Goal: Task Accomplishment & Management: Use online tool/utility

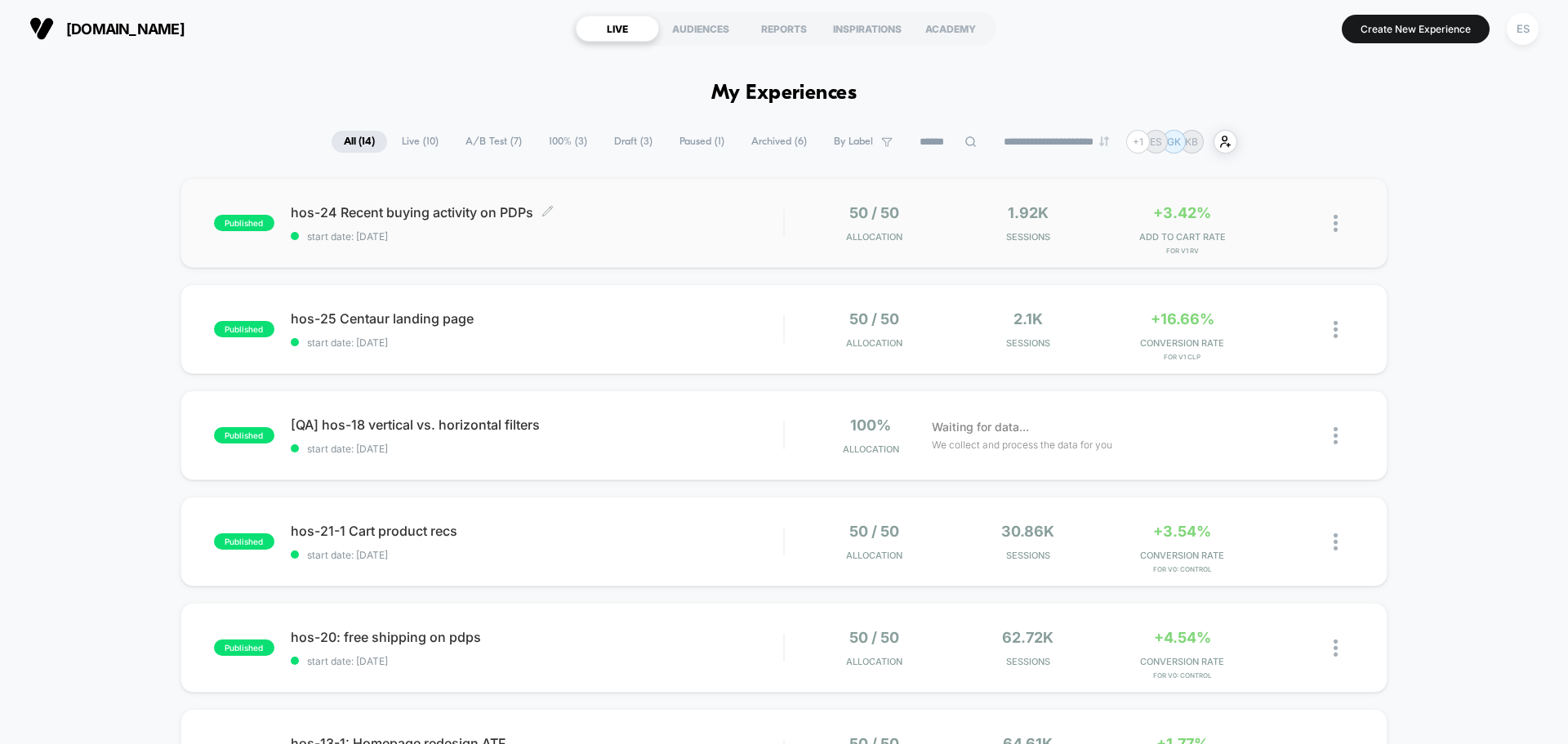
click at [451, 214] on span "hos-24 Recent buying activity on PDPs Click to edit experience details" at bounding box center [537, 212] width 492 height 16
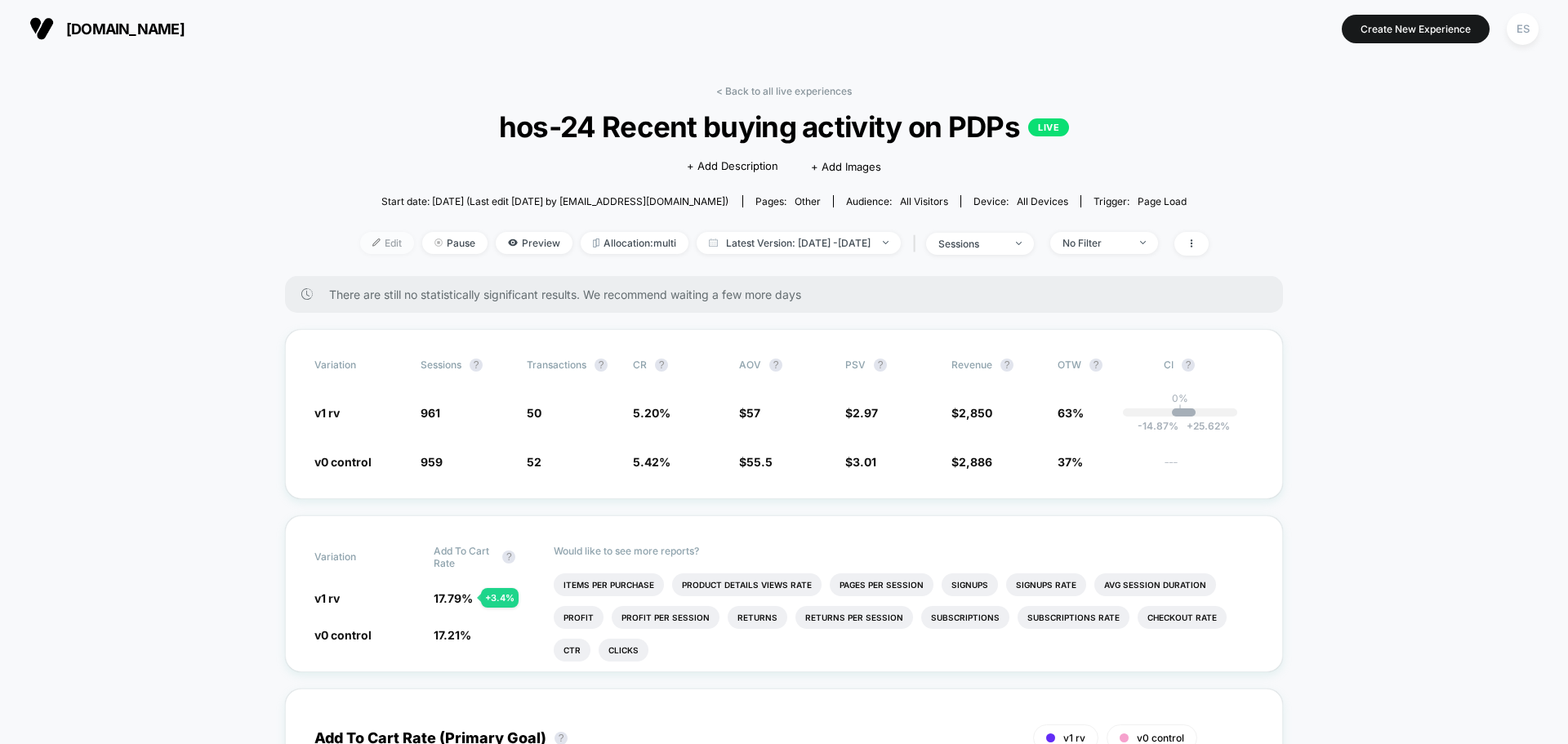
click at [362, 248] on span "Edit" at bounding box center [387, 242] width 54 height 22
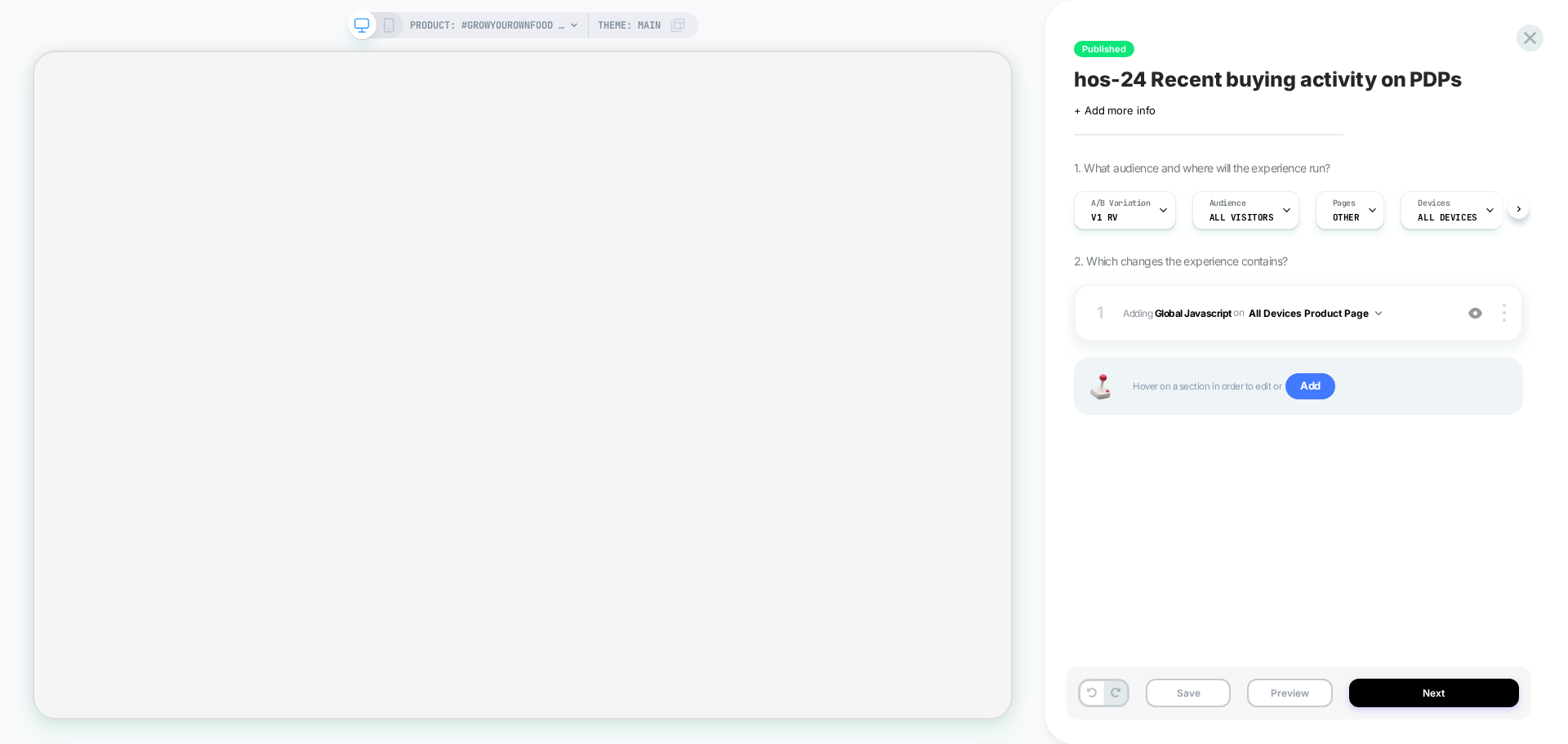
scroll to position [0, 1]
click at [1203, 318] on b "Global Javascript" at bounding box center [1192, 312] width 77 height 12
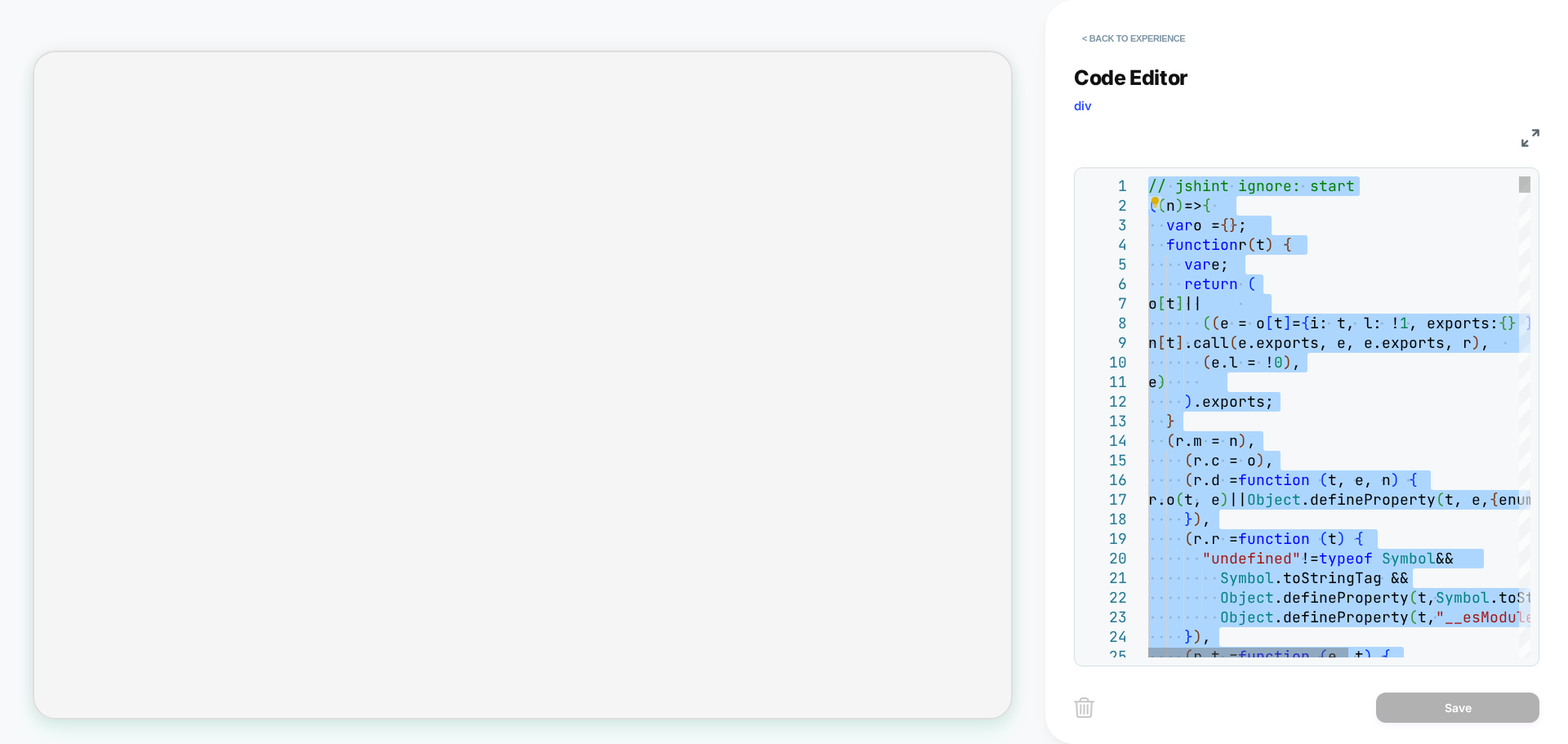
type textarea "**********"
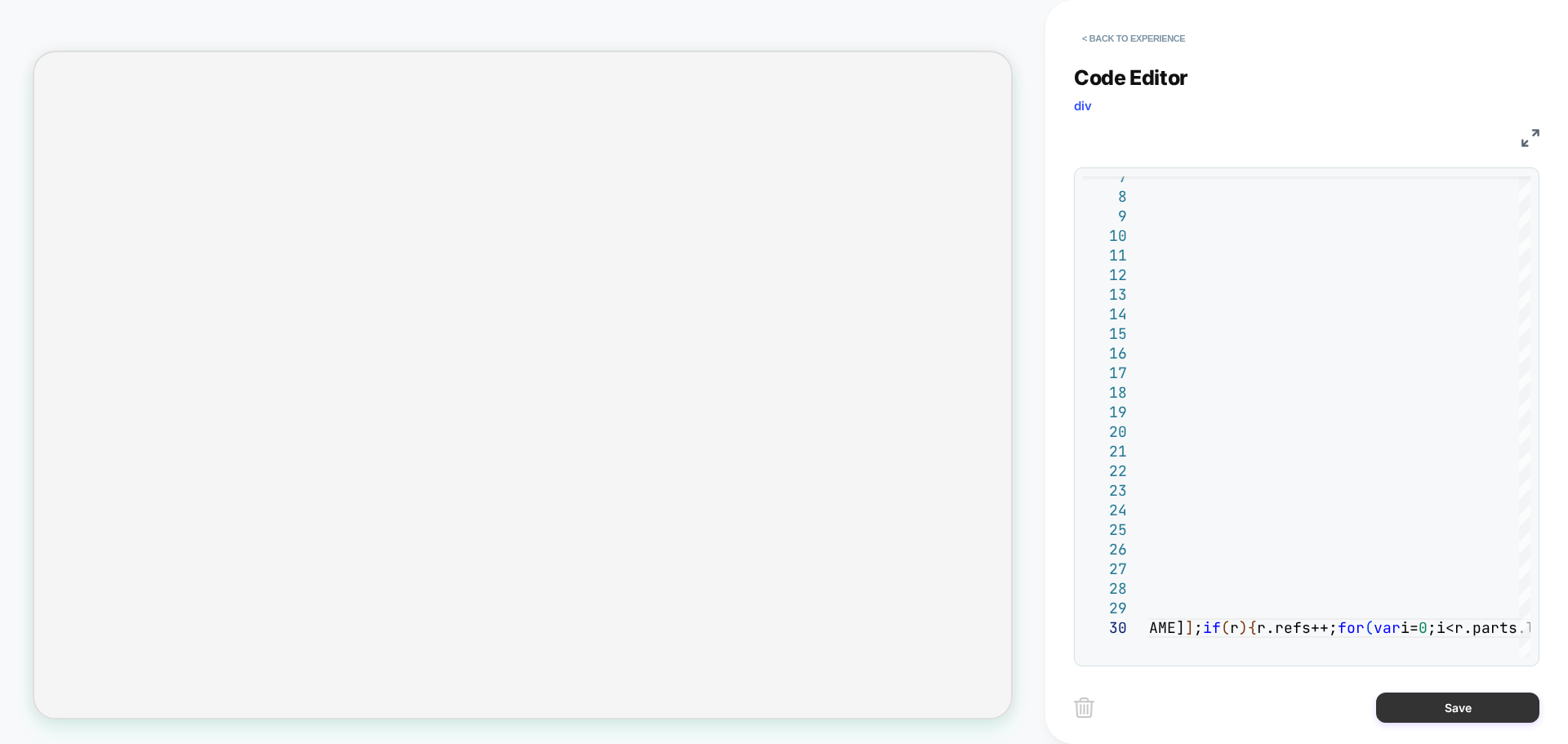
click at [1404, 716] on button "Save" at bounding box center [1457, 708] width 164 height 30
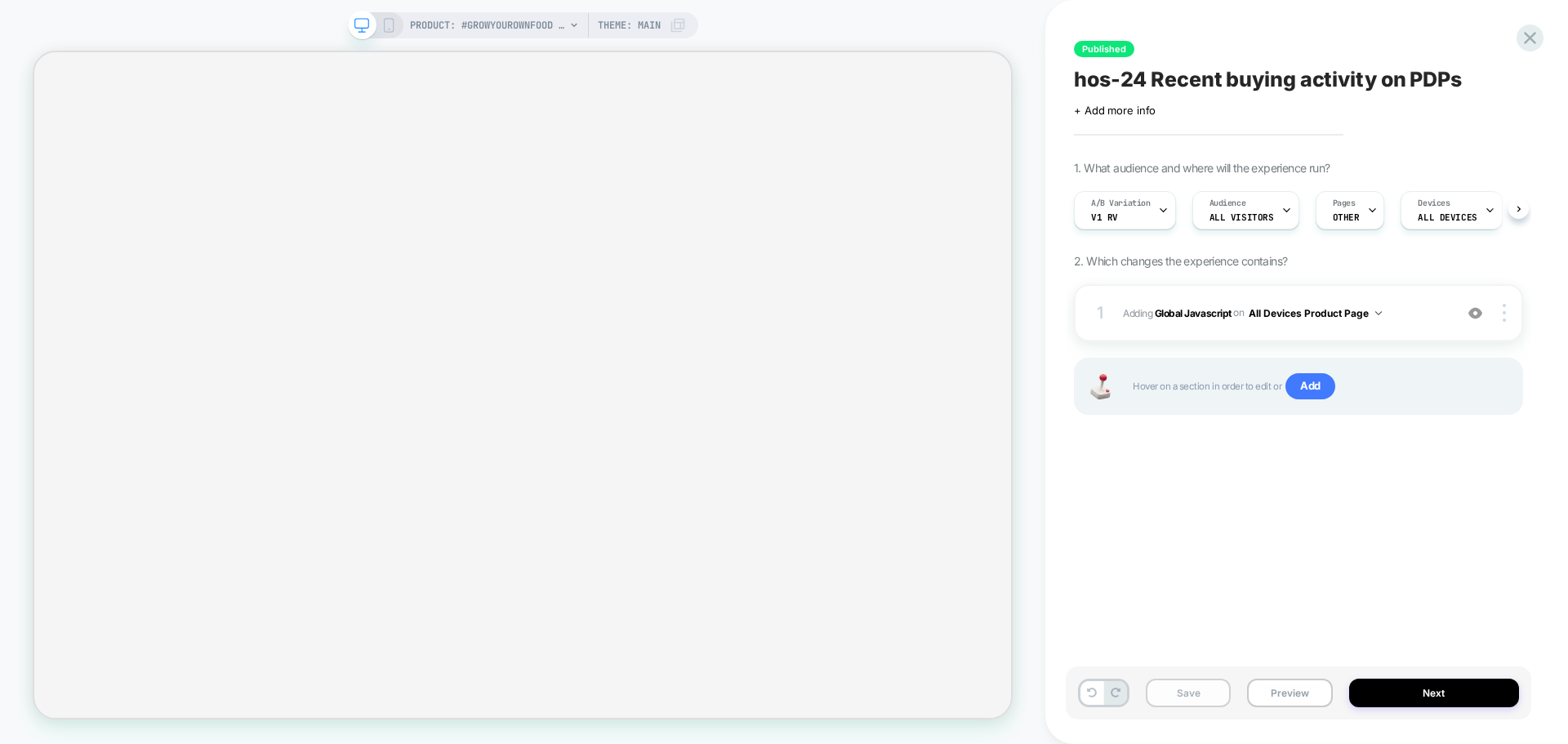
scroll to position [0, 1]
click at [1184, 688] on button "Save" at bounding box center [1189, 693] width 85 height 28
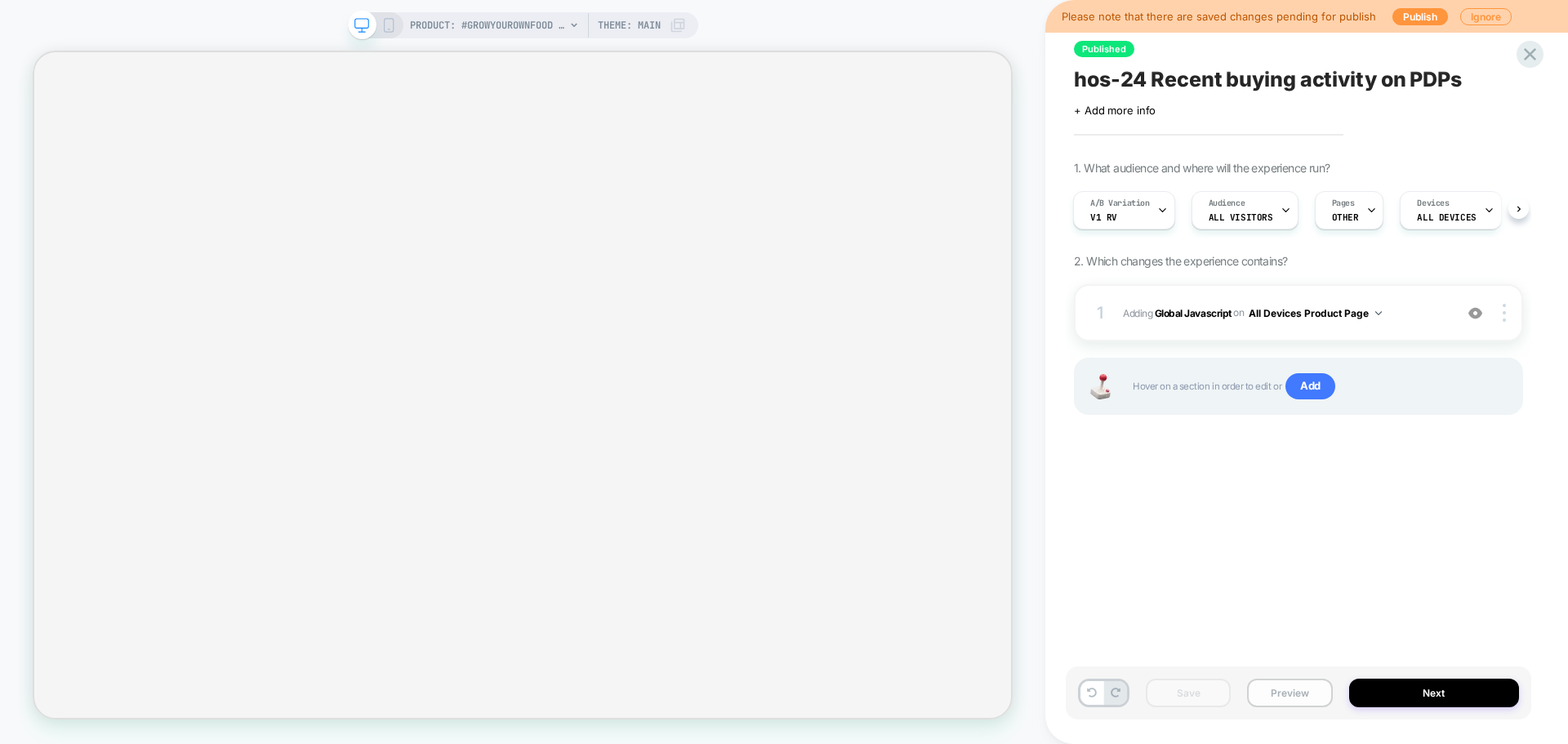
click at [1289, 688] on button "Preview" at bounding box center [1290, 693] width 85 height 28
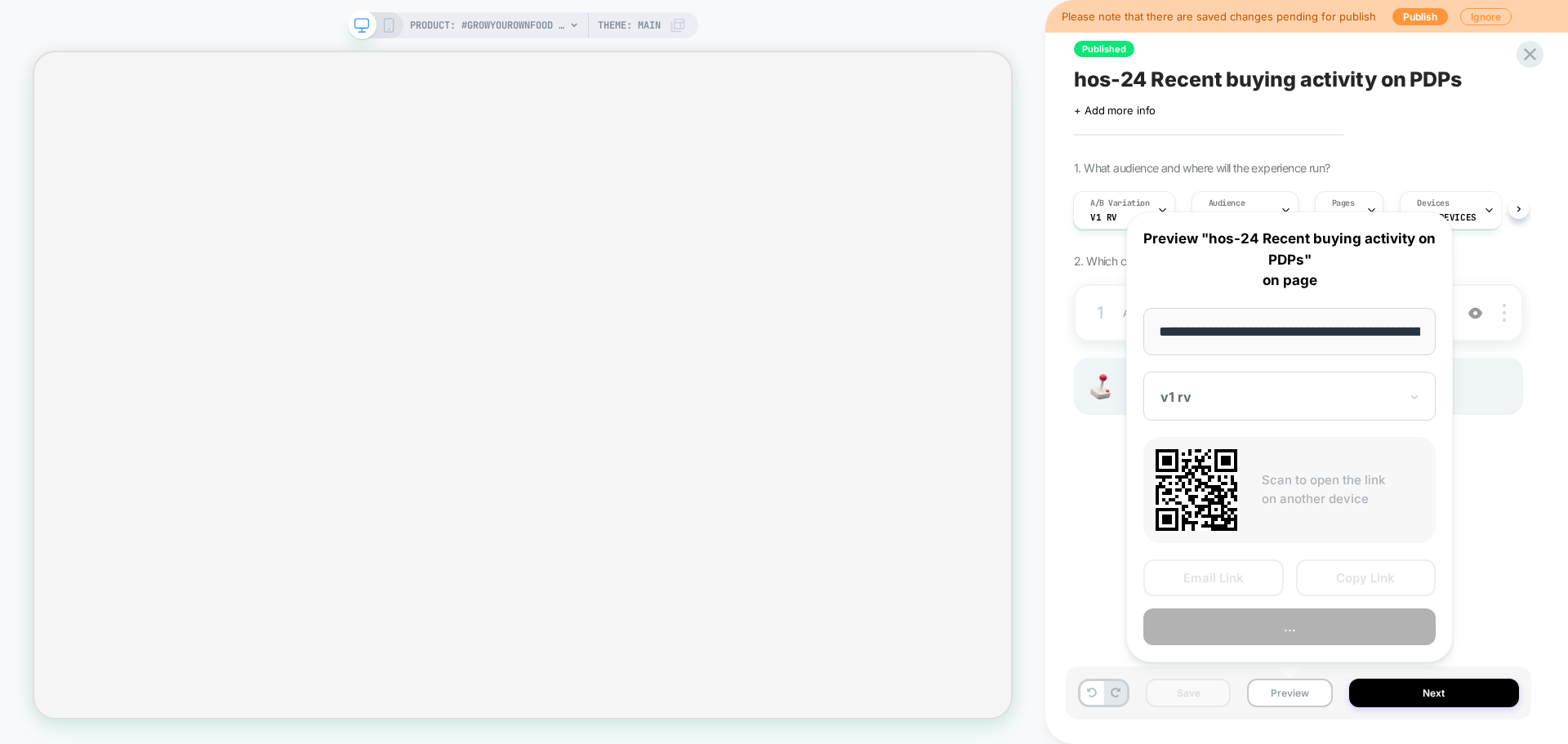
scroll to position [0, 227]
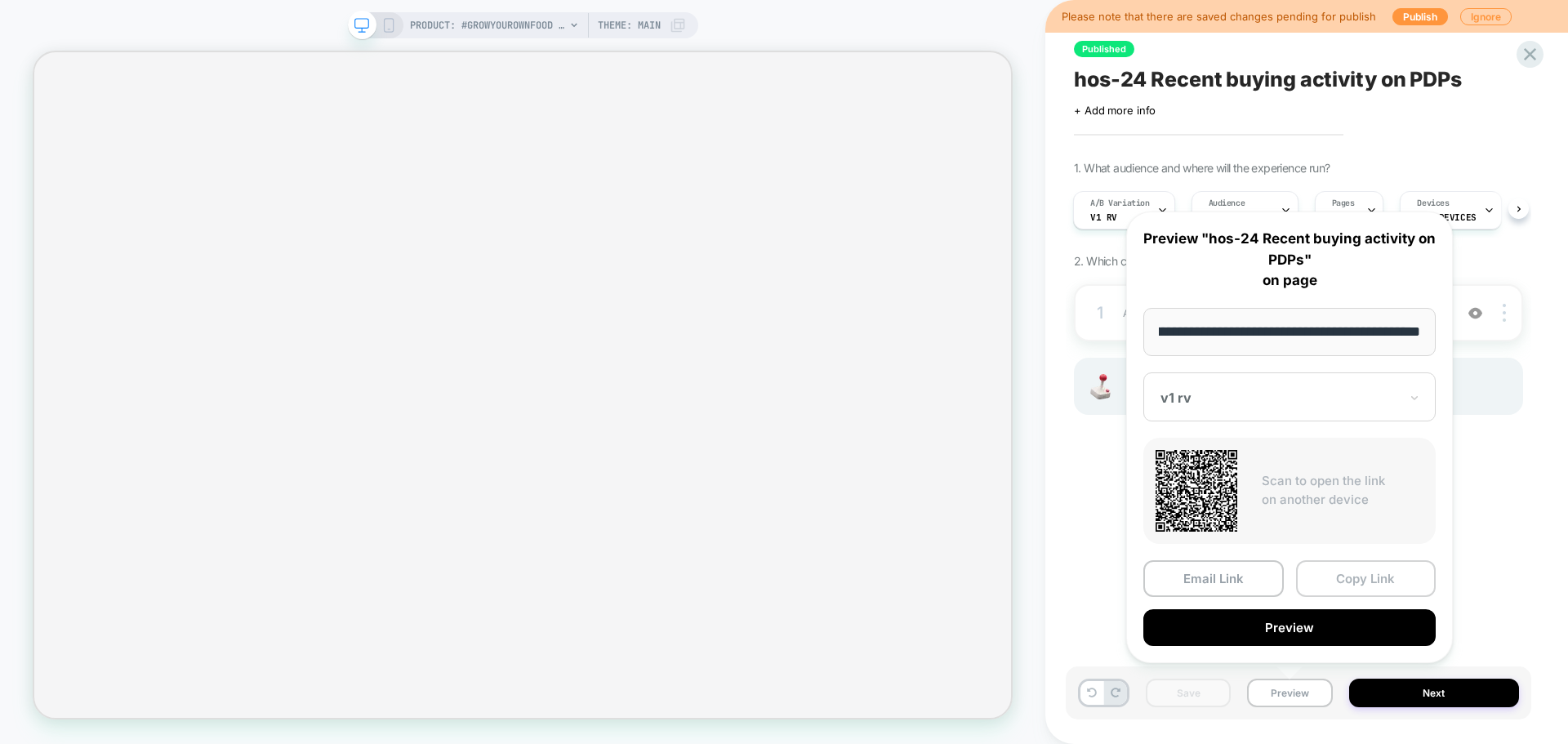
click at [1324, 570] on button "Copy Link" at bounding box center [1366, 578] width 140 height 37
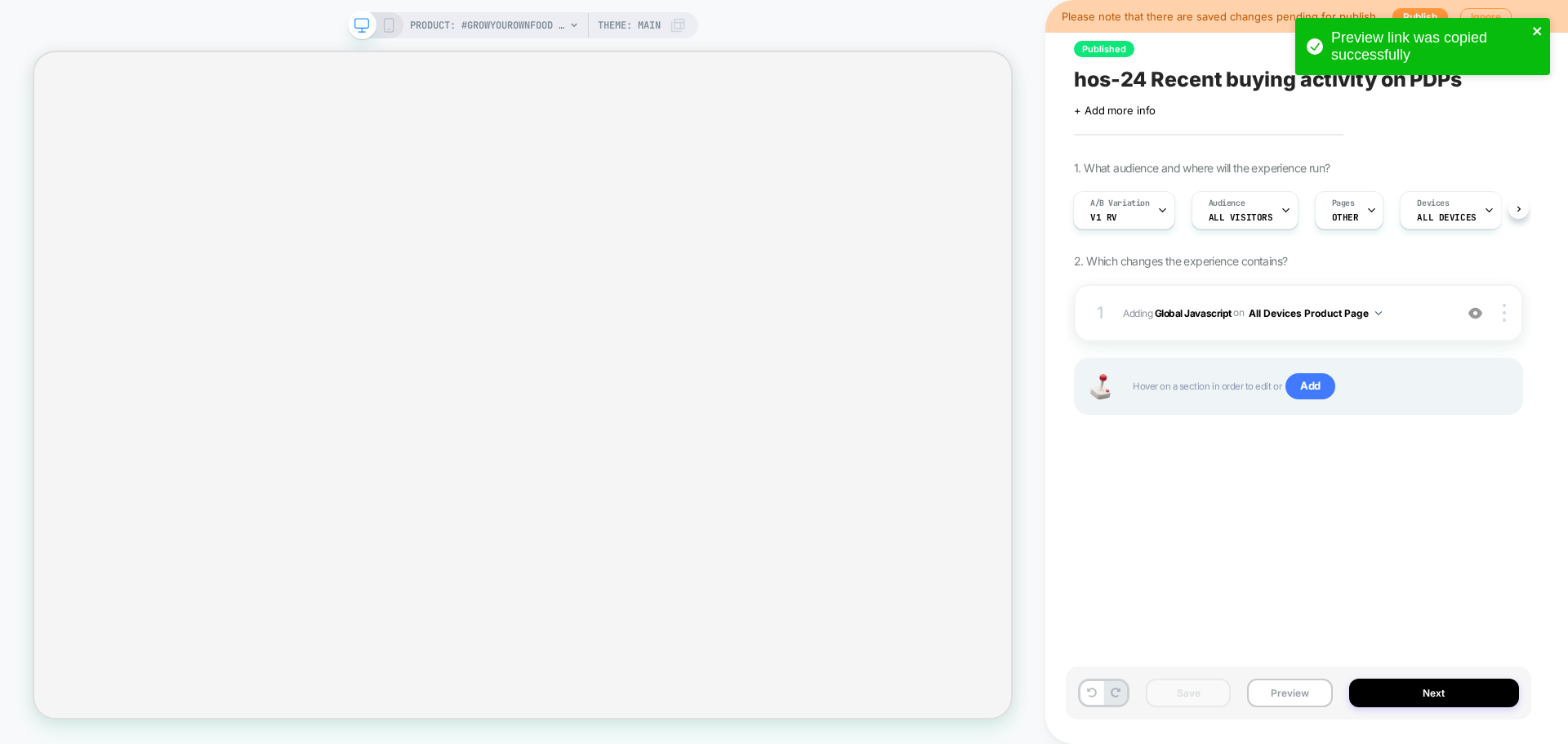
click at [1542, 30] on icon "close" at bounding box center [1538, 31] width 11 height 13
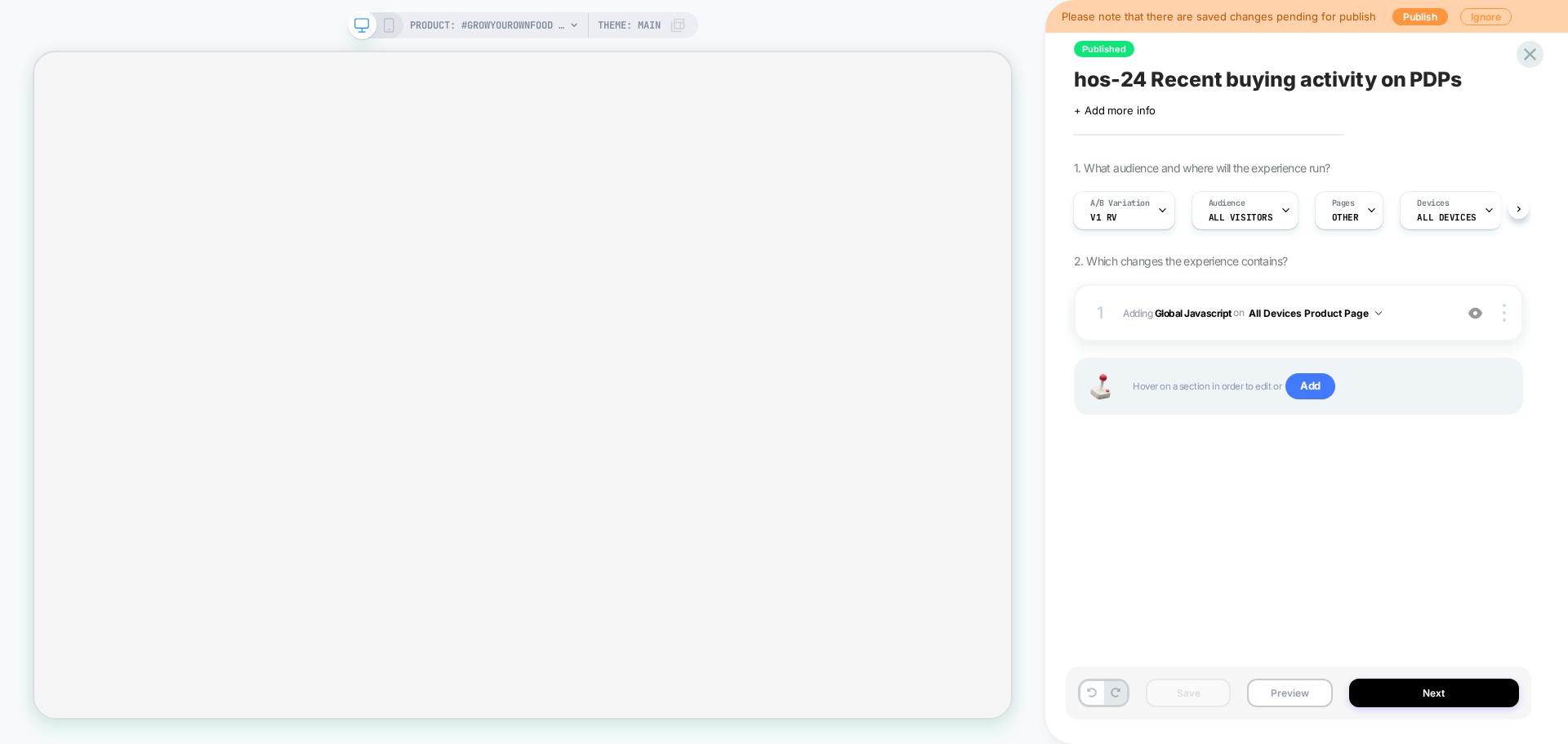
click at [1423, 17] on div "Preview link was copied successfully" at bounding box center [1422, 51] width 261 height 72
click at [1423, 17] on button "Publish" at bounding box center [1420, 17] width 56 height 17
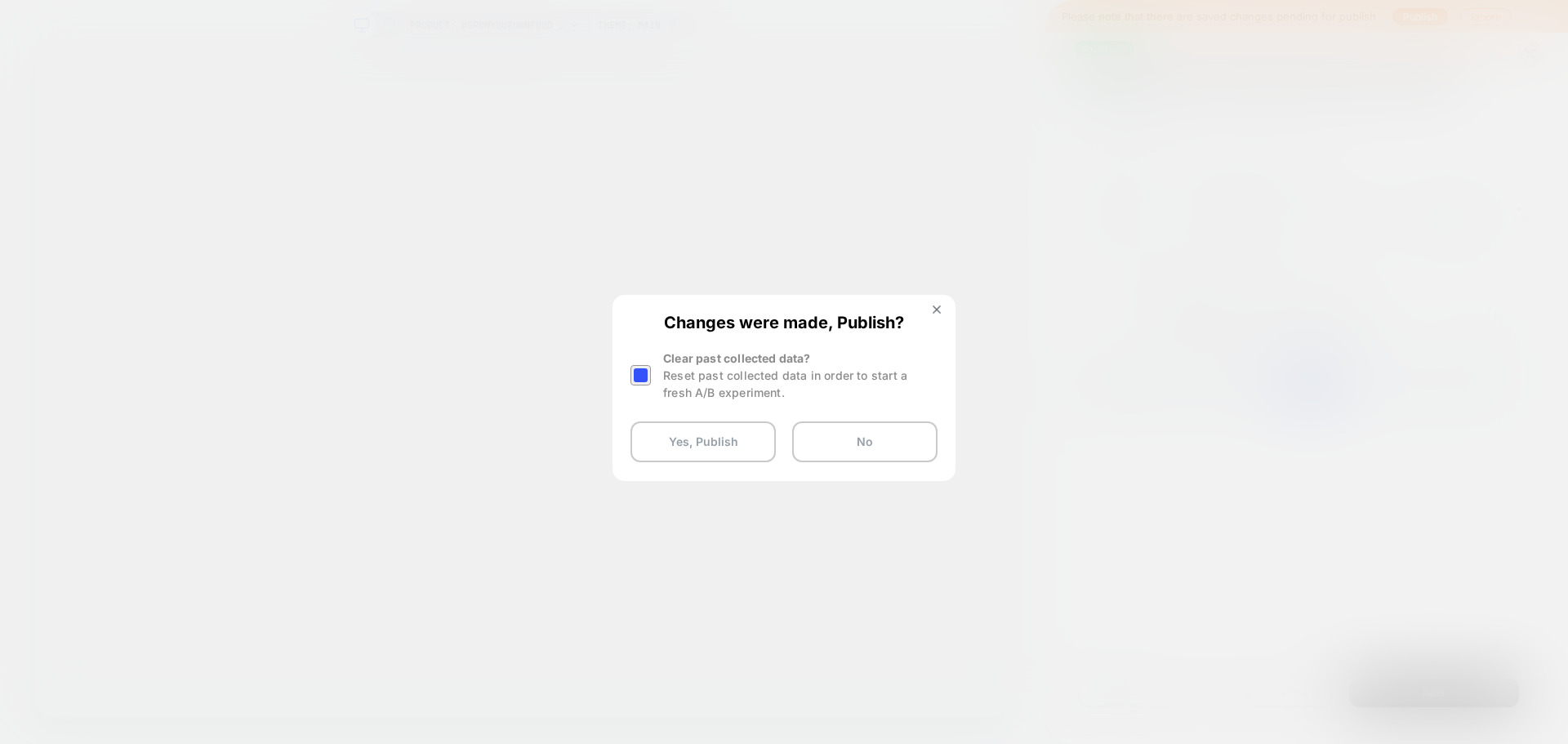
click at [642, 378] on div at bounding box center [641, 376] width 21 height 21
click at [657, 434] on button "Yes, Publish" at bounding box center [703, 441] width 146 height 41
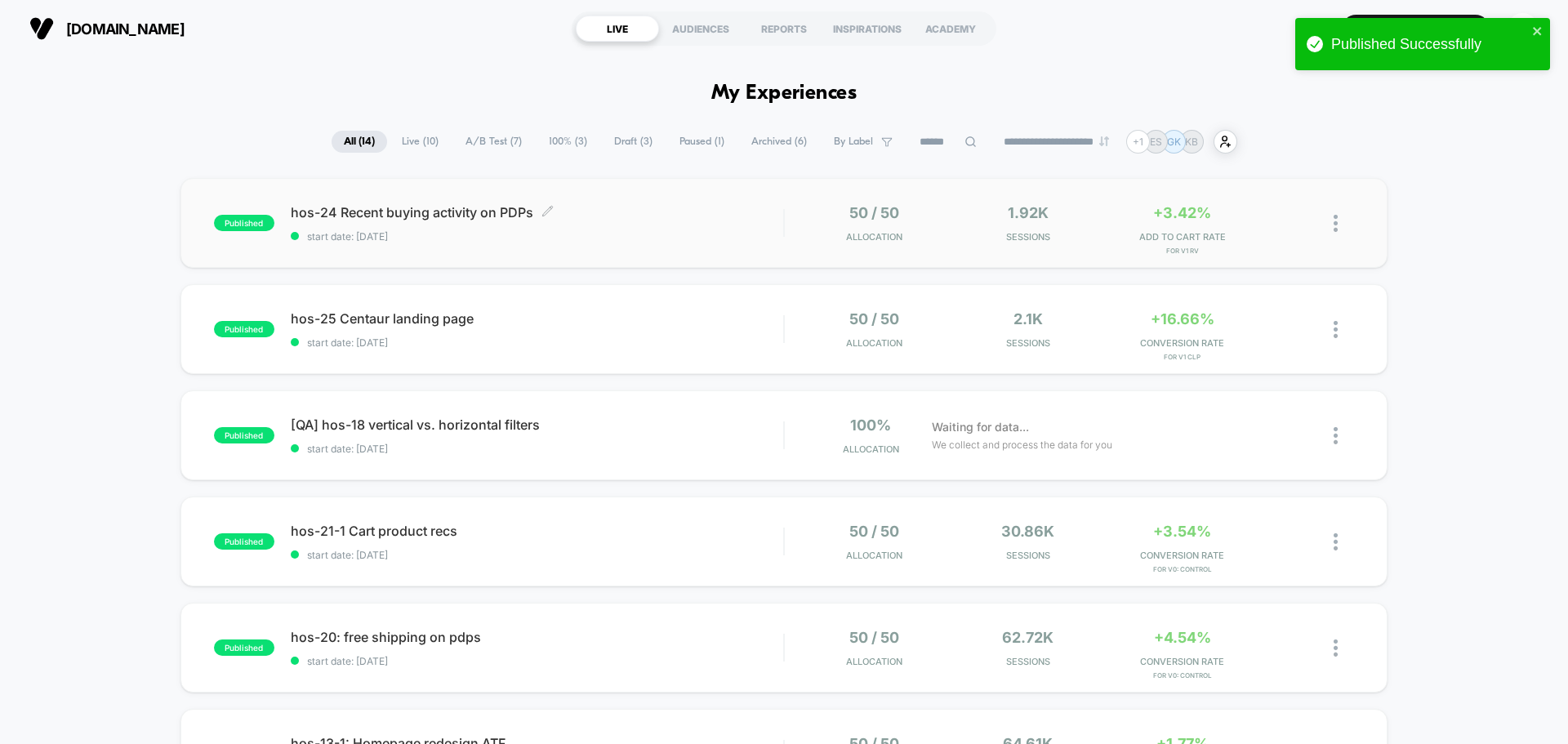
click at [427, 212] on span "hos-24 Recent buying activity on PDPs Click to edit experience details" at bounding box center [537, 212] width 492 height 16
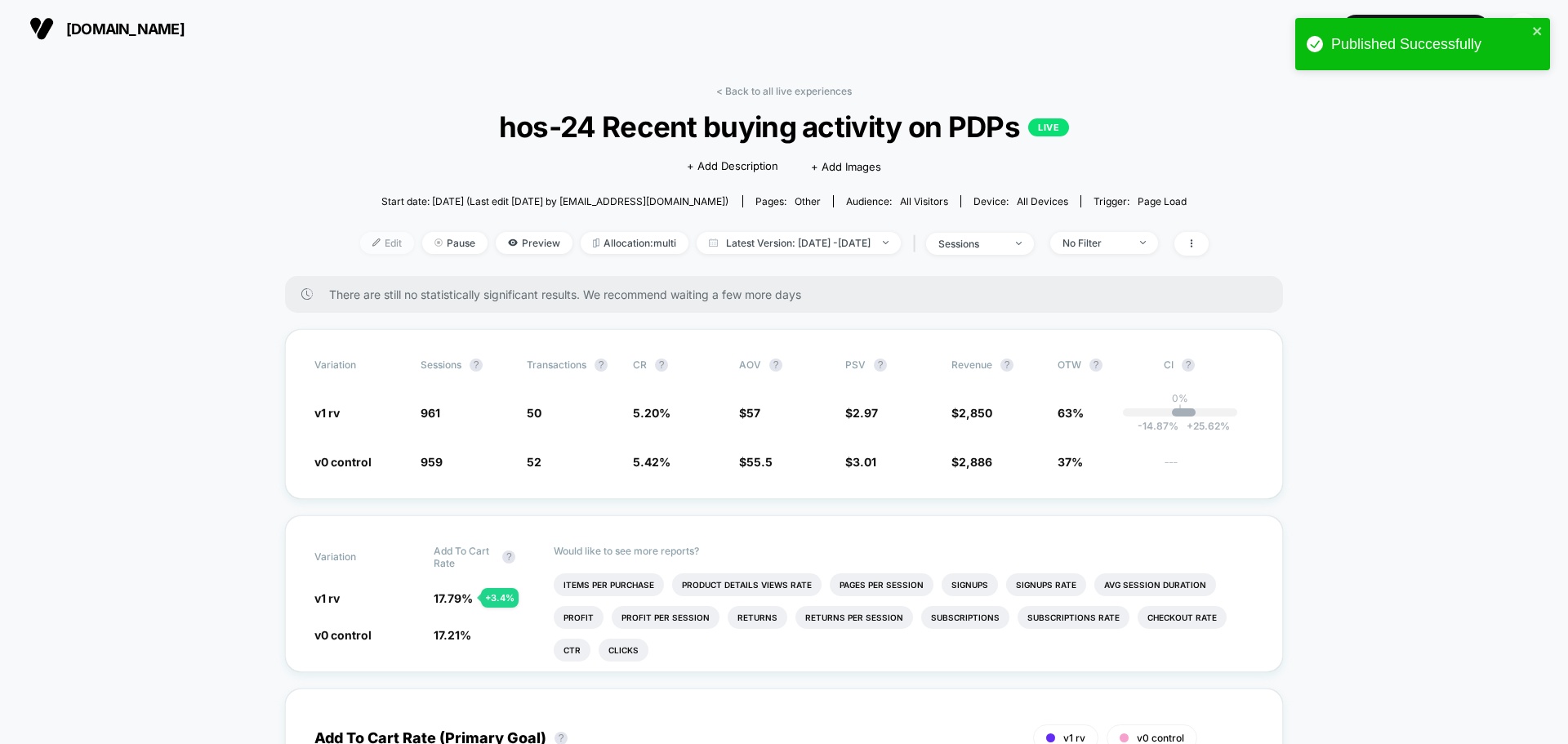
click at [361, 236] on span "Edit" at bounding box center [387, 242] width 54 height 22
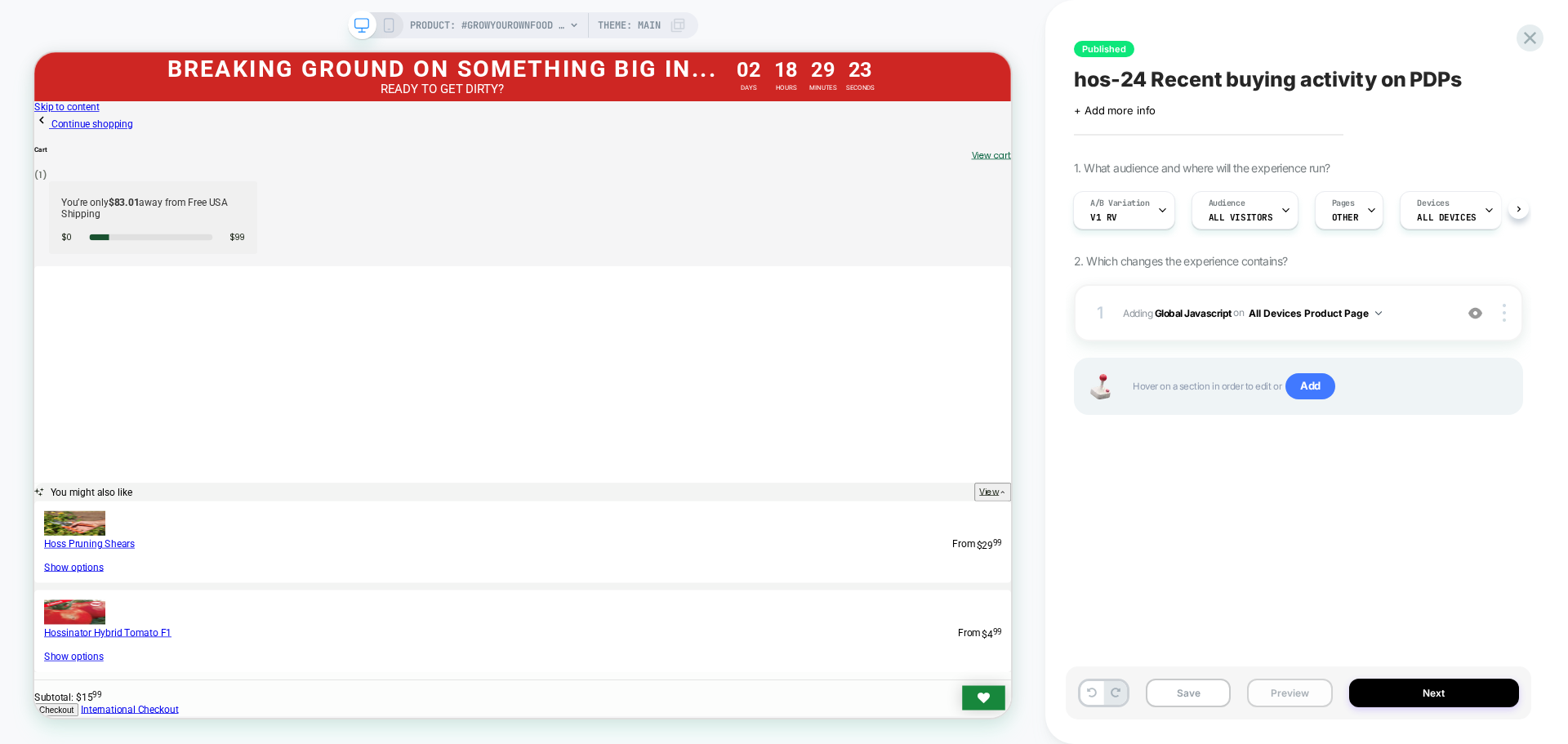
click at [1316, 702] on button "Preview" at bounding box center [1290, 693] width 85 height 28
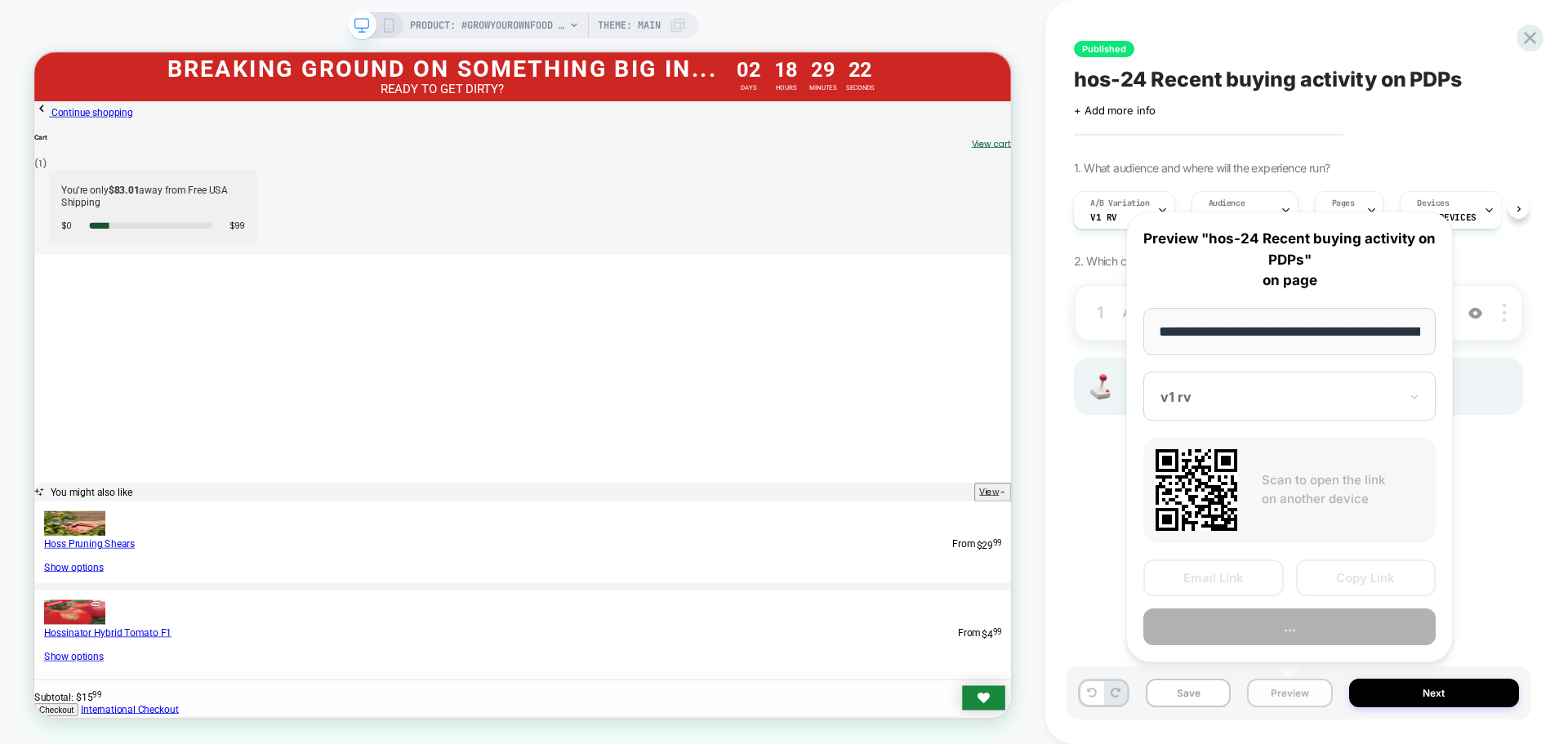
scroll to position [0, 227]
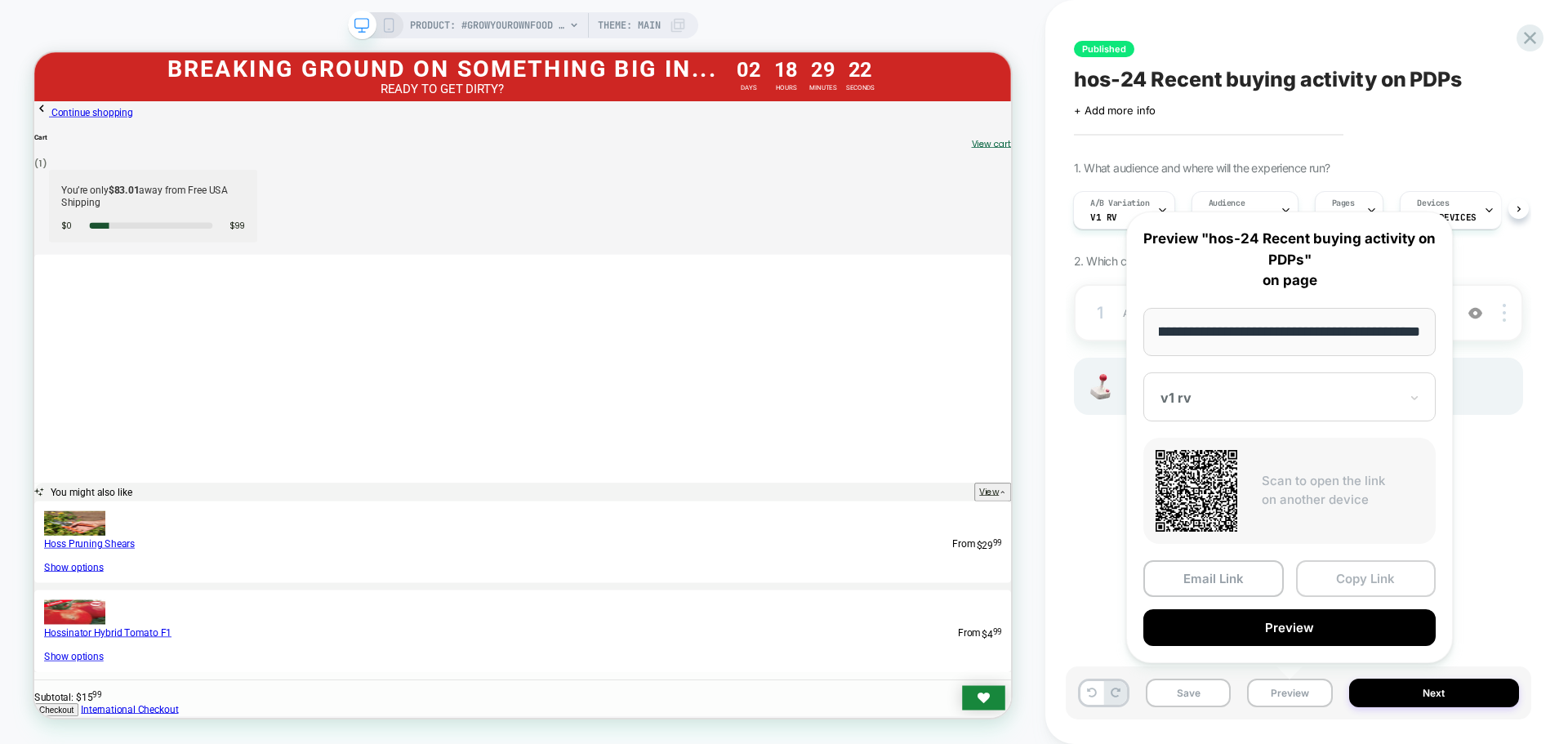
click at [1376, 564] on button "Copy Link" at bounding box center [1366, 578] width 140 height 37
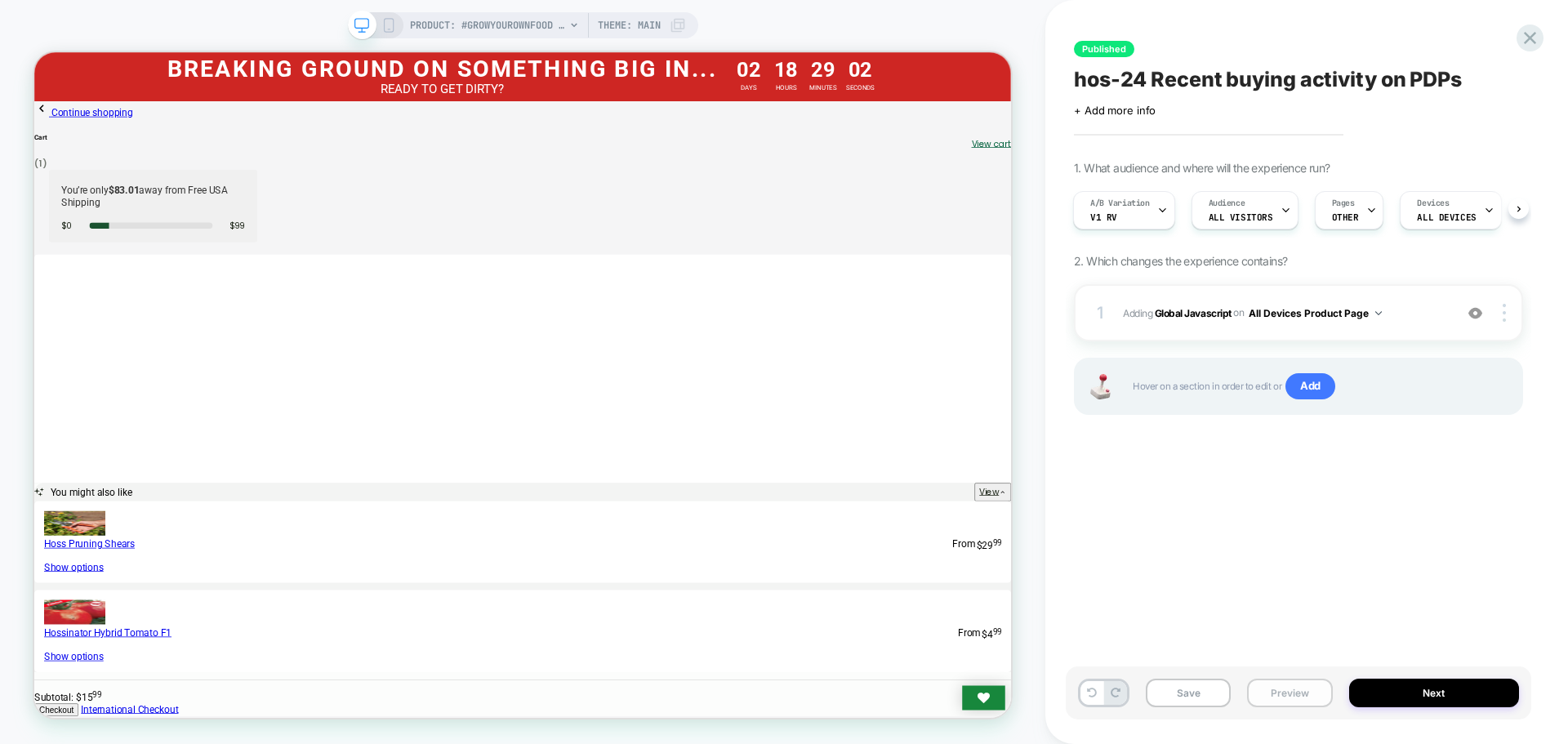
click at [1271, 688] on button "Preview" at bounding box center [1290, 693] width 85 height 28
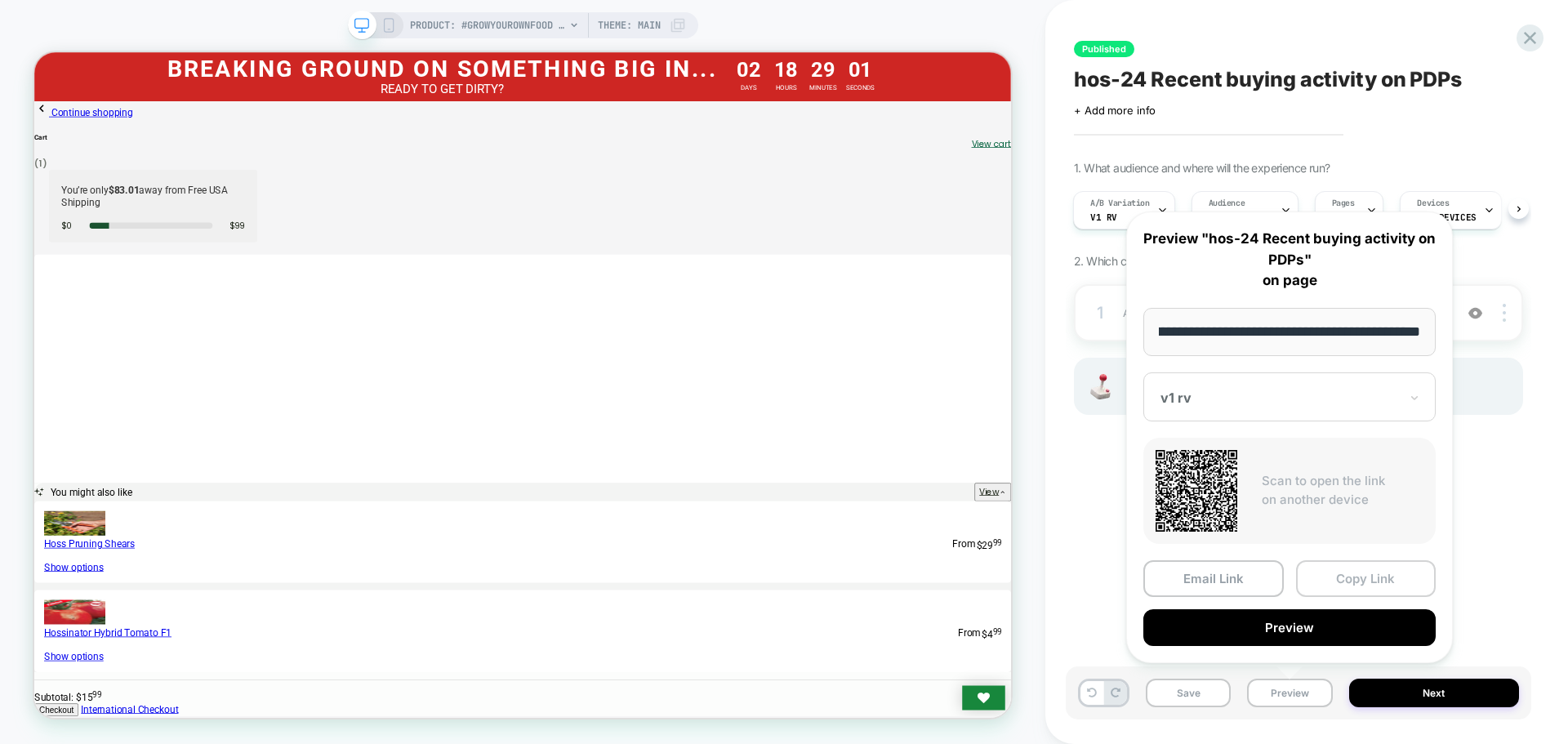
click at [1350, 583] on button "Copy Link" at bounding box center [1366, 578] width 140 height 37
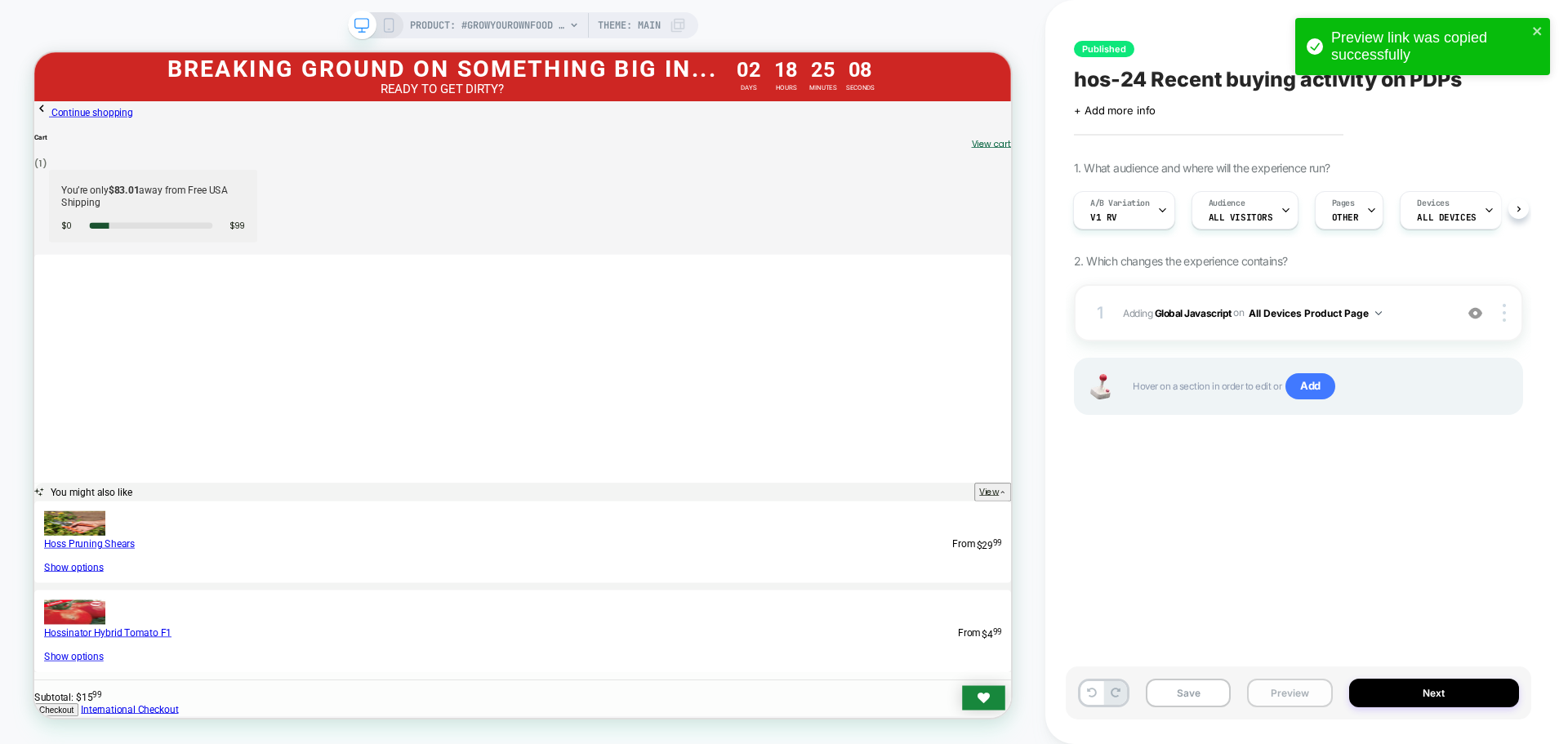
click at [1285, 682] on button "Preview" at bounding box center [1290, 693] width 85 height 28
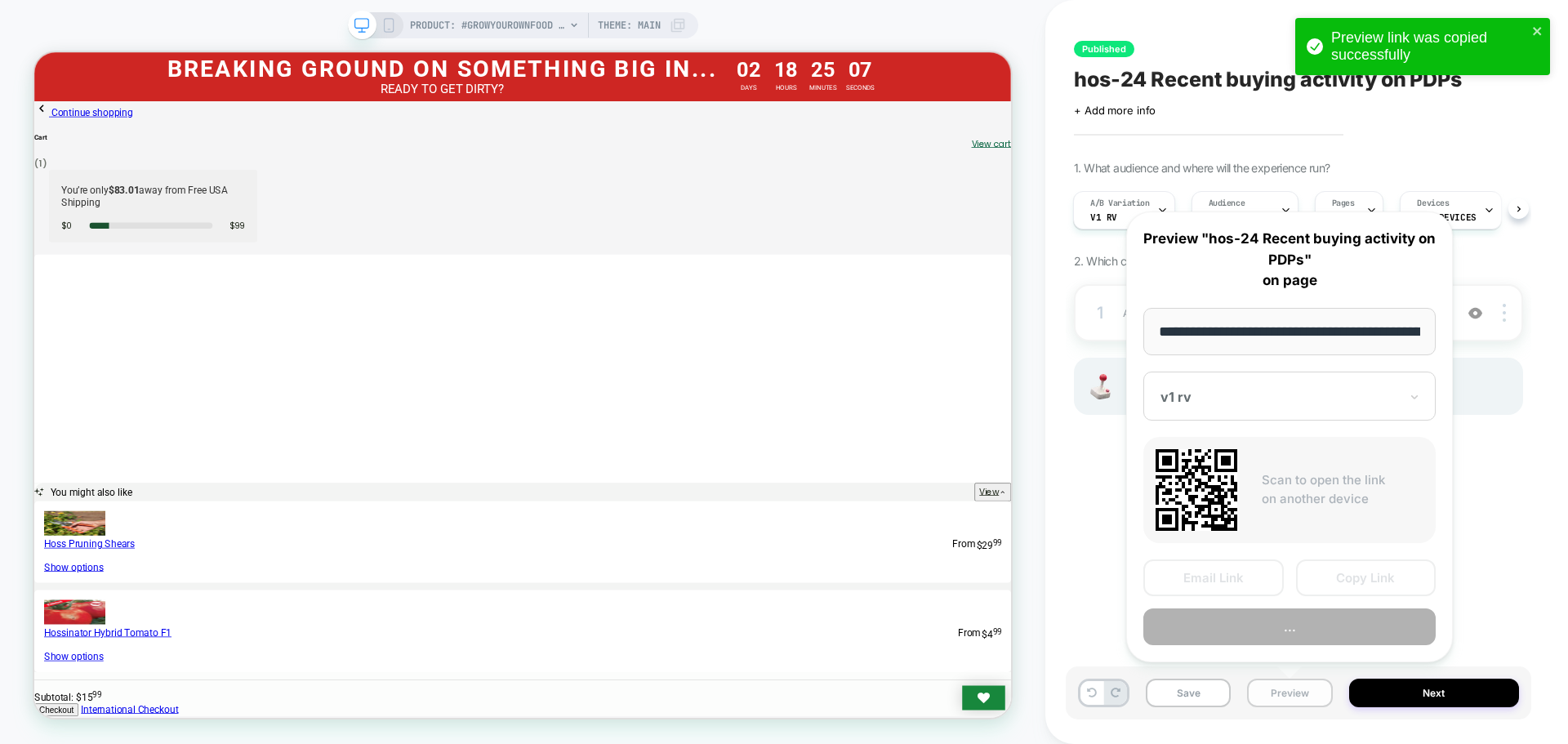
scroll to position [0, 227]
click at [1255, 404] on div at bounding box center [1279, 398] width 238 height 16
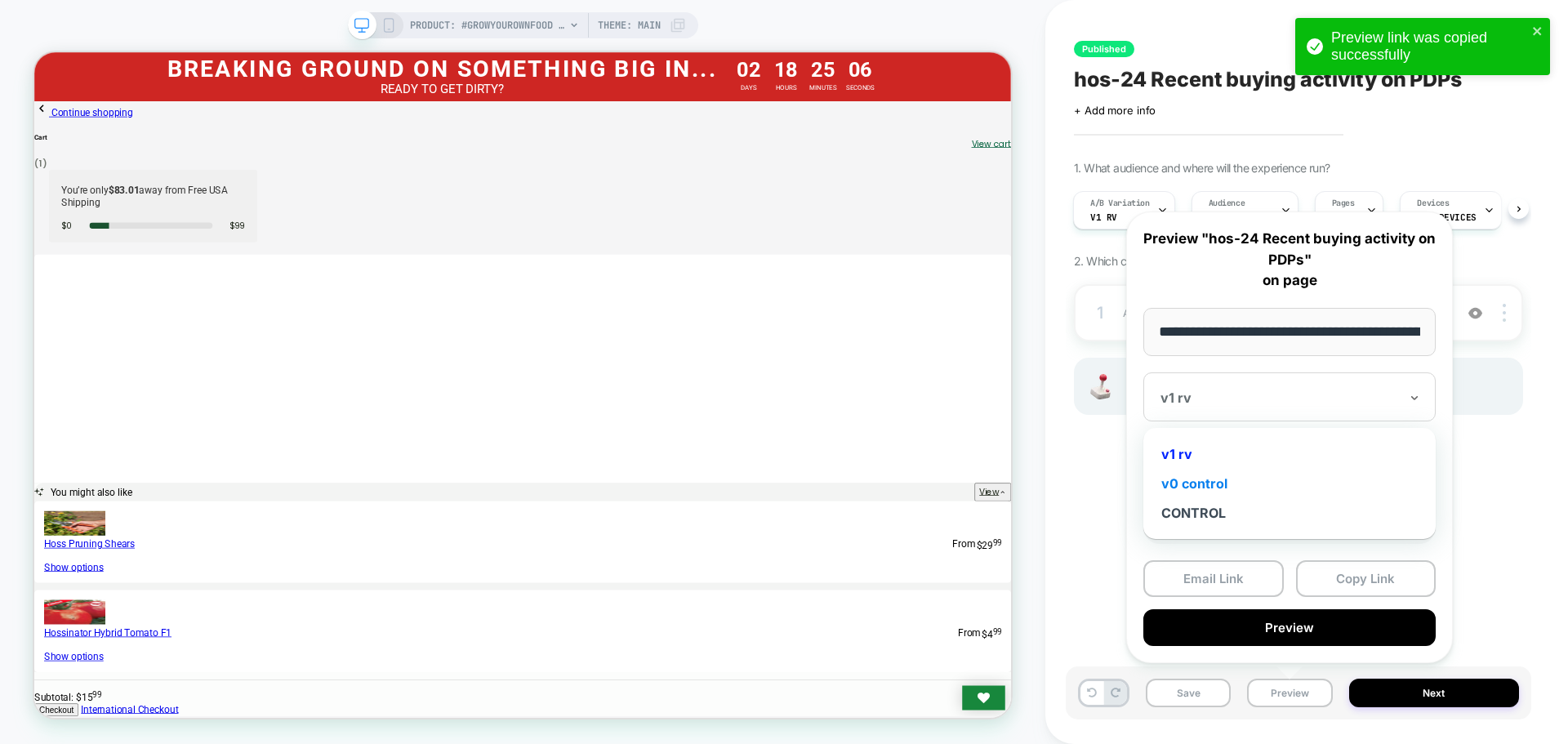
click at [1205, 474] on div "v0 control" at bounding box center [1290, 483] width 276 height 29
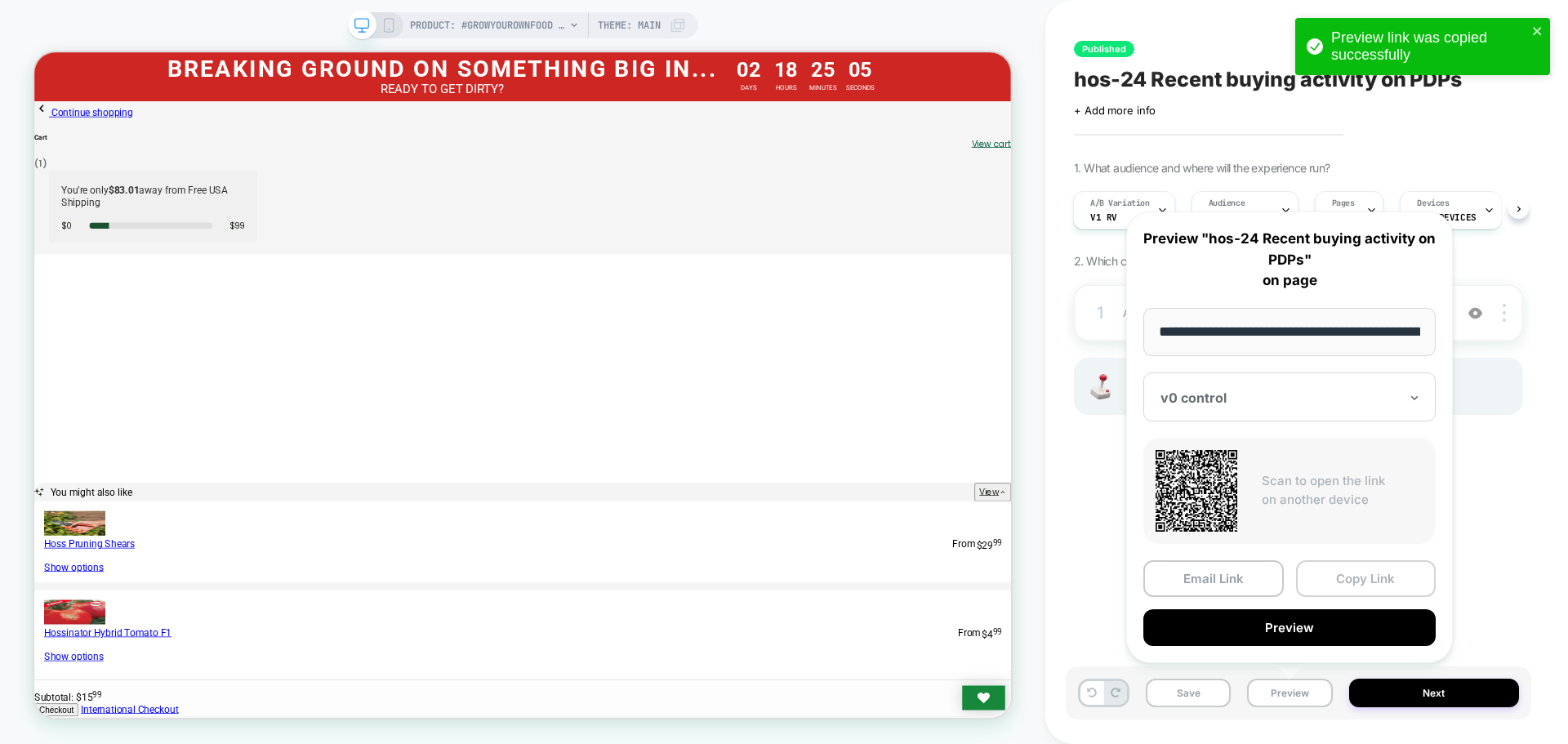
click at [1365, 570] on button "Copy Link" at bounding box center [1366, 578] width 140 height 37
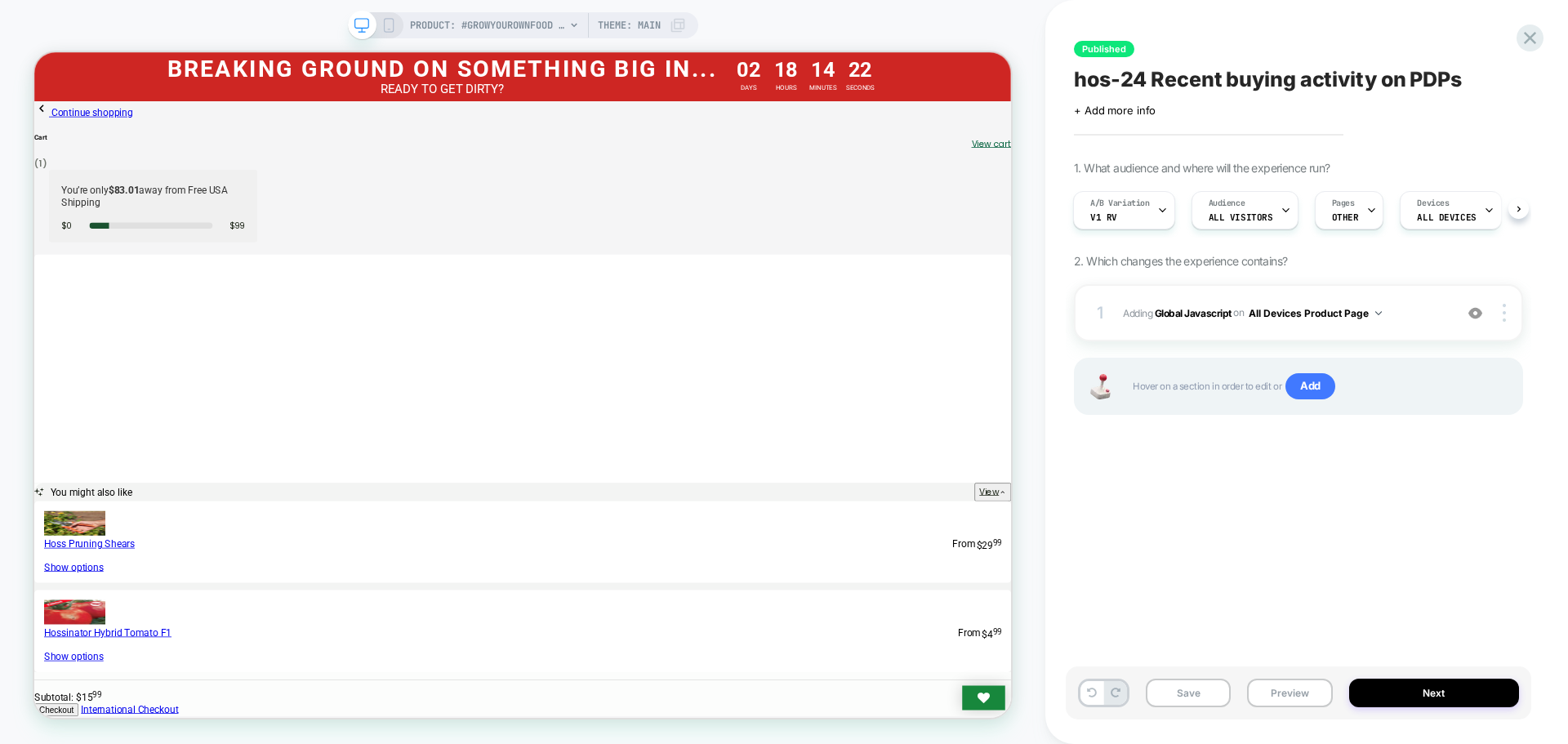
drag, startPoint x: 1178, startPoint y: 310, endPoint x: 1063, endPoint y: 352, distance: 122.4
click at [1178, 310] on b "Global Javascript" at bounding box center [1192, 312] width 77 height 12
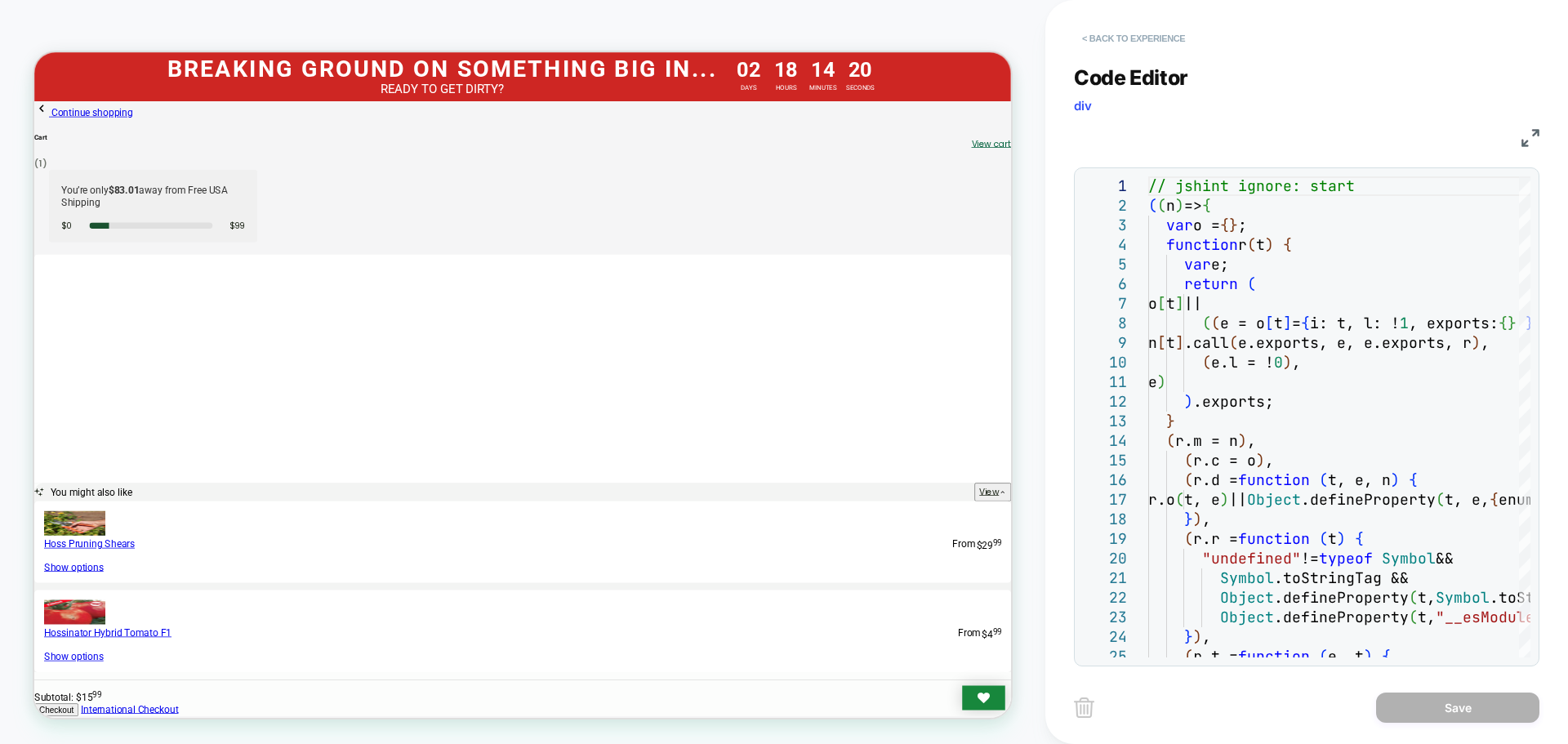
click at [1156, 40] on button "< Back to experience" at bounding box center [1134, 39] width 119 height 27
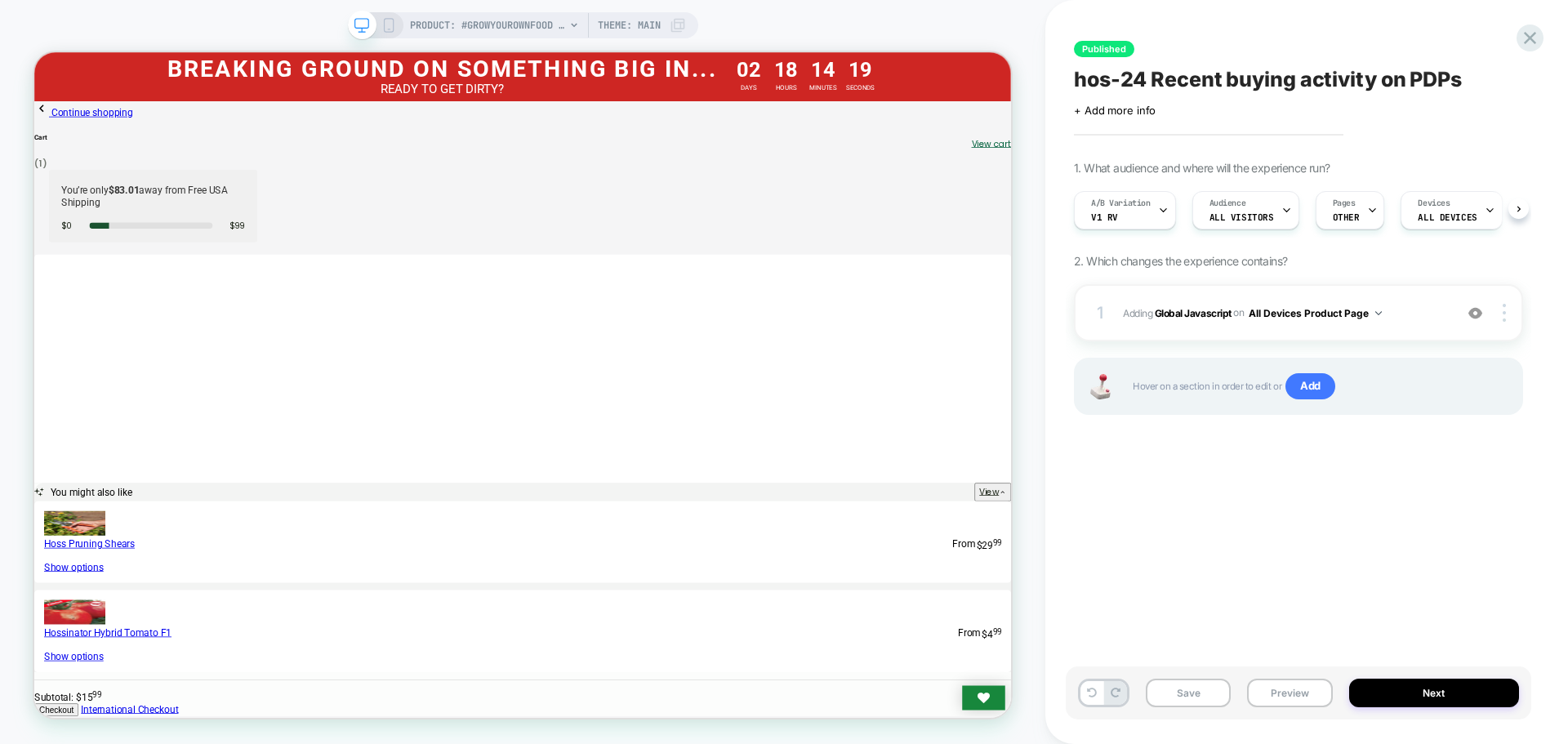
scroll to position [0, 1]
click at [1383, 698] on button "Next" at bounding box center [1435, 693] width 170 height 28
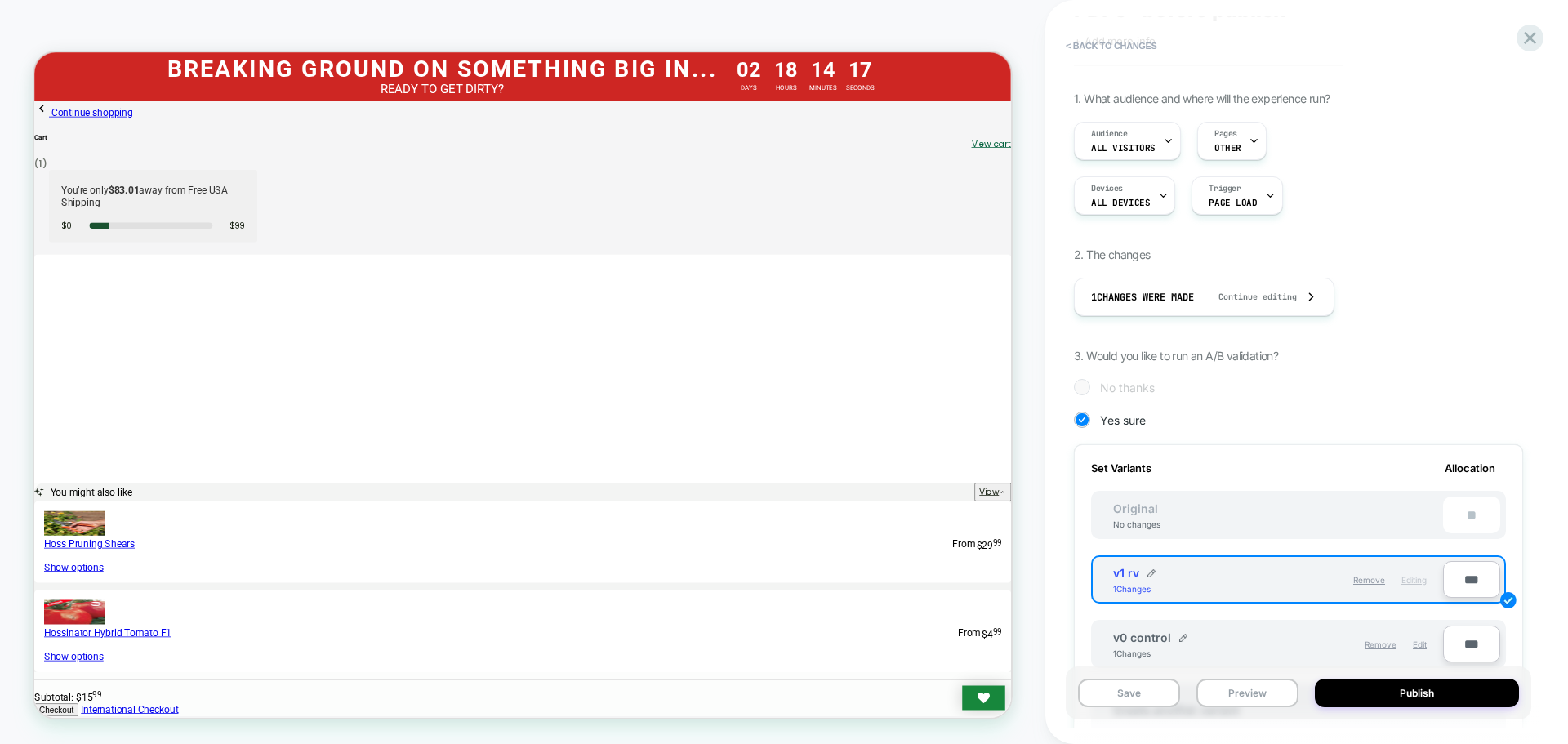
scroll to position [164, 0]
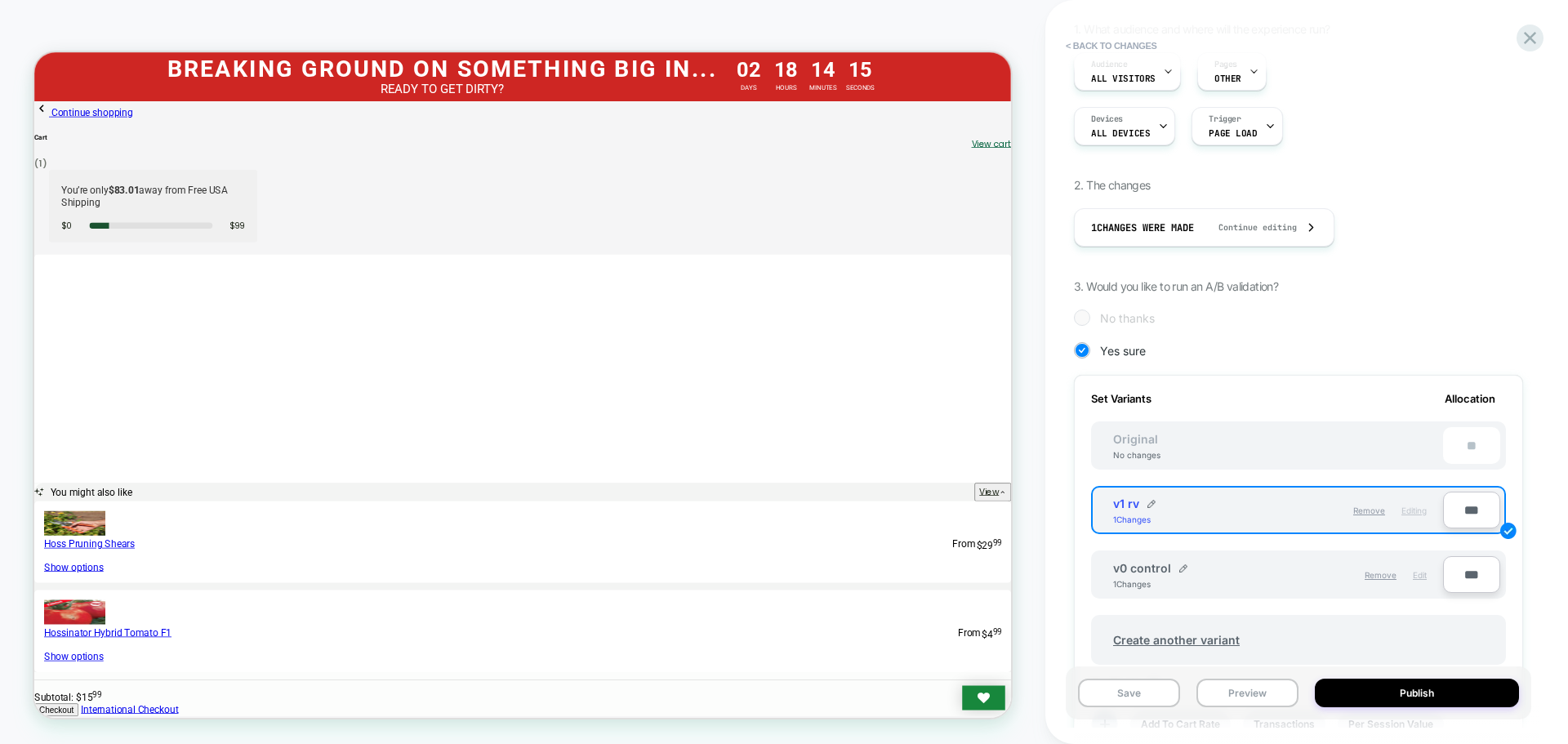
click at [1423, 578] on span "Edit" at bounding box center [1419, 575] width 14 height 9
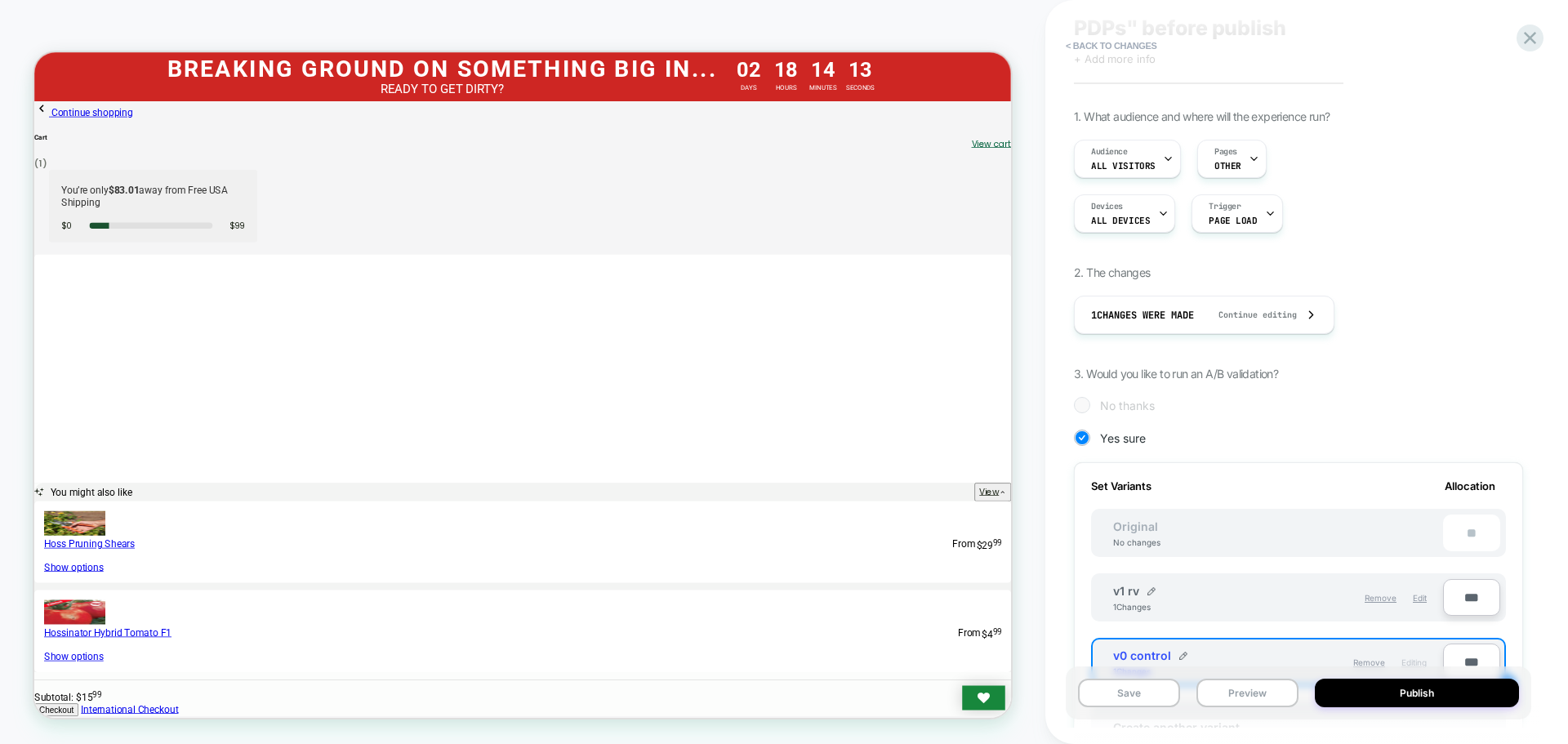
scroll to position [0, 0]
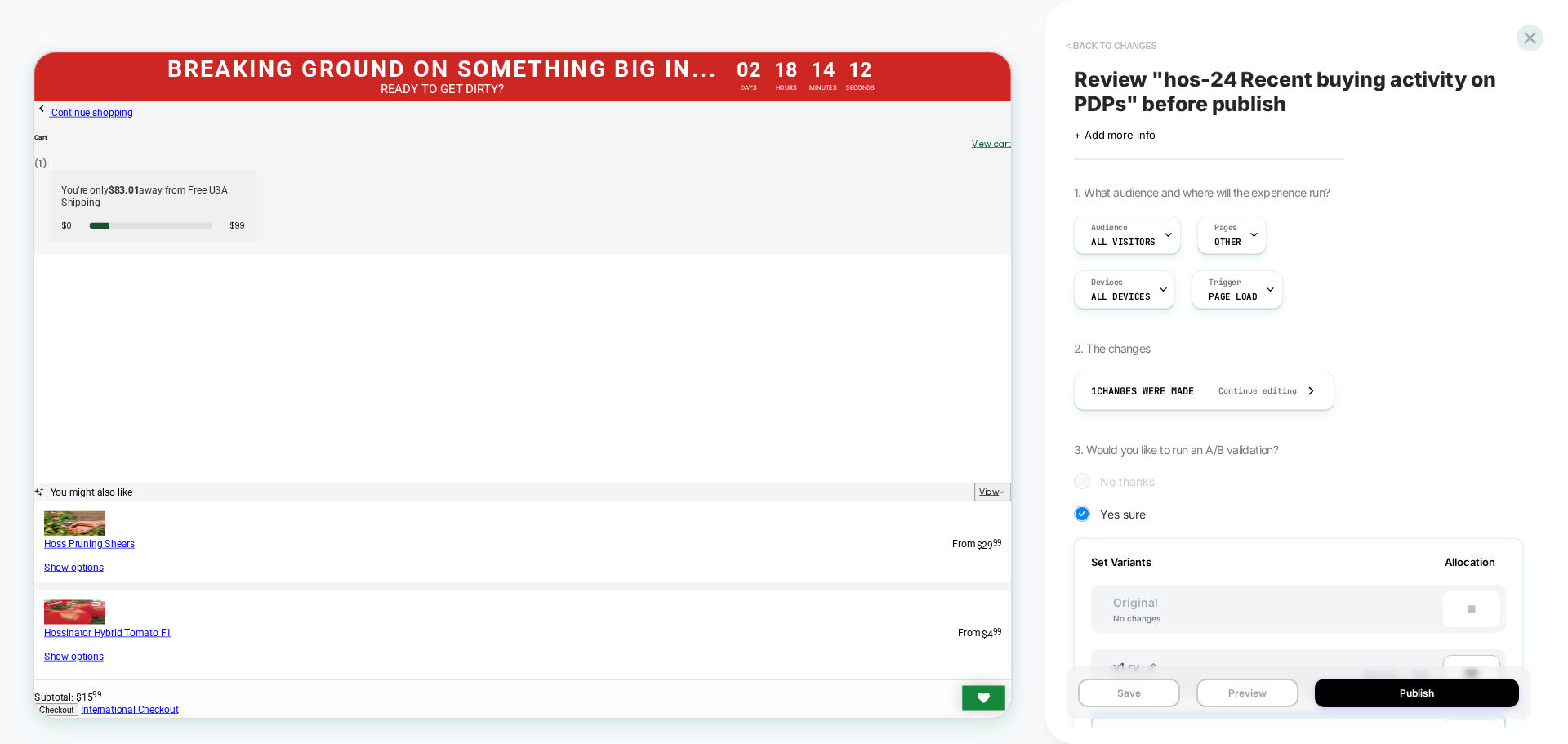
click at [1109, 50] on button "< Back to changes" at bounding box center [1112, 46] width 108 height 27
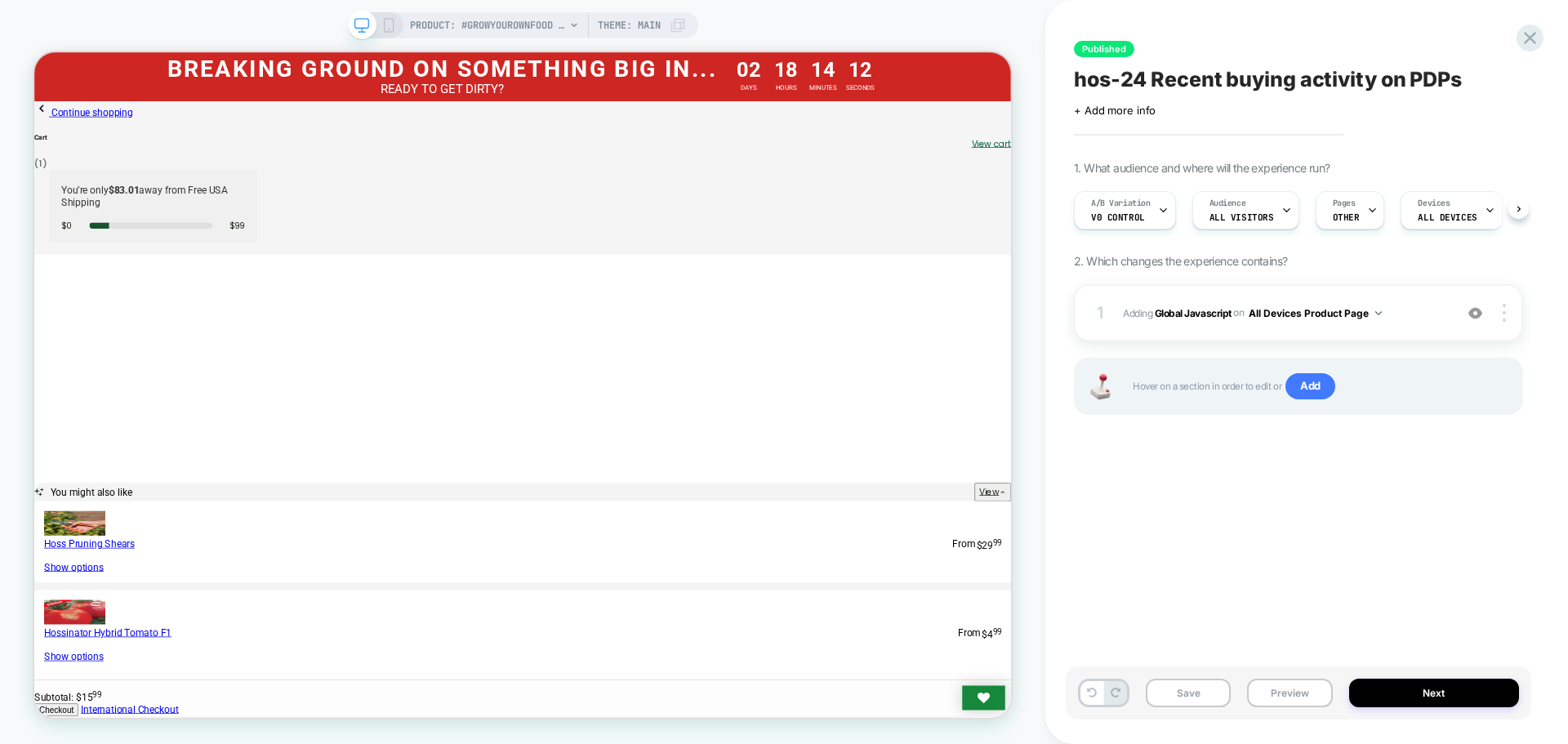
scroll to position [0, 1]
click at [1198, 320] on span "Adding Global Javascript on All Devices Product Page" at bounding box center [1284, 313] width 323 height 21
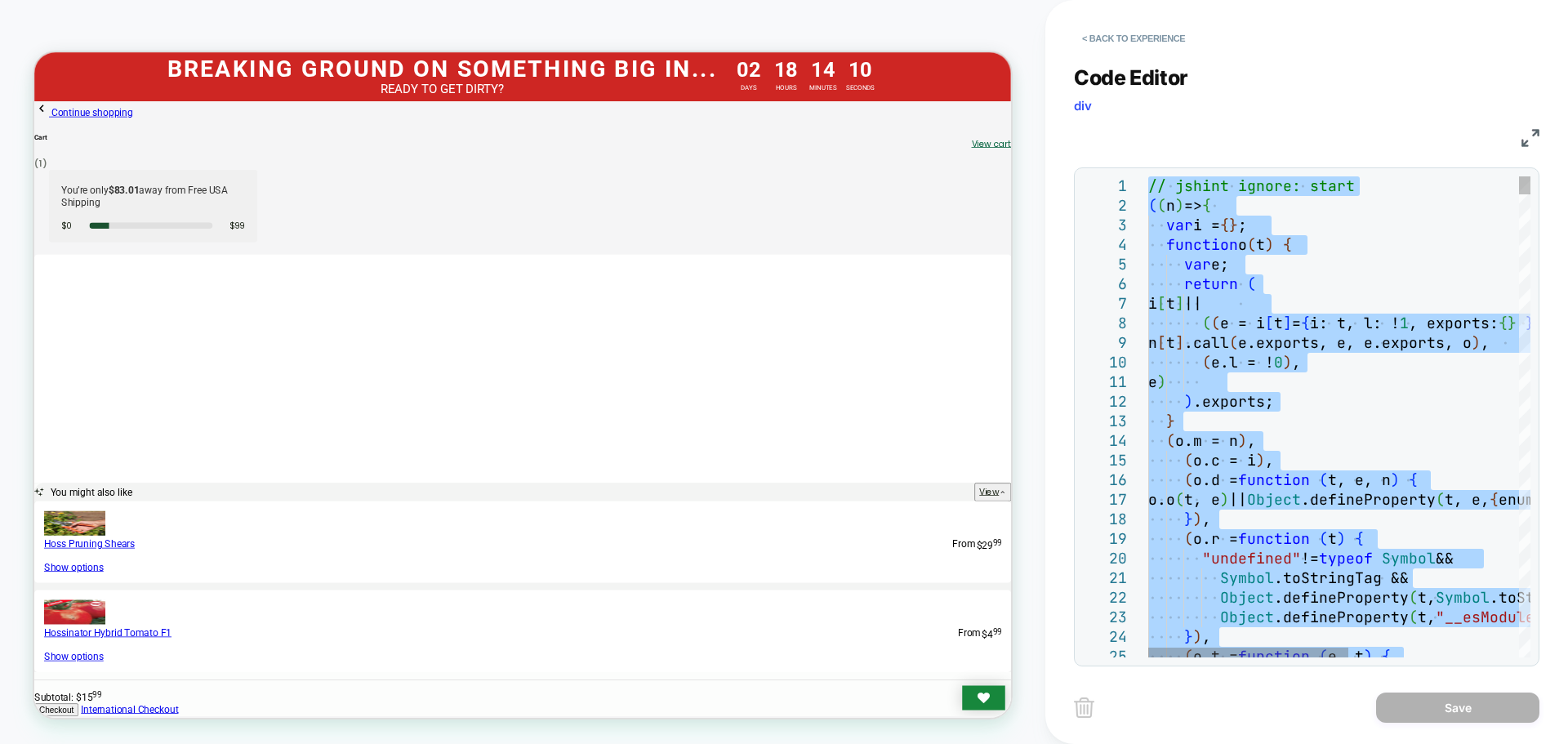
type textarea "**********"
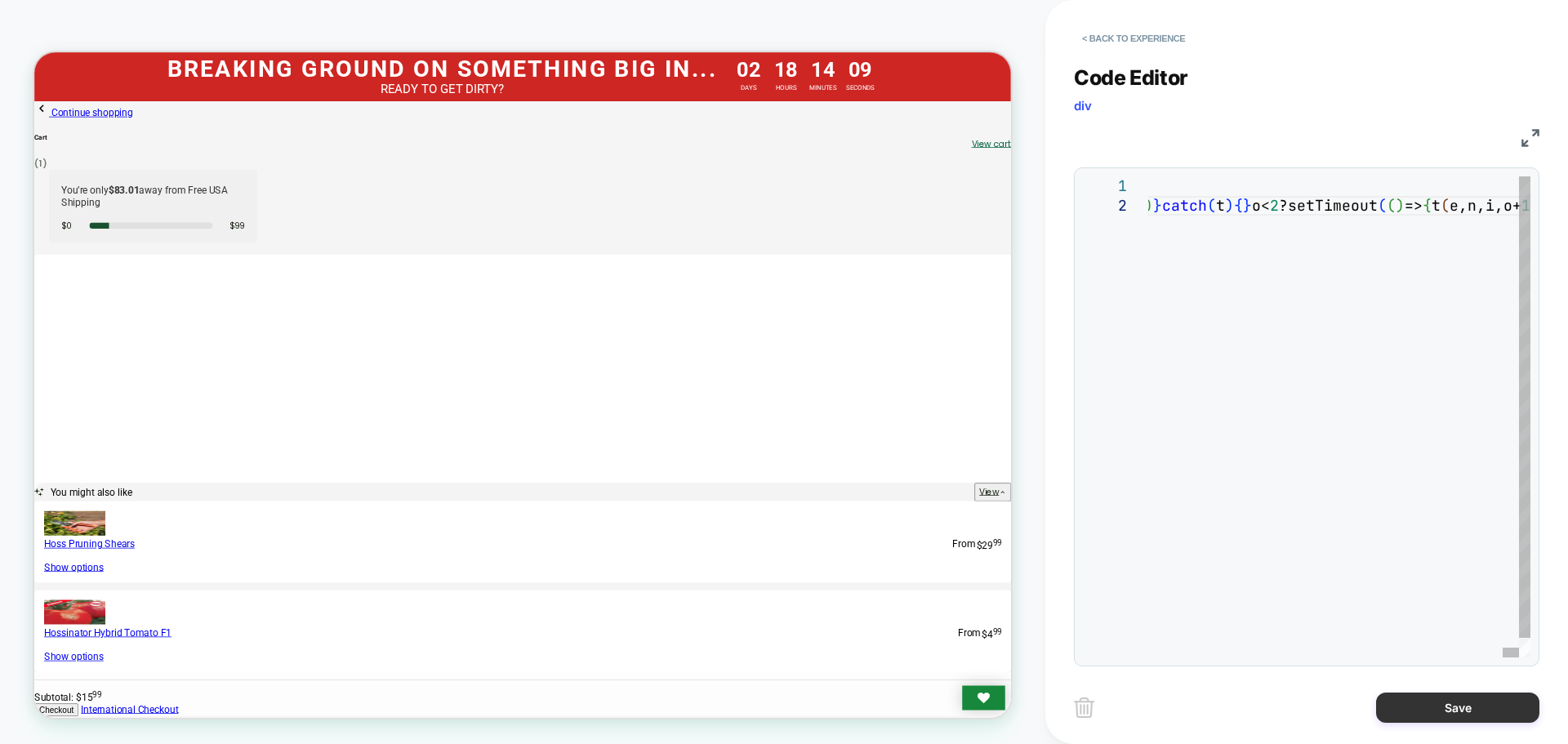
click at [1457, 720] on button "Save" at bounding box center [1457, 708] width 164 height 30
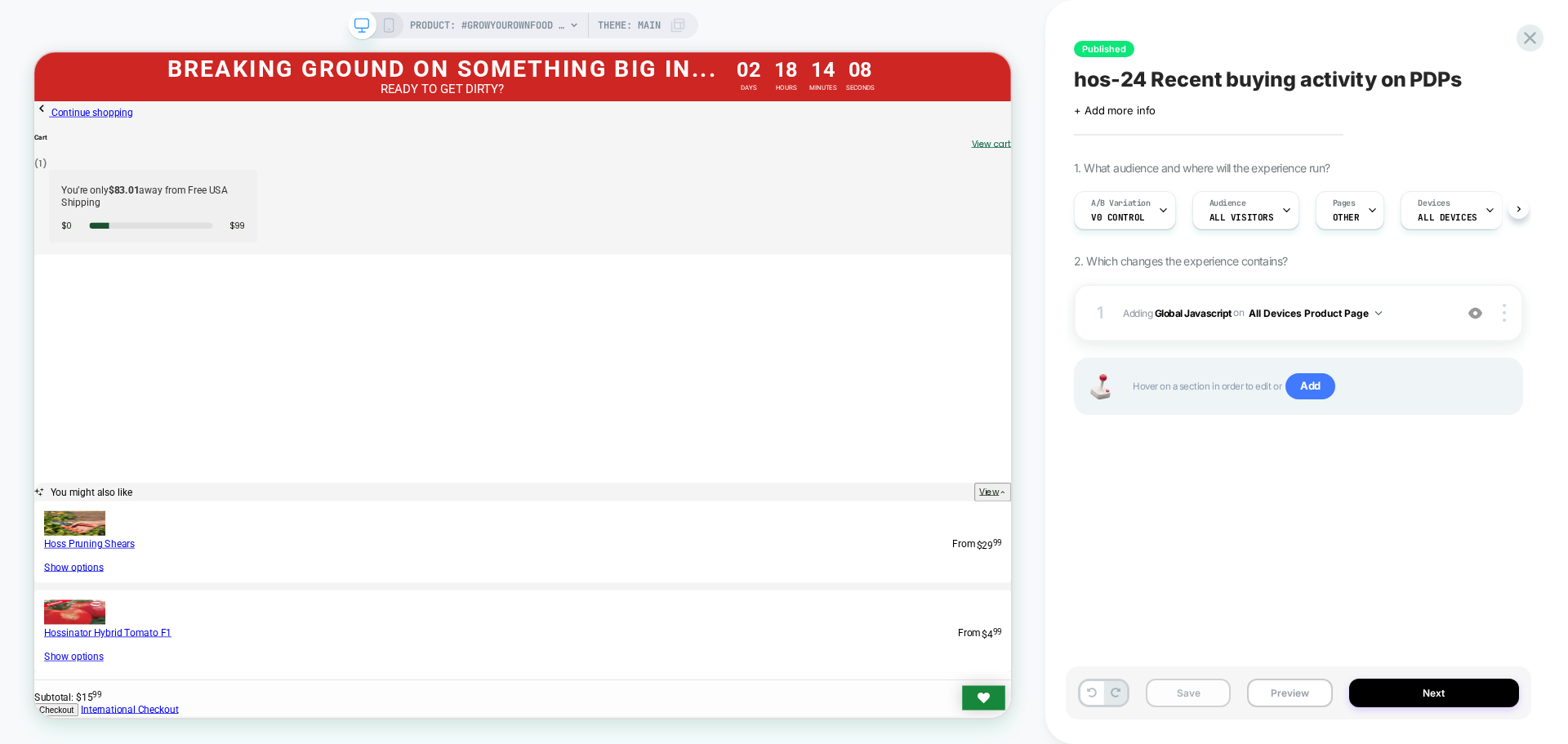
scroll to position [0, 1]
click at [1177, 696] on button "Save" at bounding box center [1189, 693] width 85 height 28
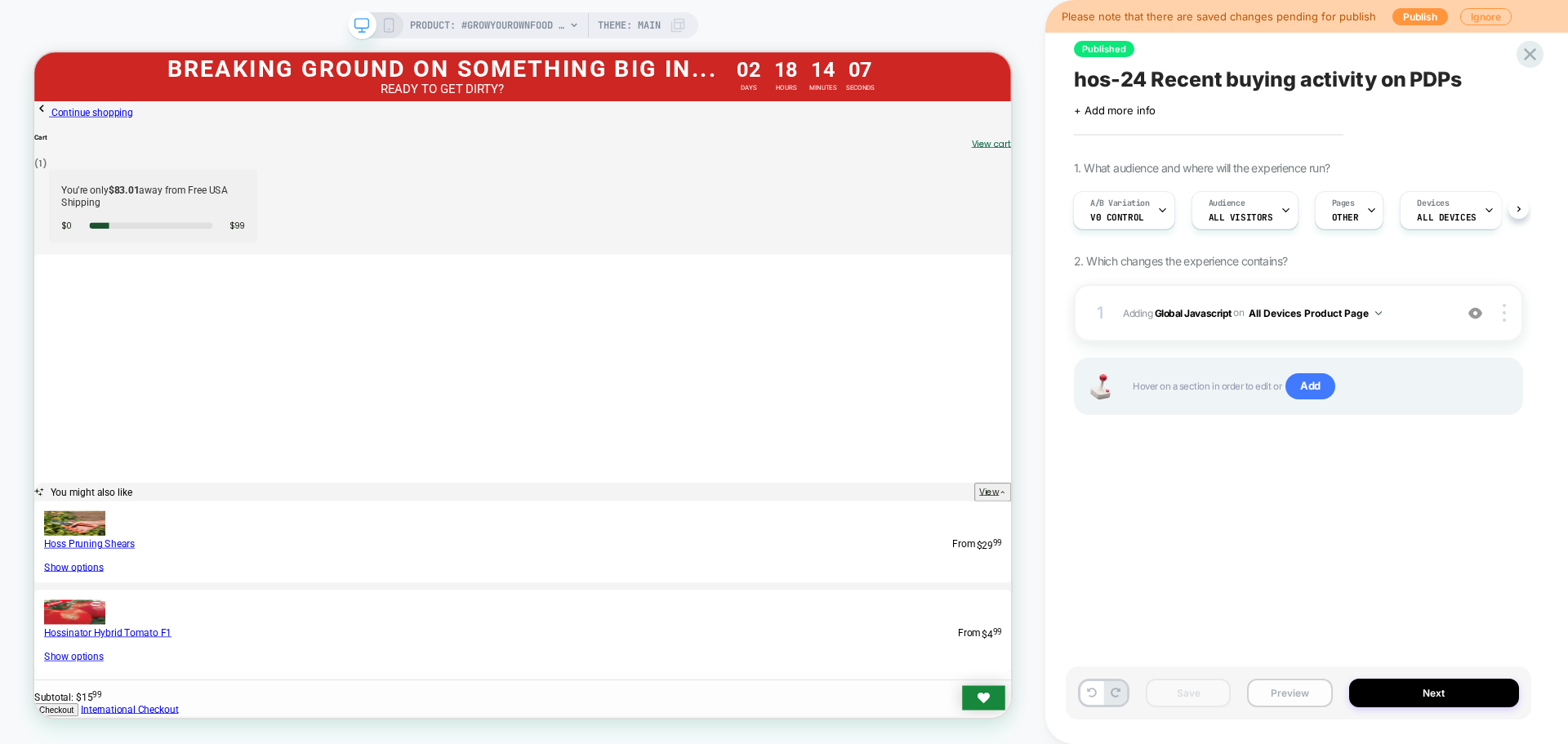
click at [1277, 702] on button "Preview" at bounding box center [1290, 693] width 85 height 28
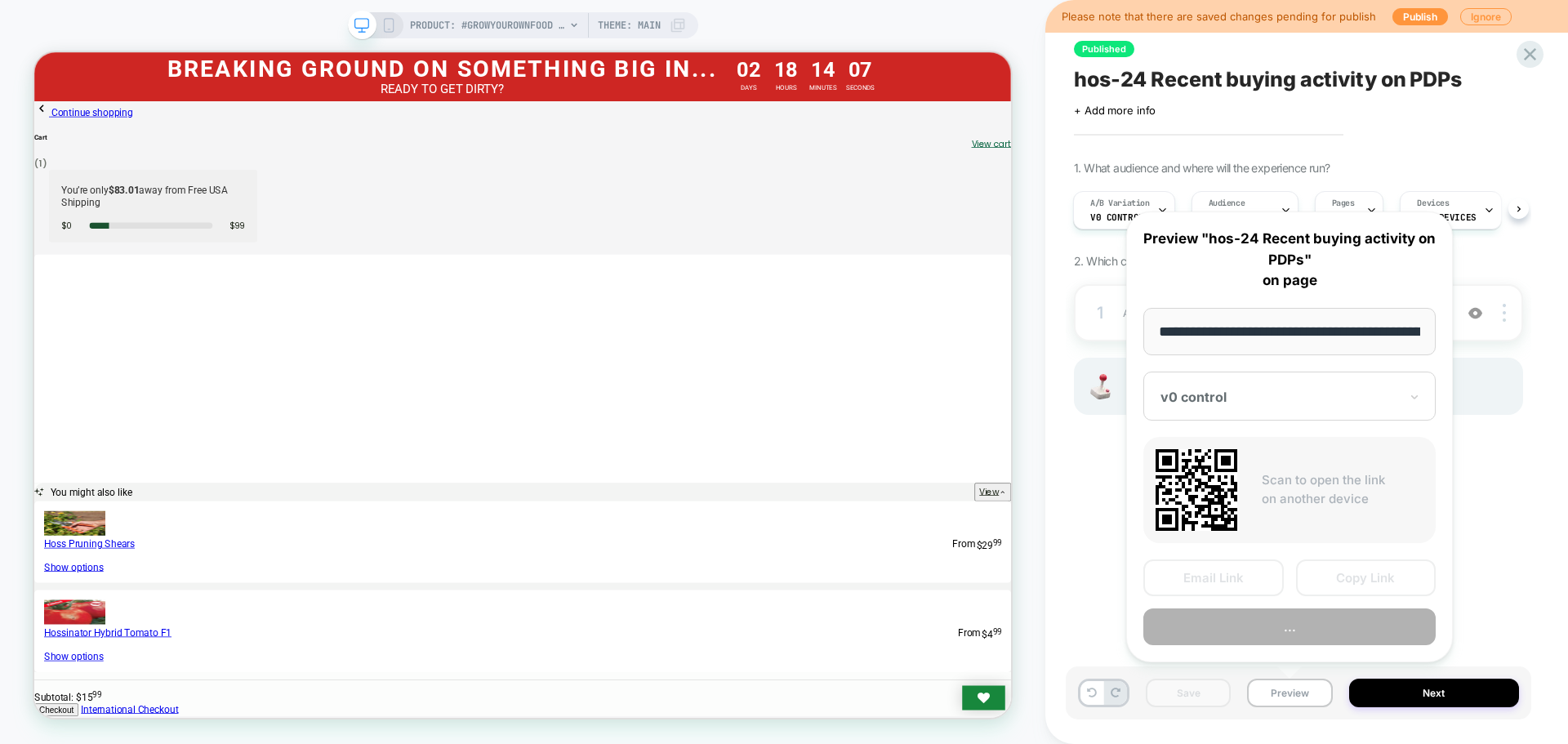
scroll to position [0, 227]
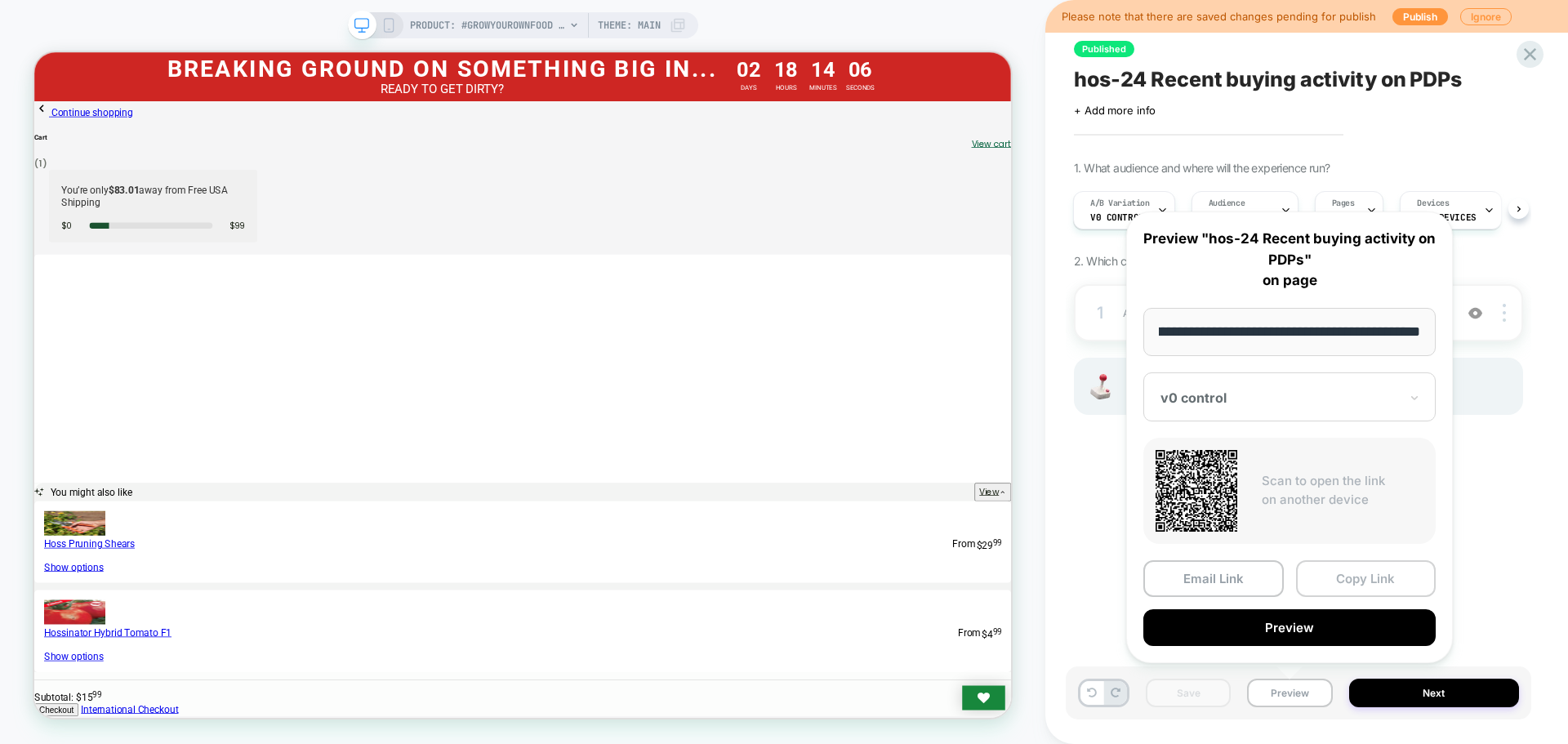
click at [1358, 576] on button "Copy Link" at bounding box center [1366, 578] width 140 height 37
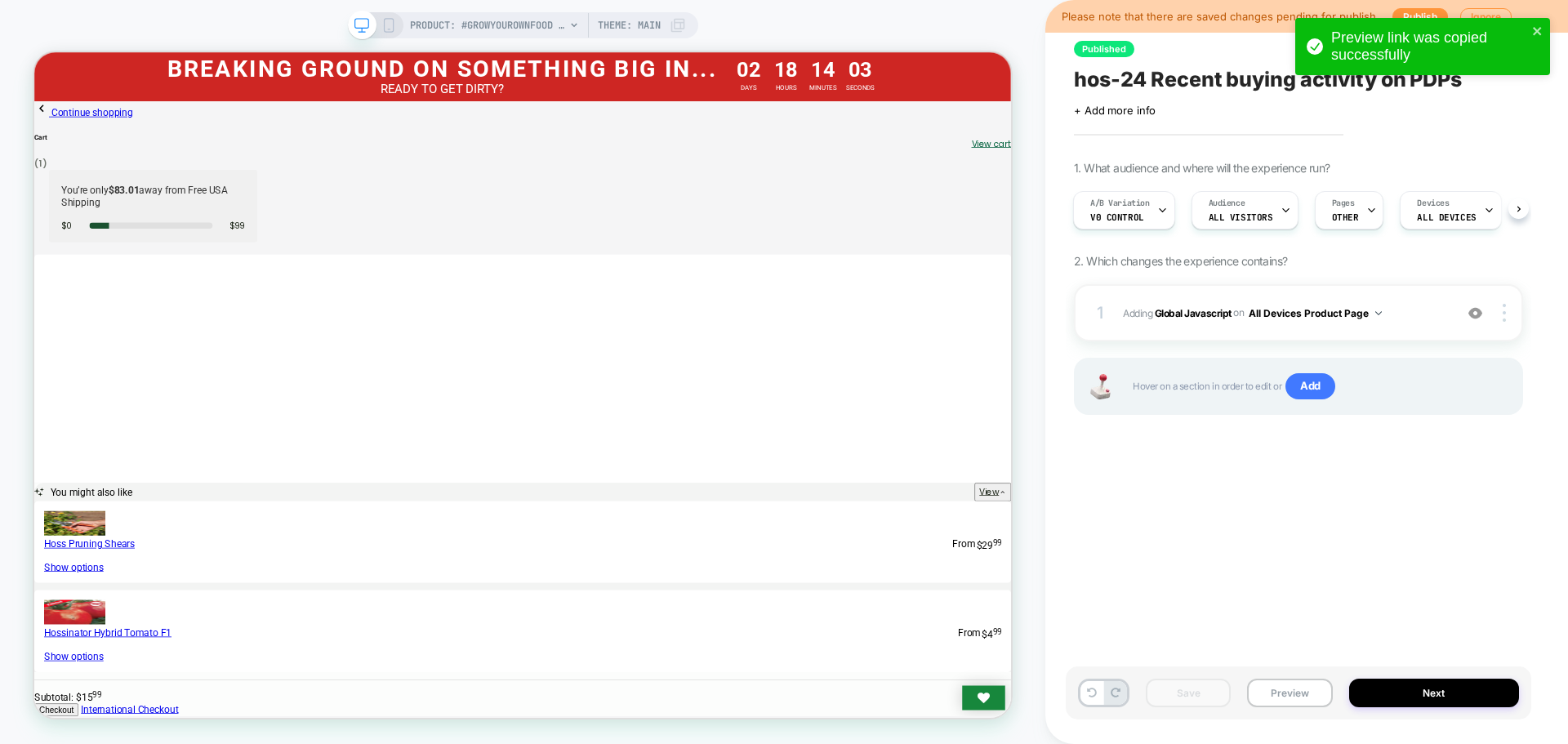
click at [1393, 15] on div "Preview link was copied successfully" at bounding box center [1422, 51] width 261 height 72
click at [1405, 15] on div "Preview link was copied successfully" at bounding box center [1422, 51] width 261 height 72
click at [1540, 27] on icon "close" at bounding box center [1537, 30] width 9 height 9
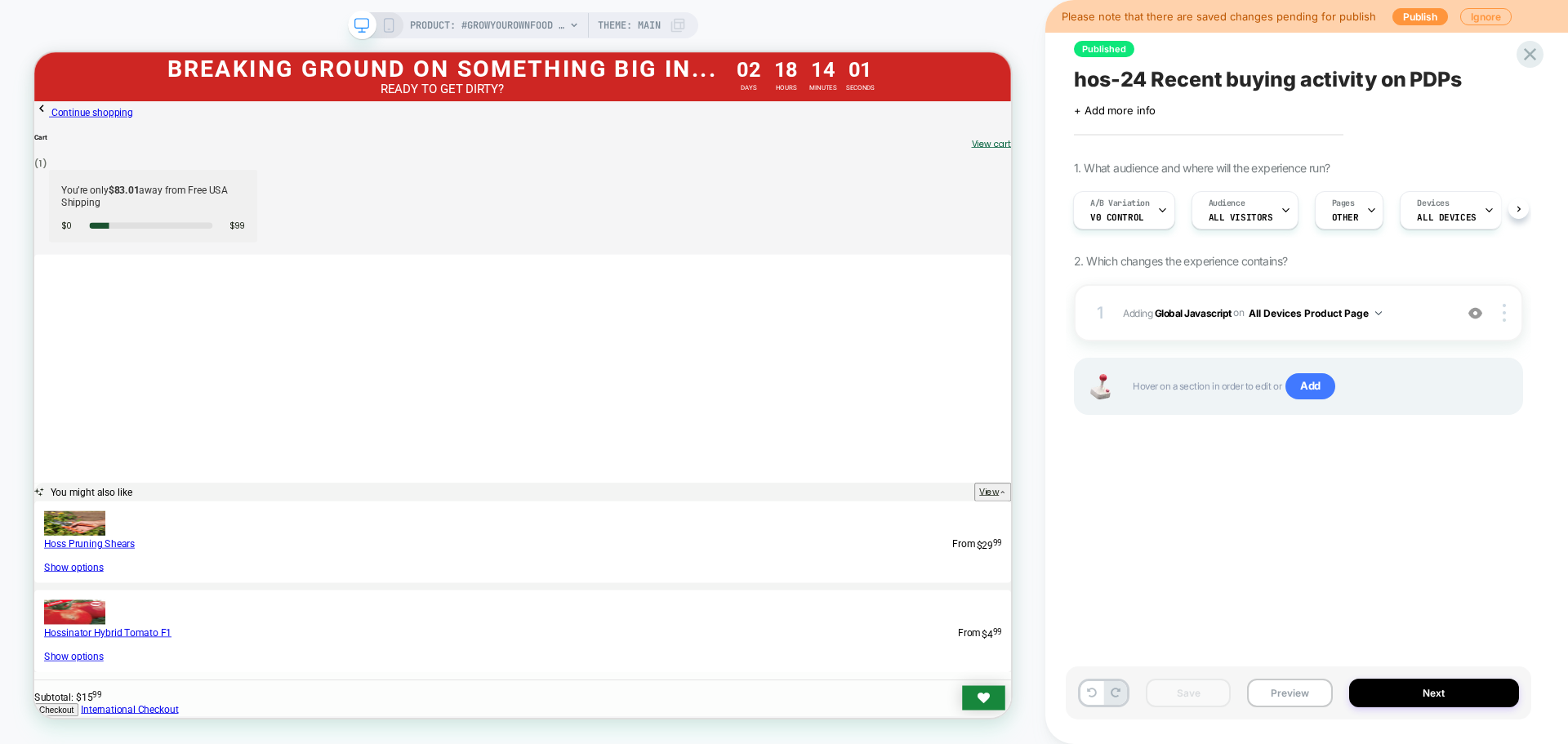
click at [1398, 15] on div "Preview link was copied successfully" at bounding box center [1422, 51] width 261 height 72
click at [1410, 16] on button "Publish" at bounding box center [1420, 17] width 56 height 17
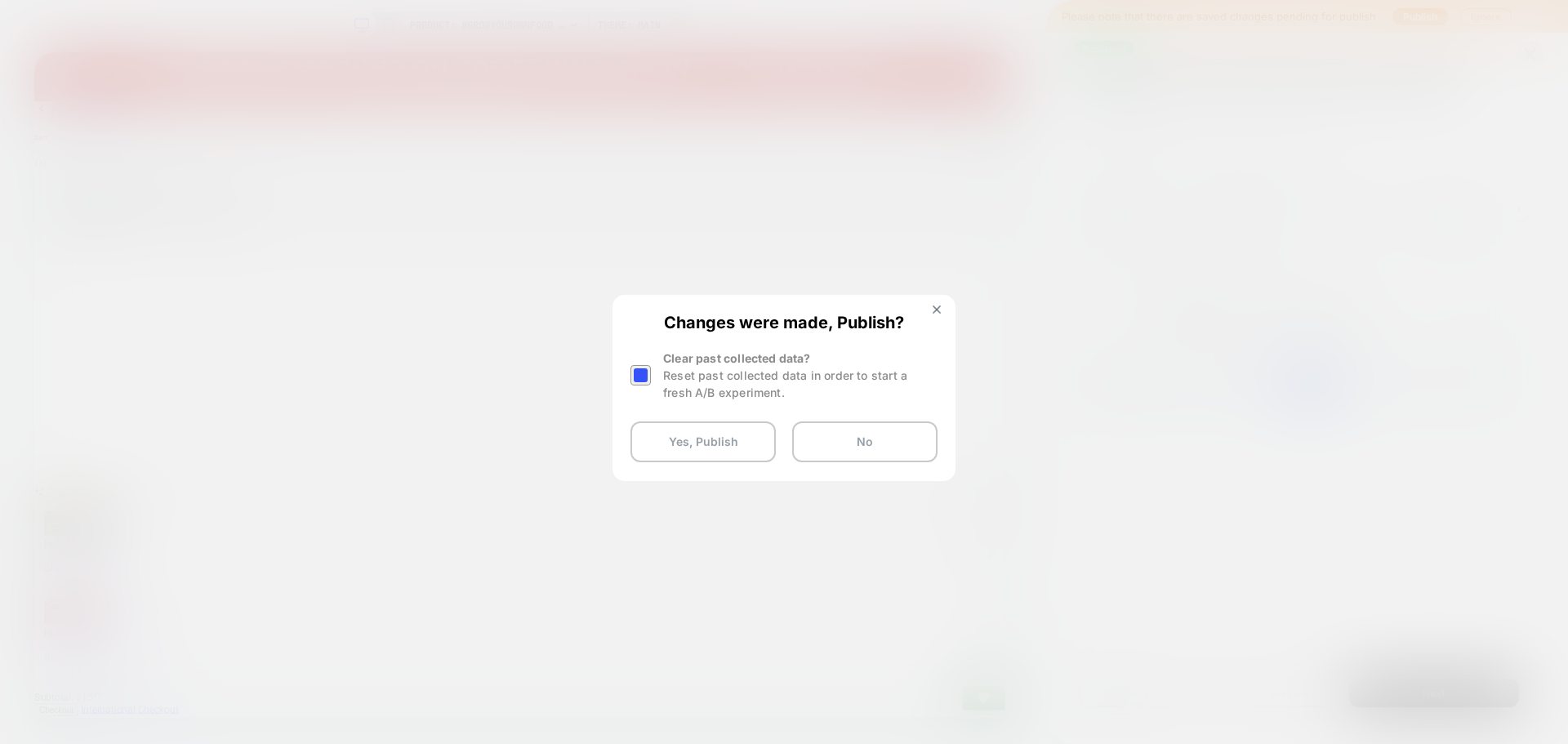
click at [636, 369] on div at bounding box center [641, 376] width 21 height 21
click at [666, 434] on button "Yes, Publish" at bounding box center [703, 441] width 146 height 41
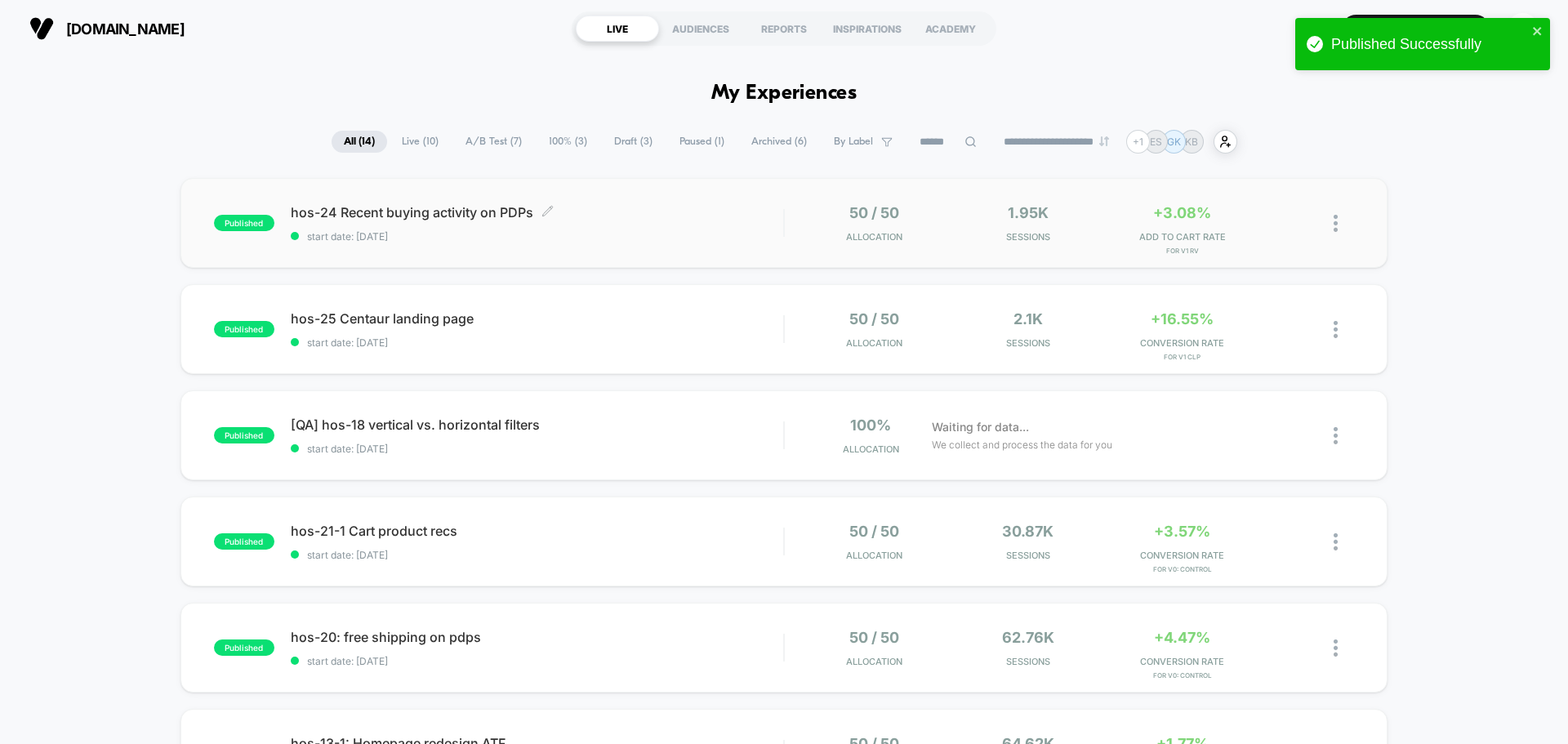
click at [478, 218] on span "hos-24 Recent buying activity on PDPs Click to edit experience details" at bounding box center [537, 212] width 492 height 16
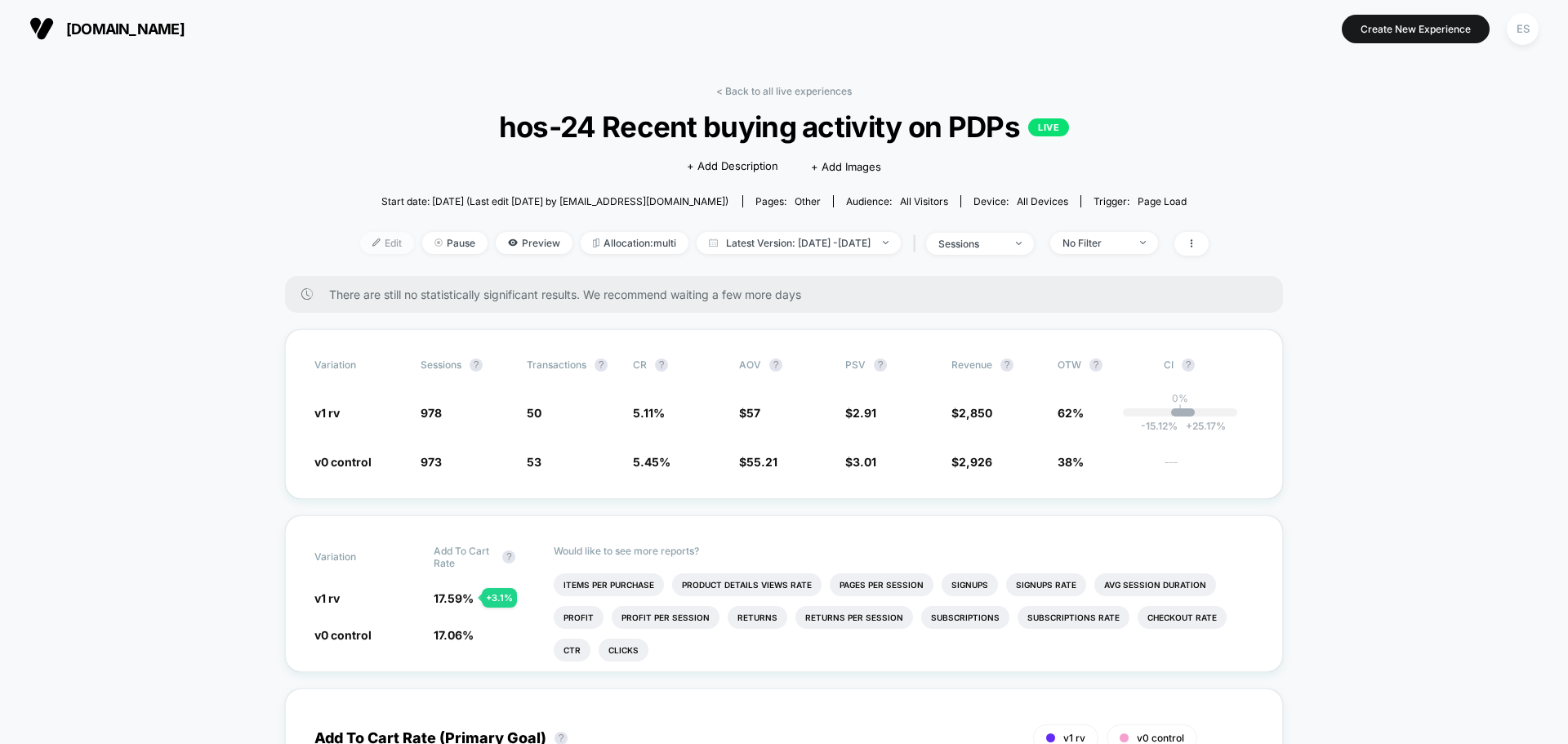
click at [361, 243] on span "Edit" at bounding box center [387, 242] width 54 height 22
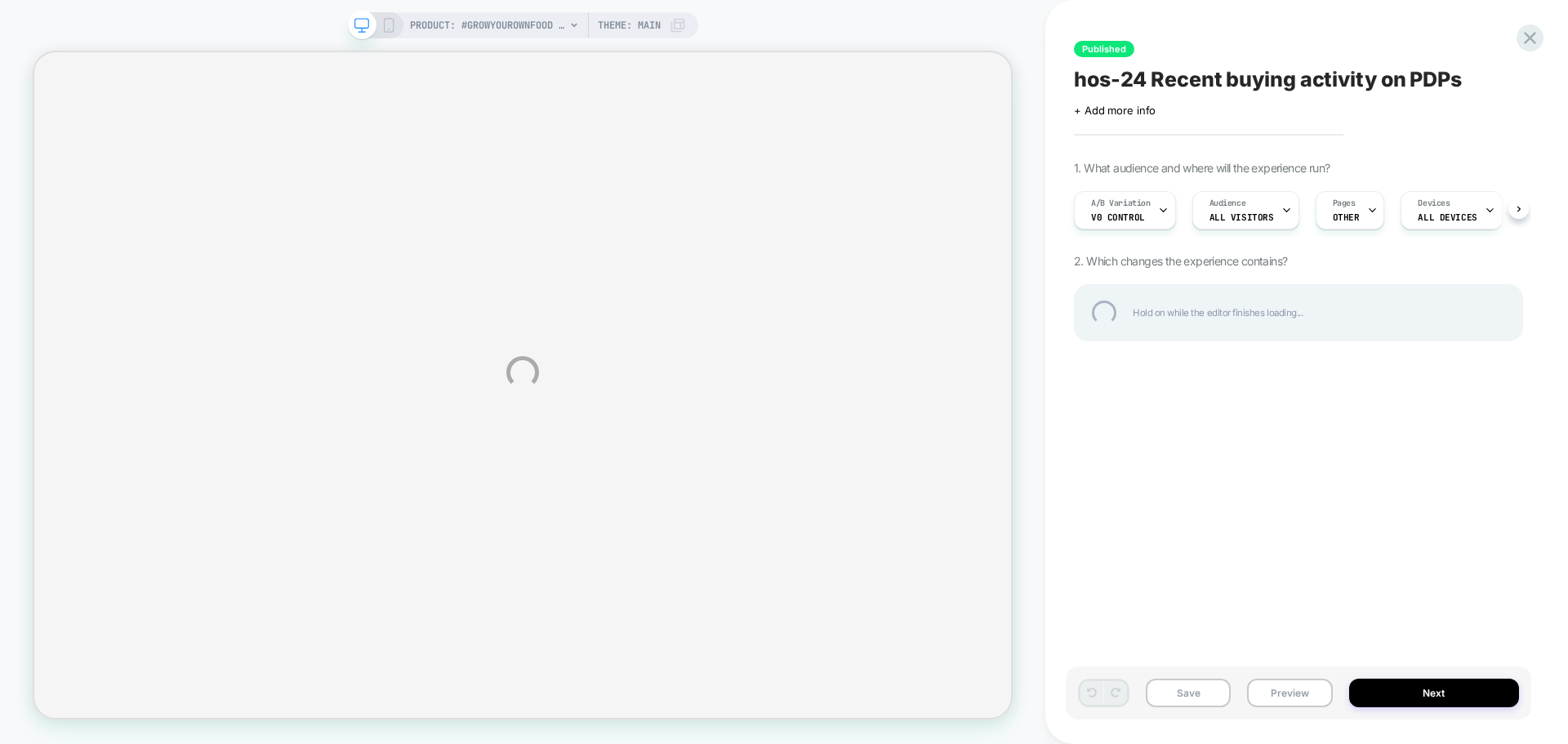
click at [1283, 704] on div "PRODUCT: #GROWYOUROWNFOOD Shirt PRODUCT: #GROWYOUROWNFOOD Shirt Theme: MAIN Pub…" at bounding box center [784, 372] width 1568 height 744
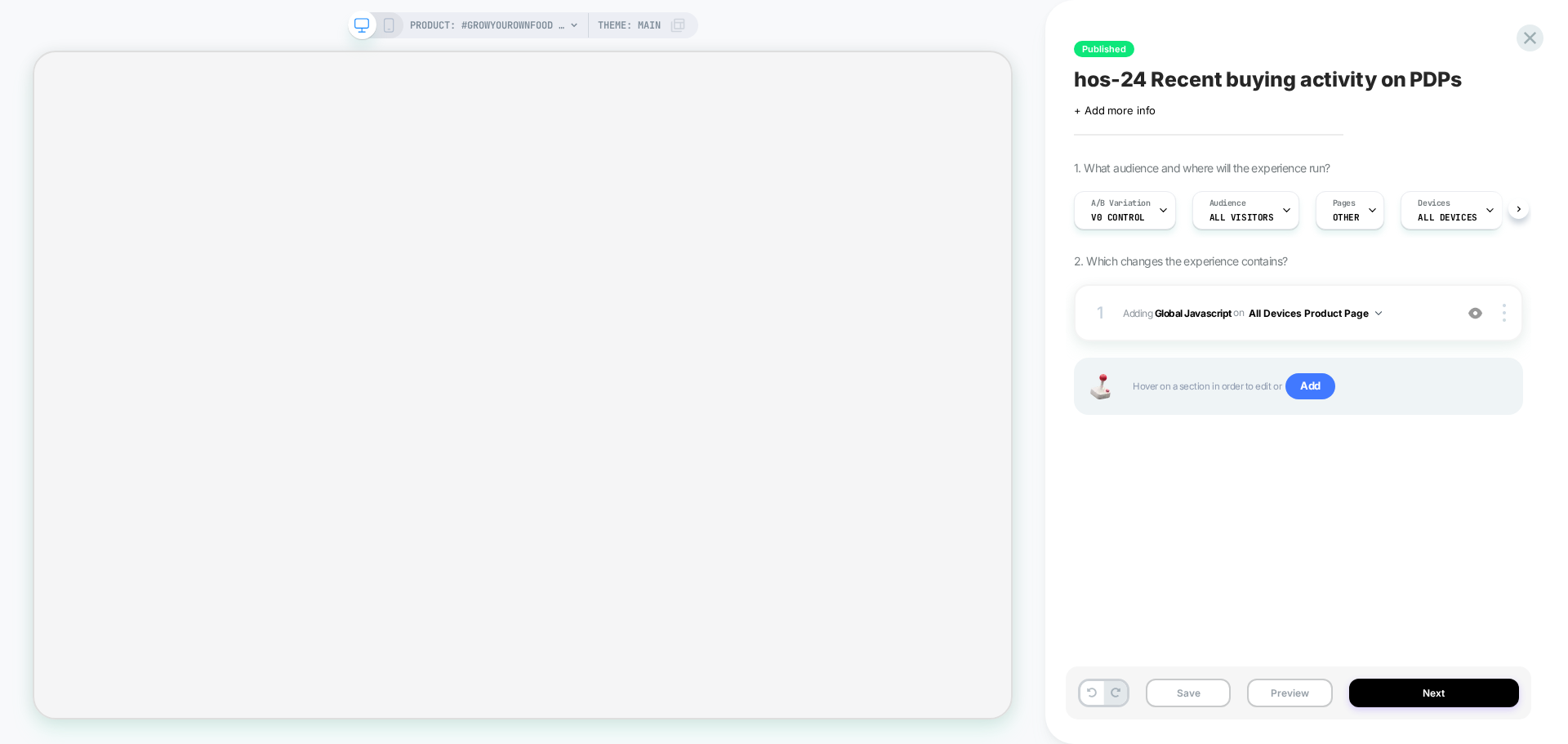
scroll to position [0, 1]
click at [1292, 698] on button "Preview" at bounding box center [1290, 693] width 85 height 28
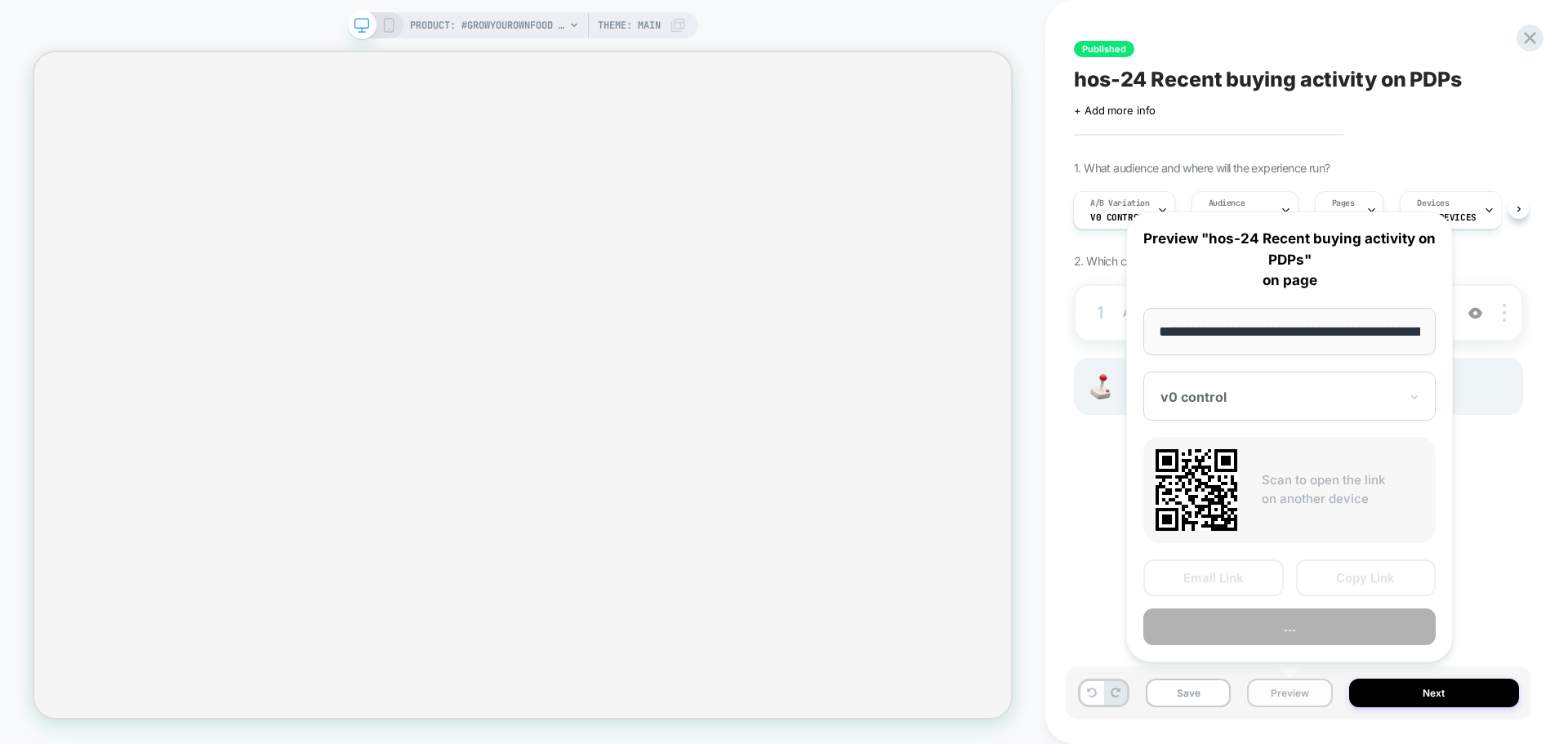
scroll to position [0, 227]
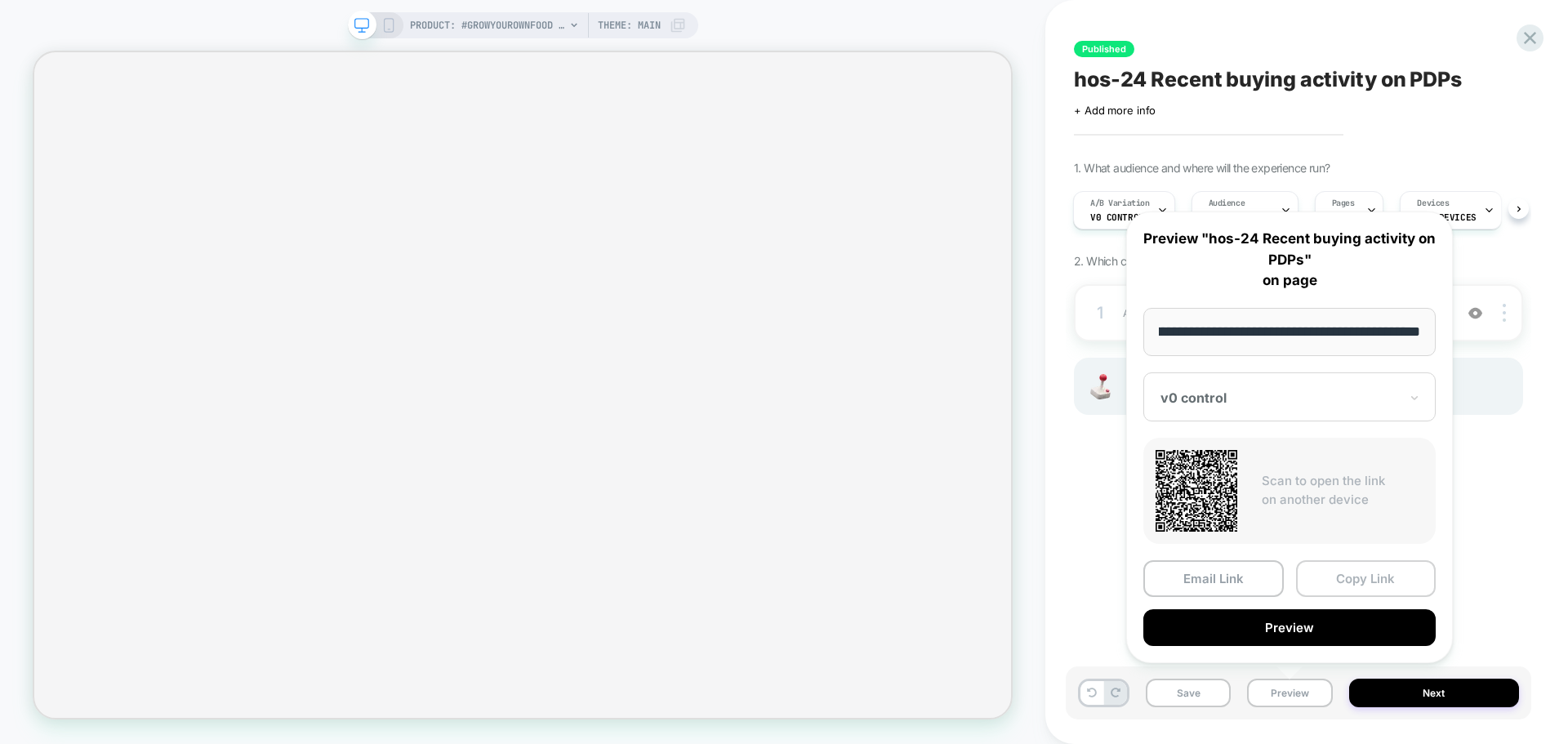
click at [1354, 566] on button "Copy Link" at bounding box center [1366, 578] width 140 height 37
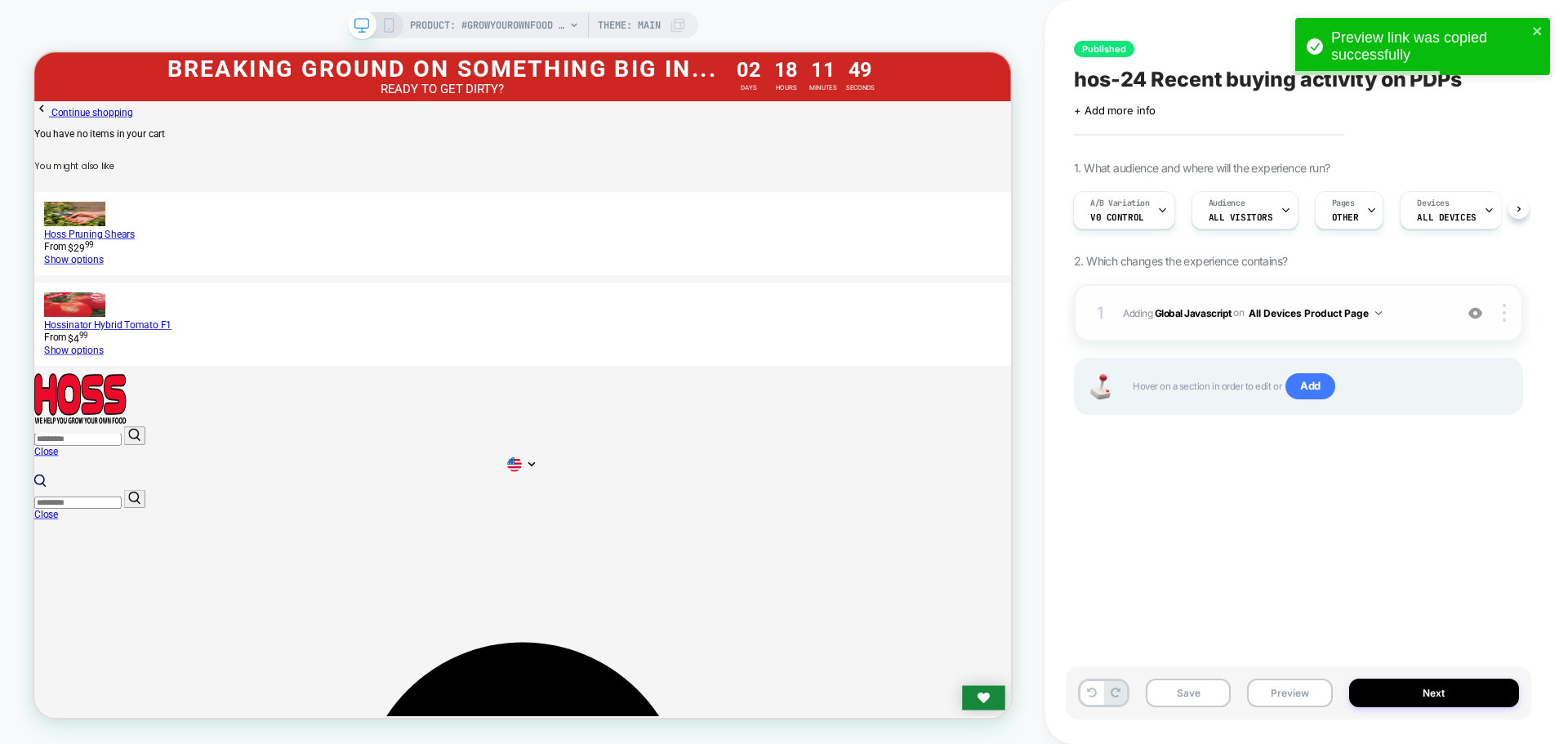
scroll to position [0, 0]
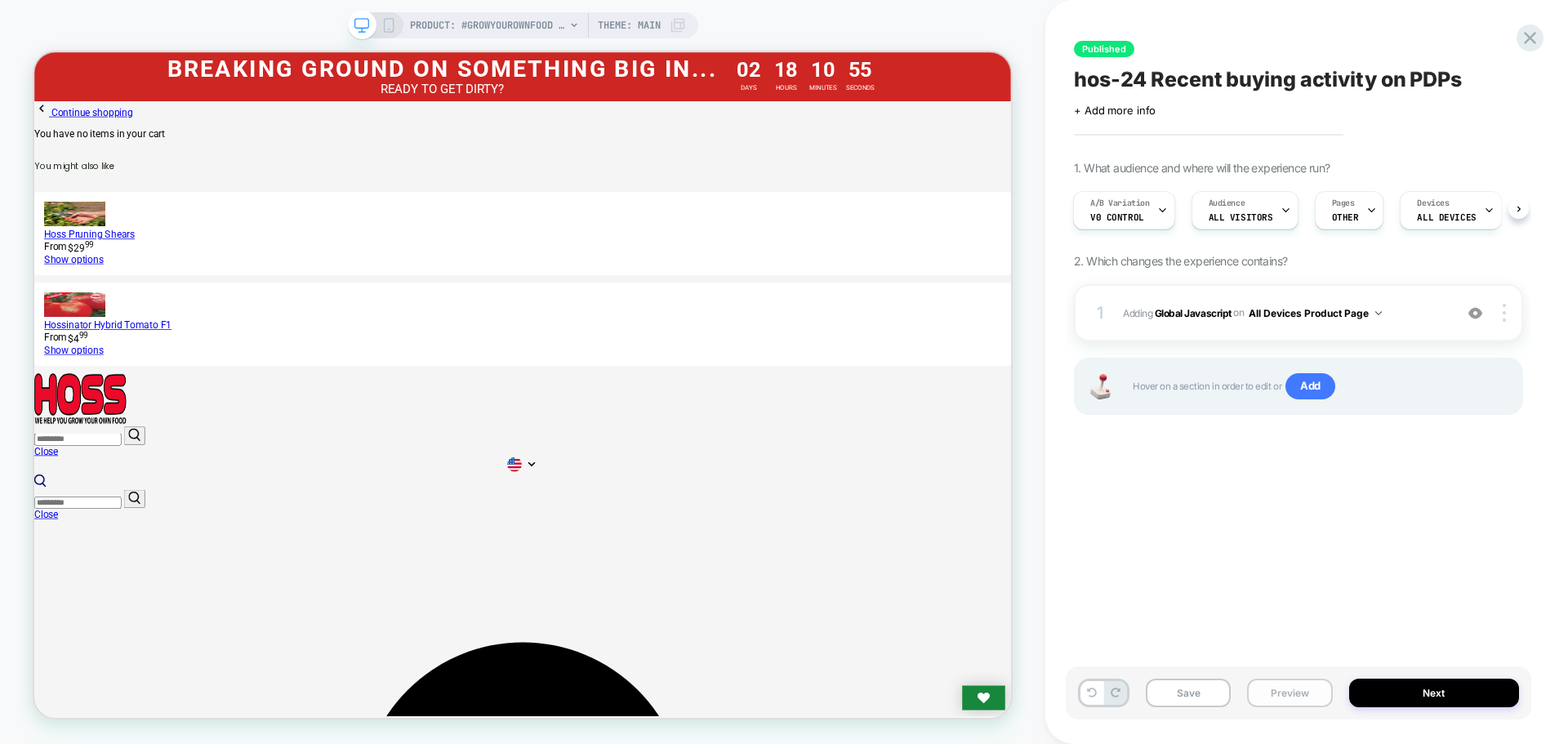
click at [1283, 695] on button "Preview" at bounding box center [1290, 693] width 85 height 28
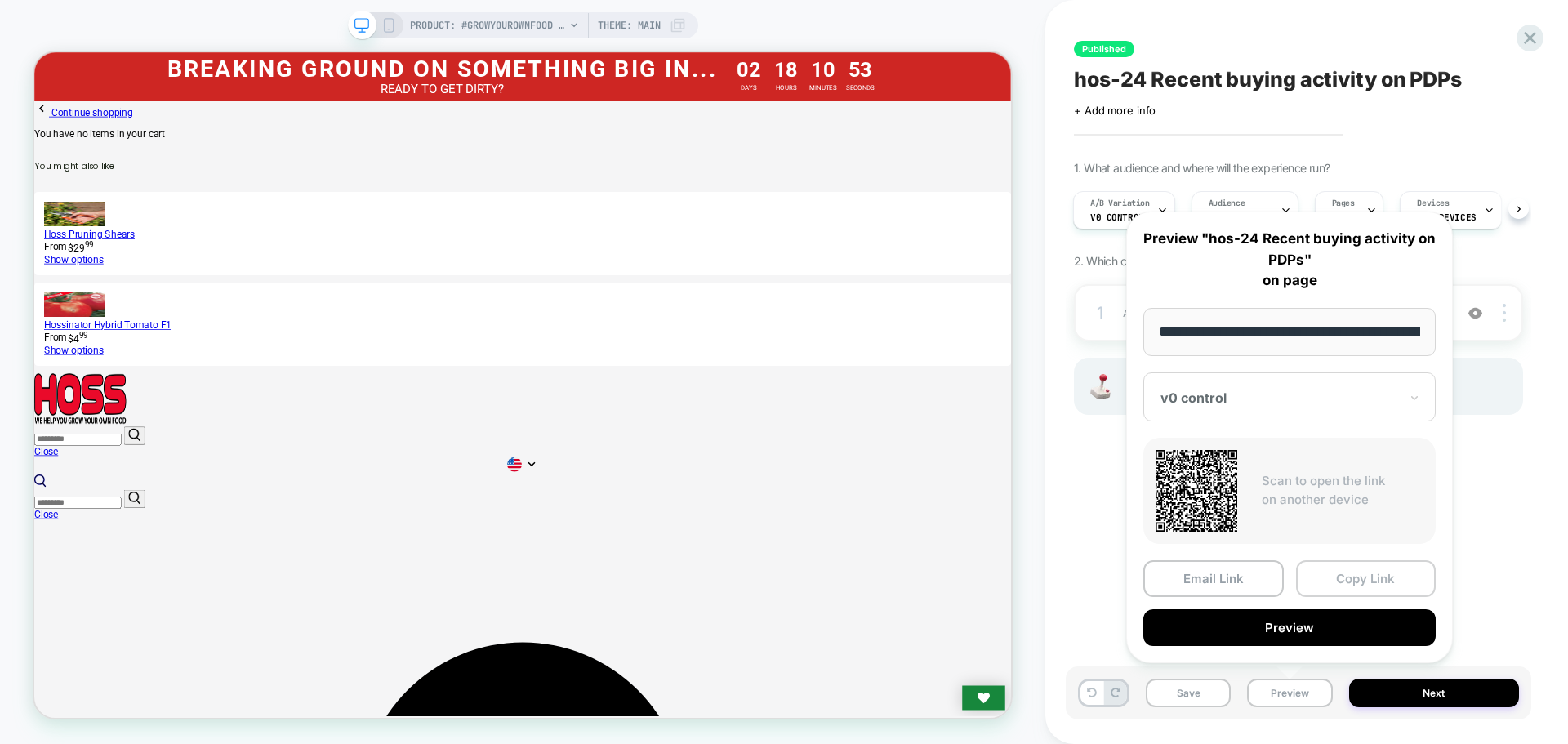
click at [1331, 588] on button "Copy Link" at bounding box center [1366, 578] width 140 height 37
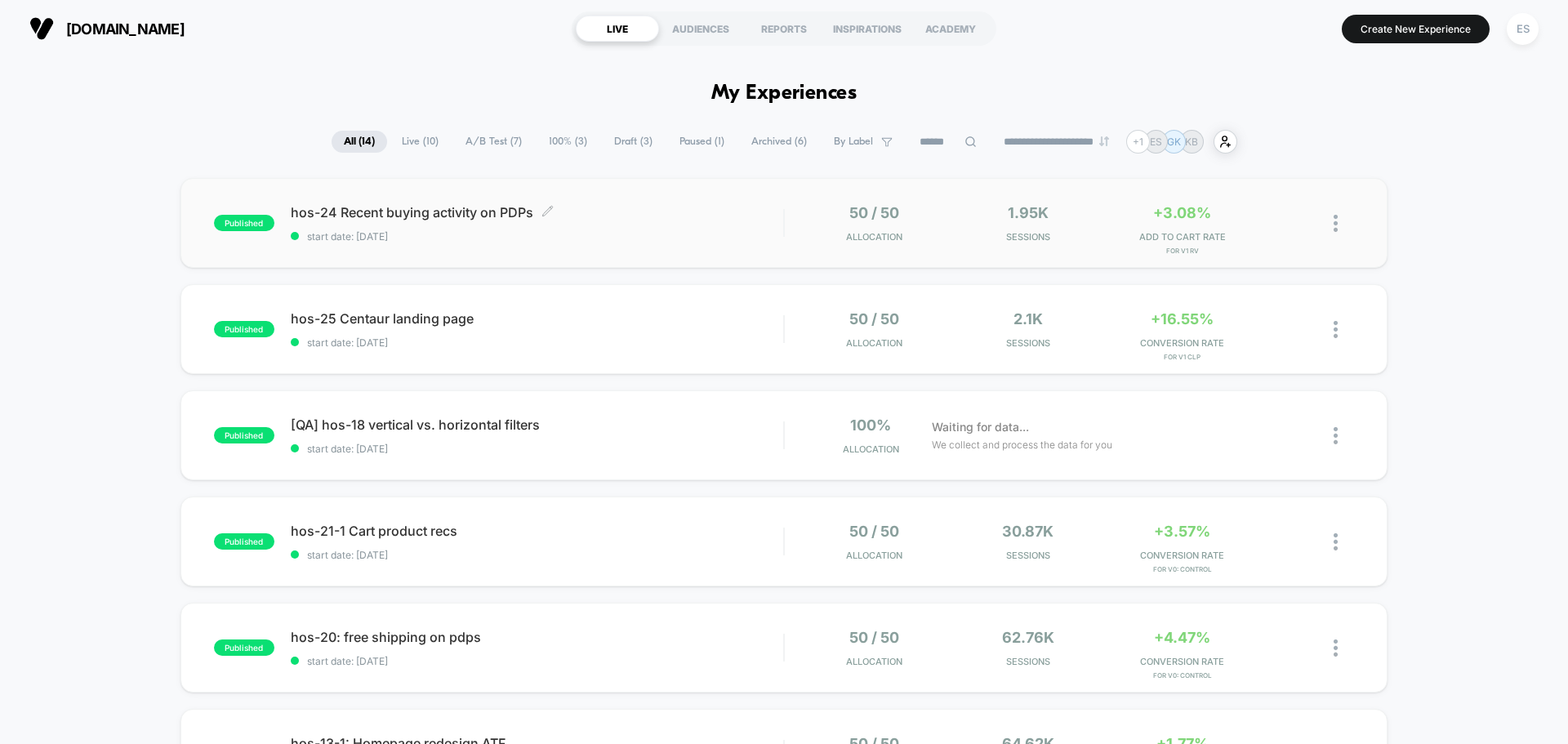
click at [421, 210] on span "hos-24 Recent buying activity on PDPs Click to edit experience details" at bounding box center [537, 212] width 492 height 16
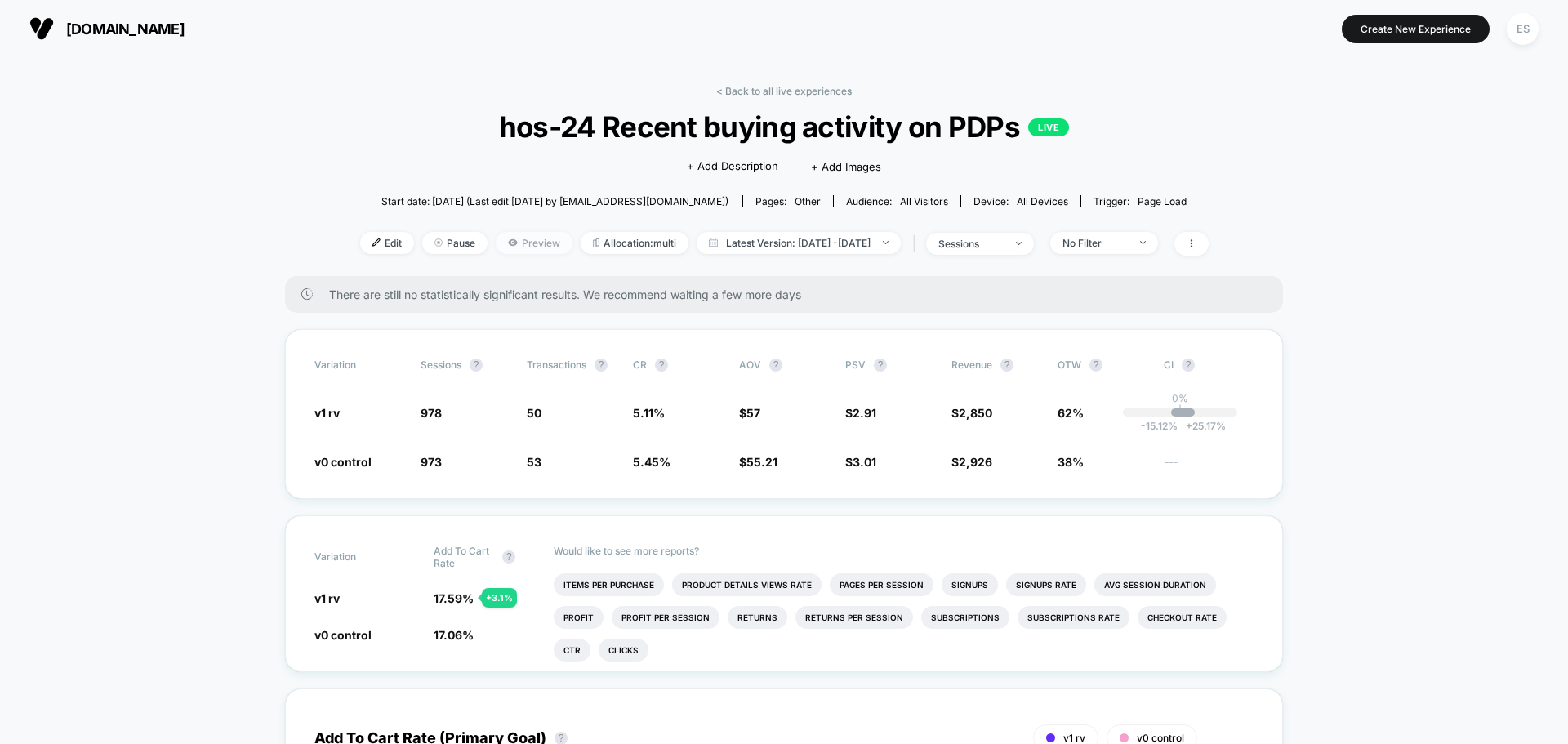
click at [511, 249] on span "Preview" at bounding box center [534, 242] width 77 height 22
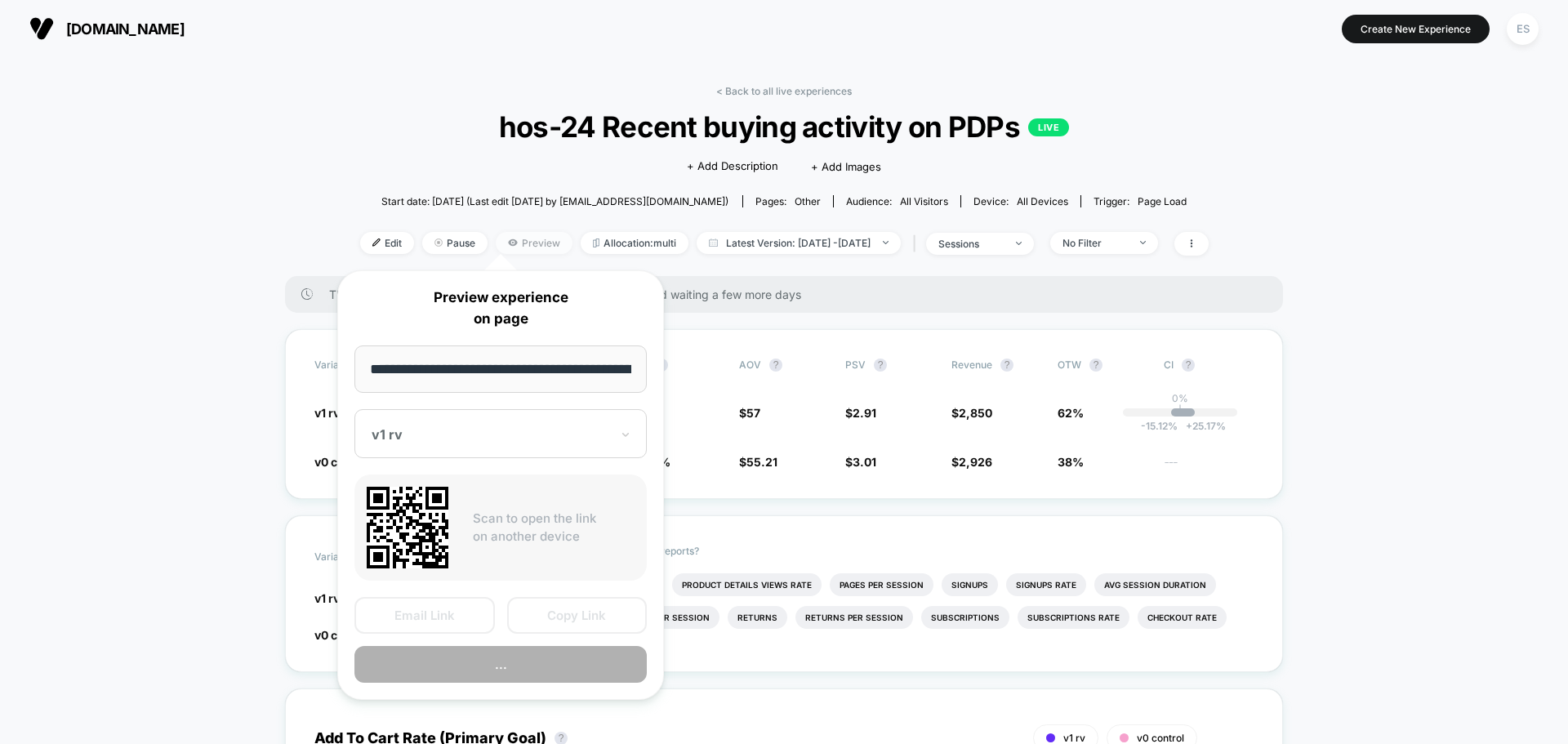
scroll to position [0, 91]
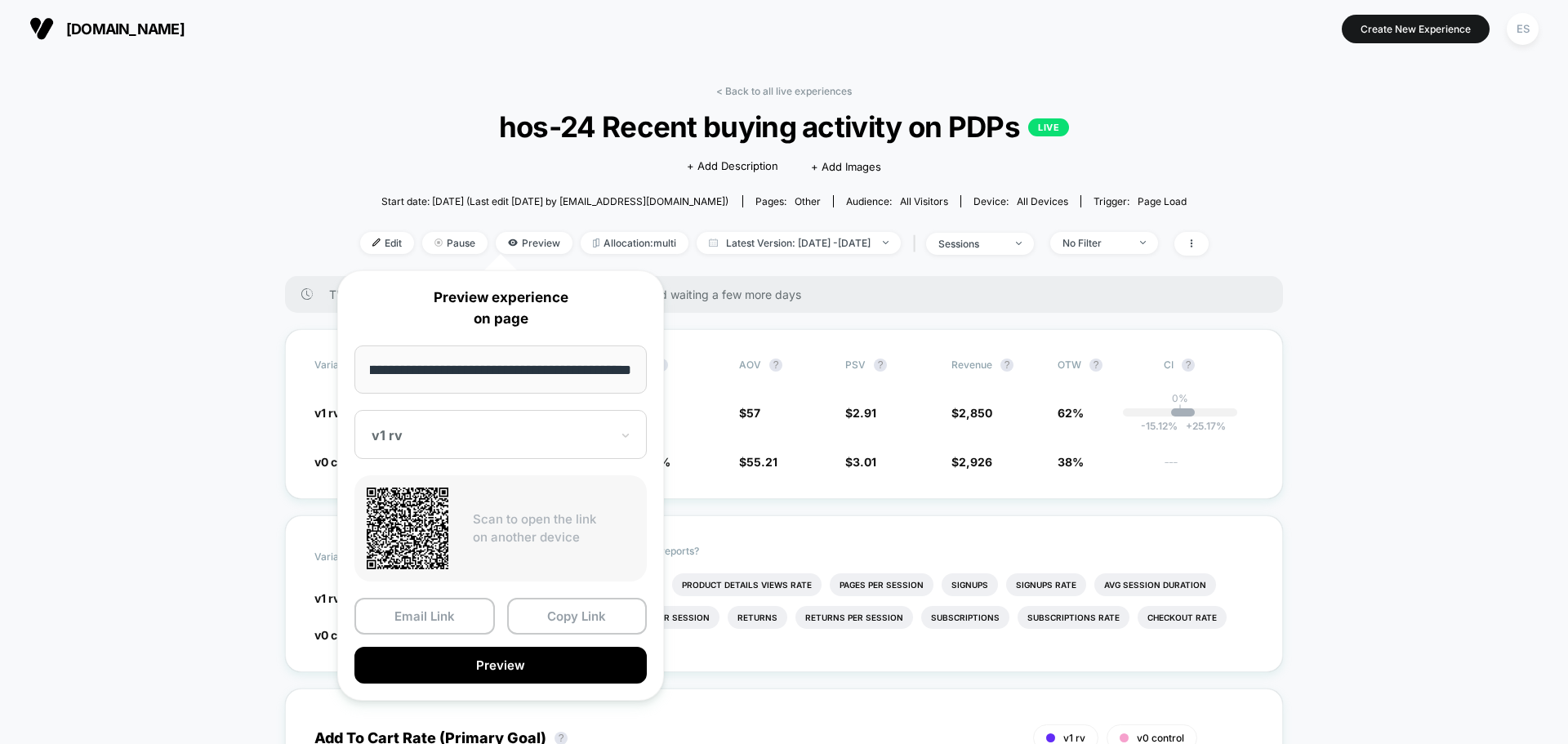
click at [521, 438] on div at bounding box center [491, 434] width 238 height 16
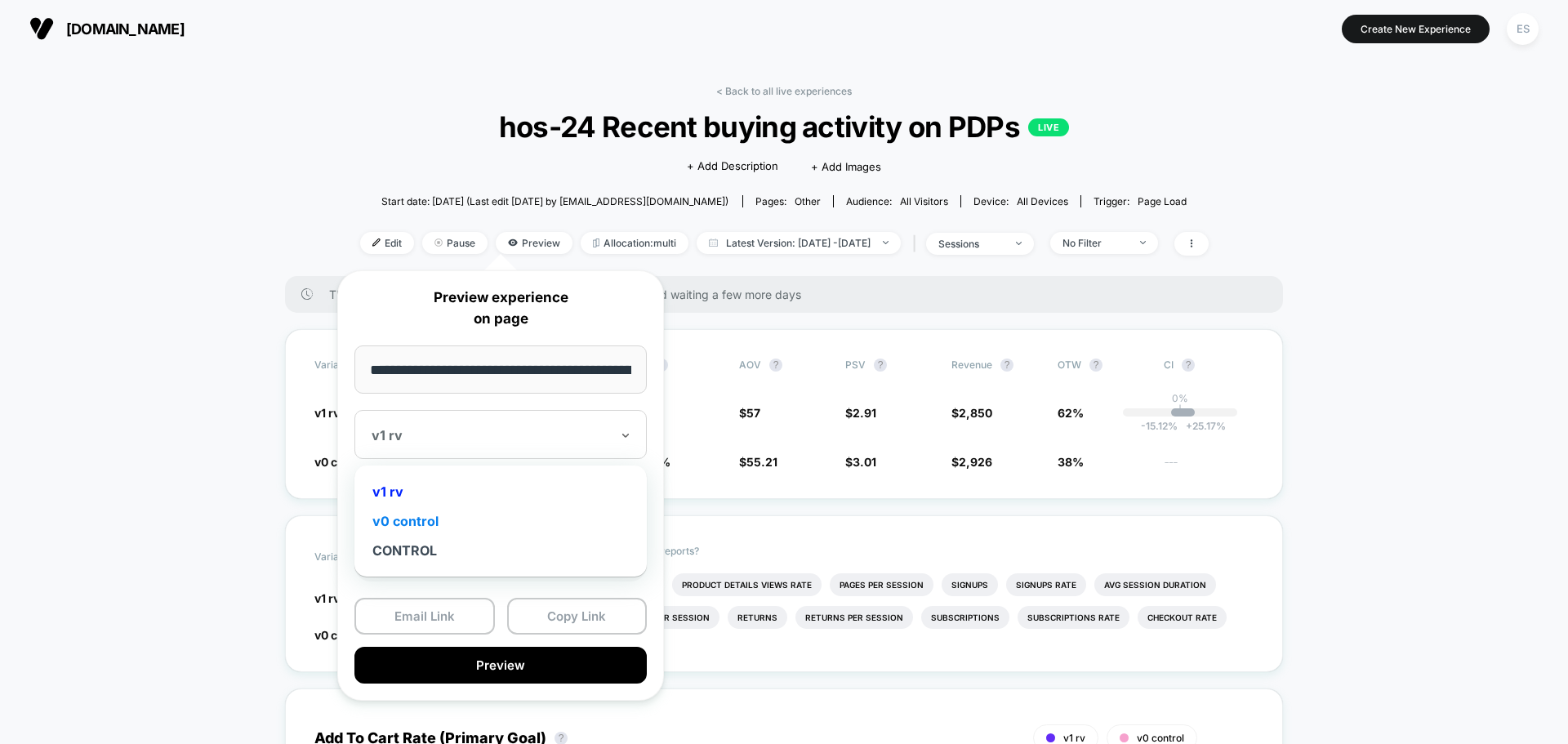
click at [477, 526] on div "v0 control" at bounding box center [501, 521] width 276 height 29
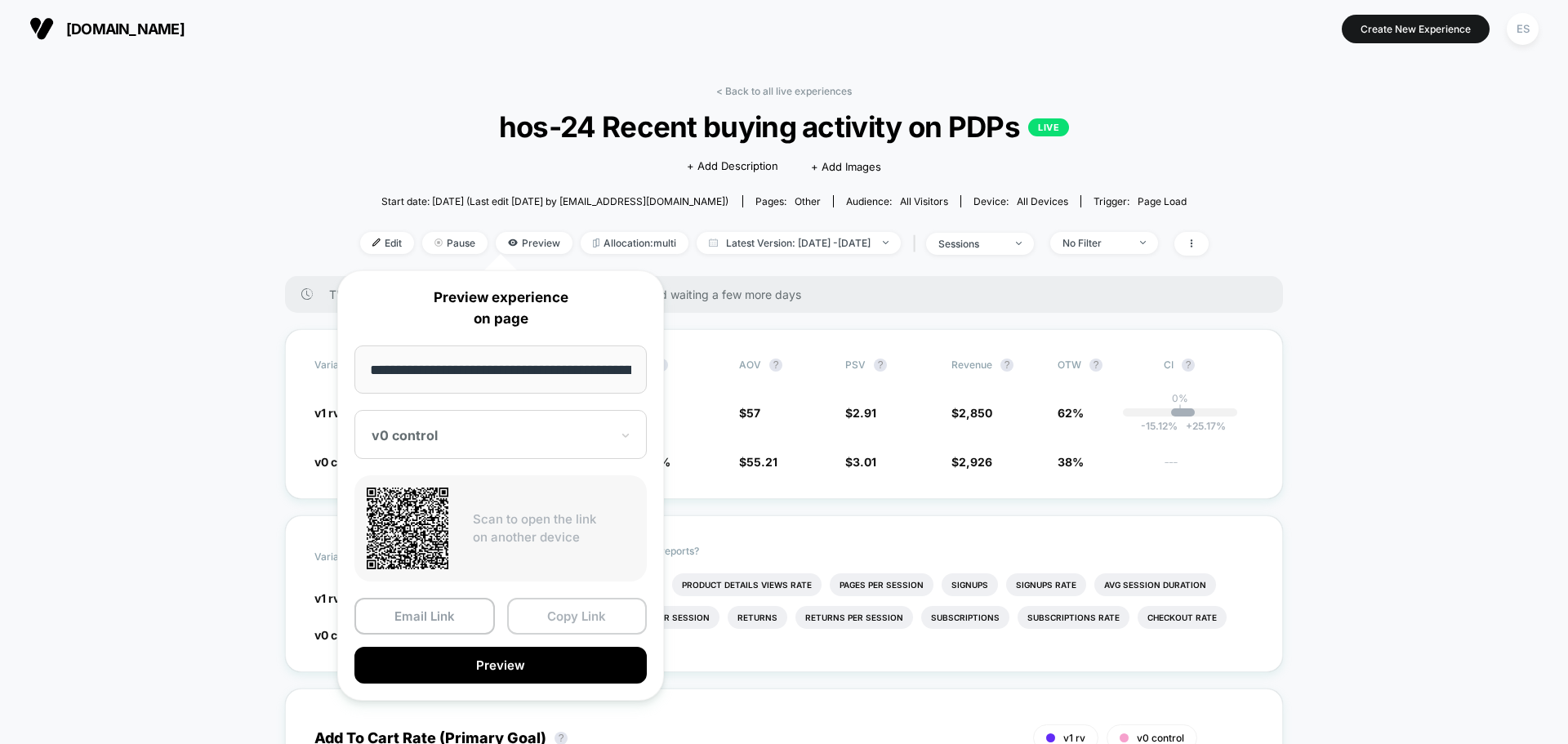
click at [569, 619] on button "Copy Link" at bounding box center [577, 616] width 140 height 37
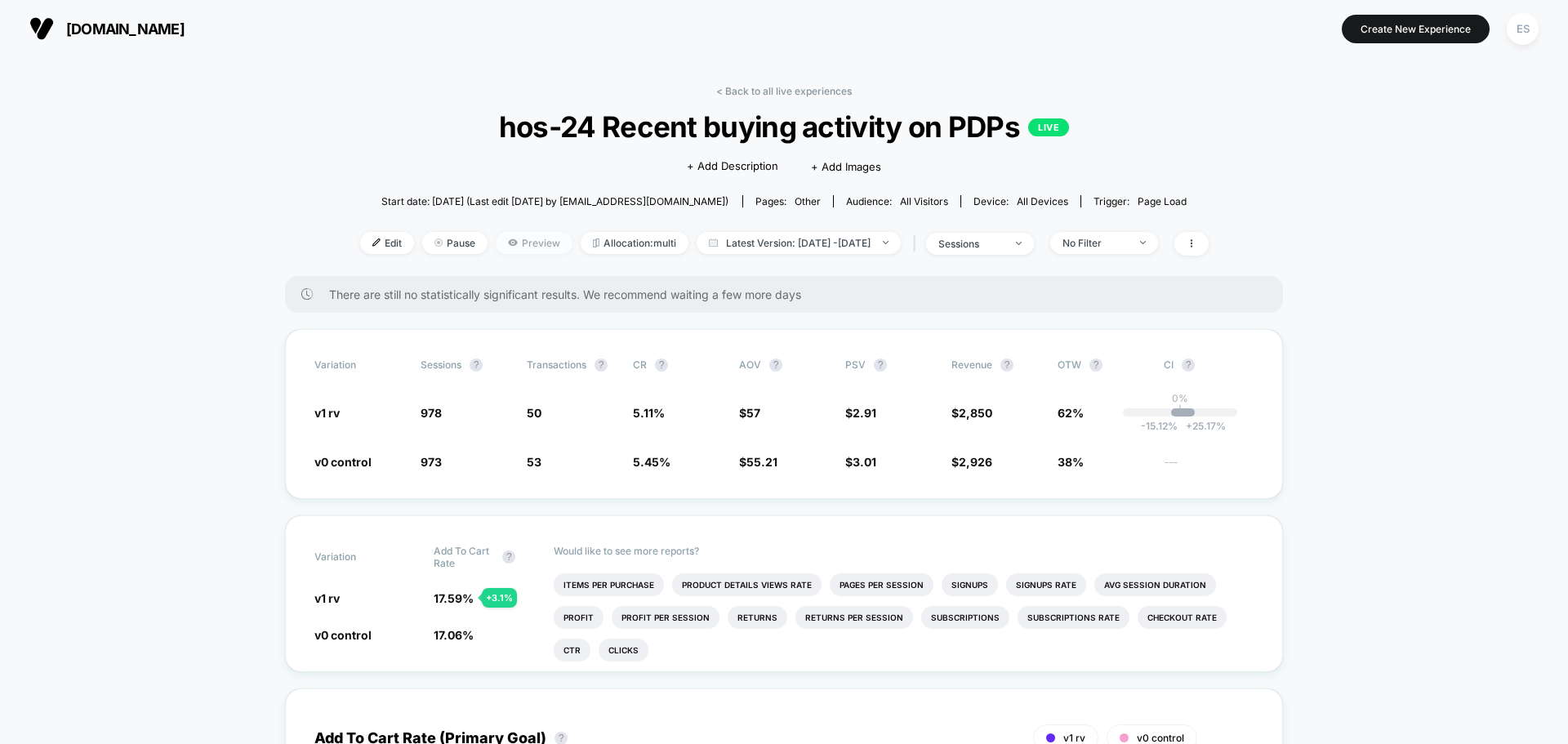
click at [504, 245] on span "Preview" at bounding box center [534, 242] width 77 height 22
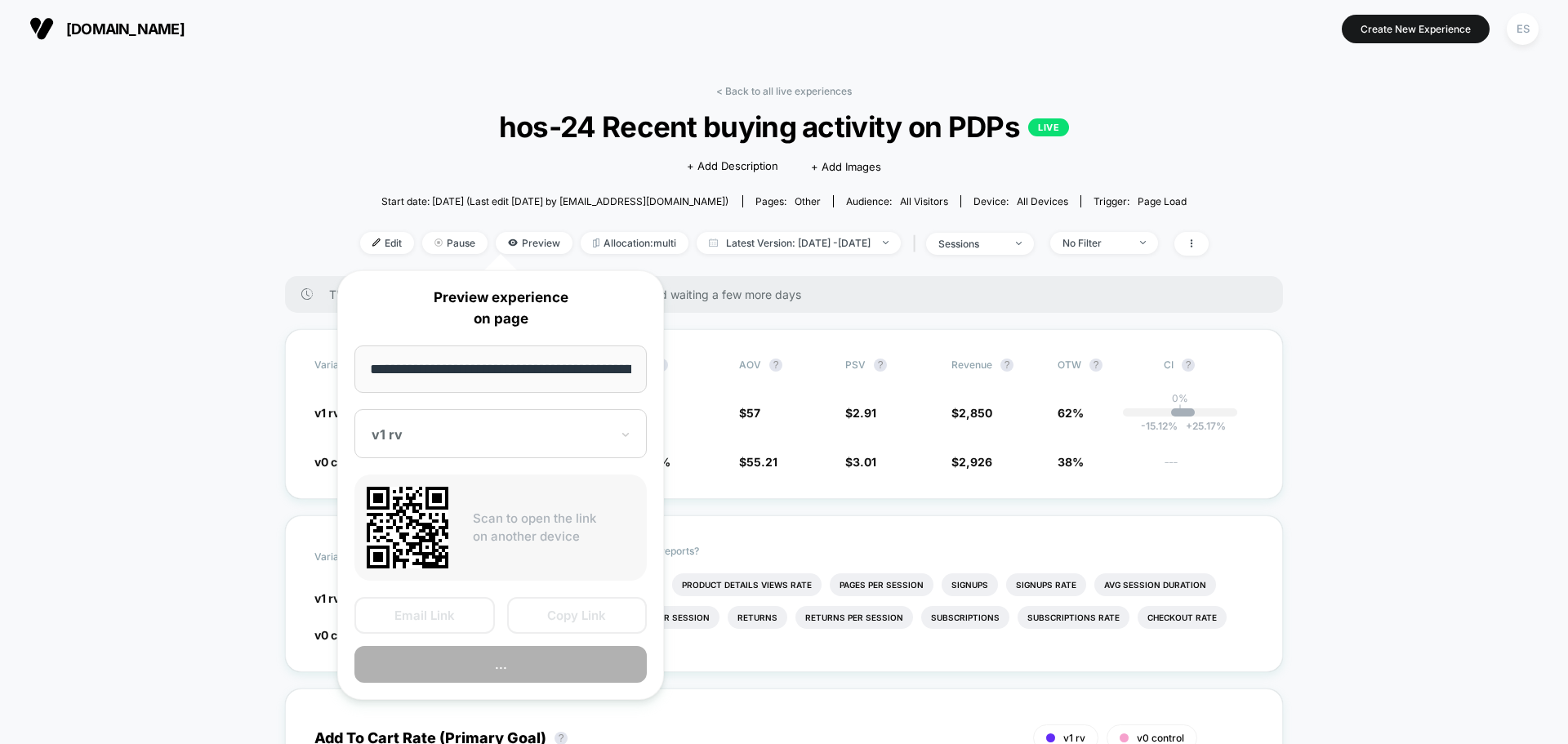
scroll to position [0, 91]
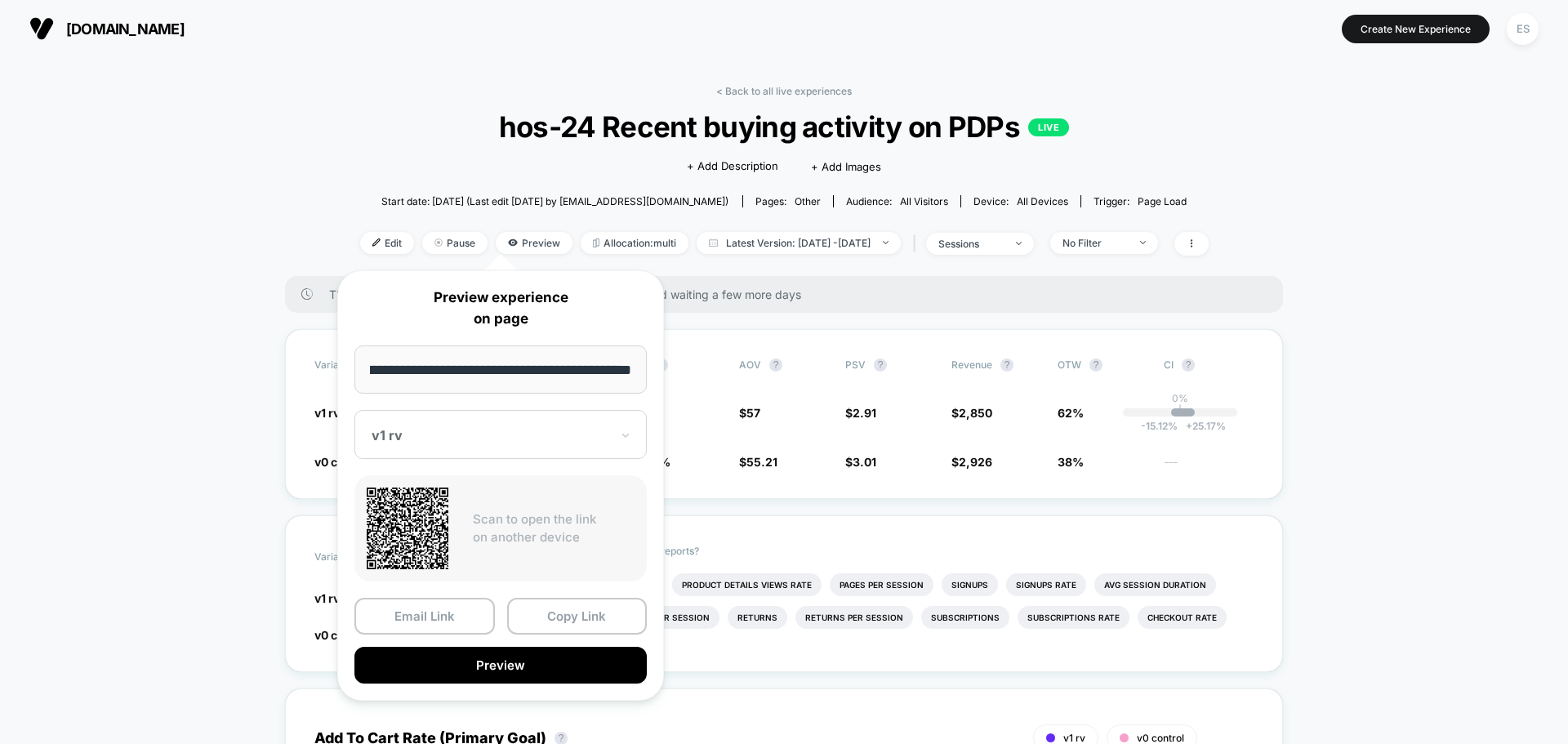
click at [434, 451] on div "v1 rv" at bounding box center [501, 434] width 292 height 49
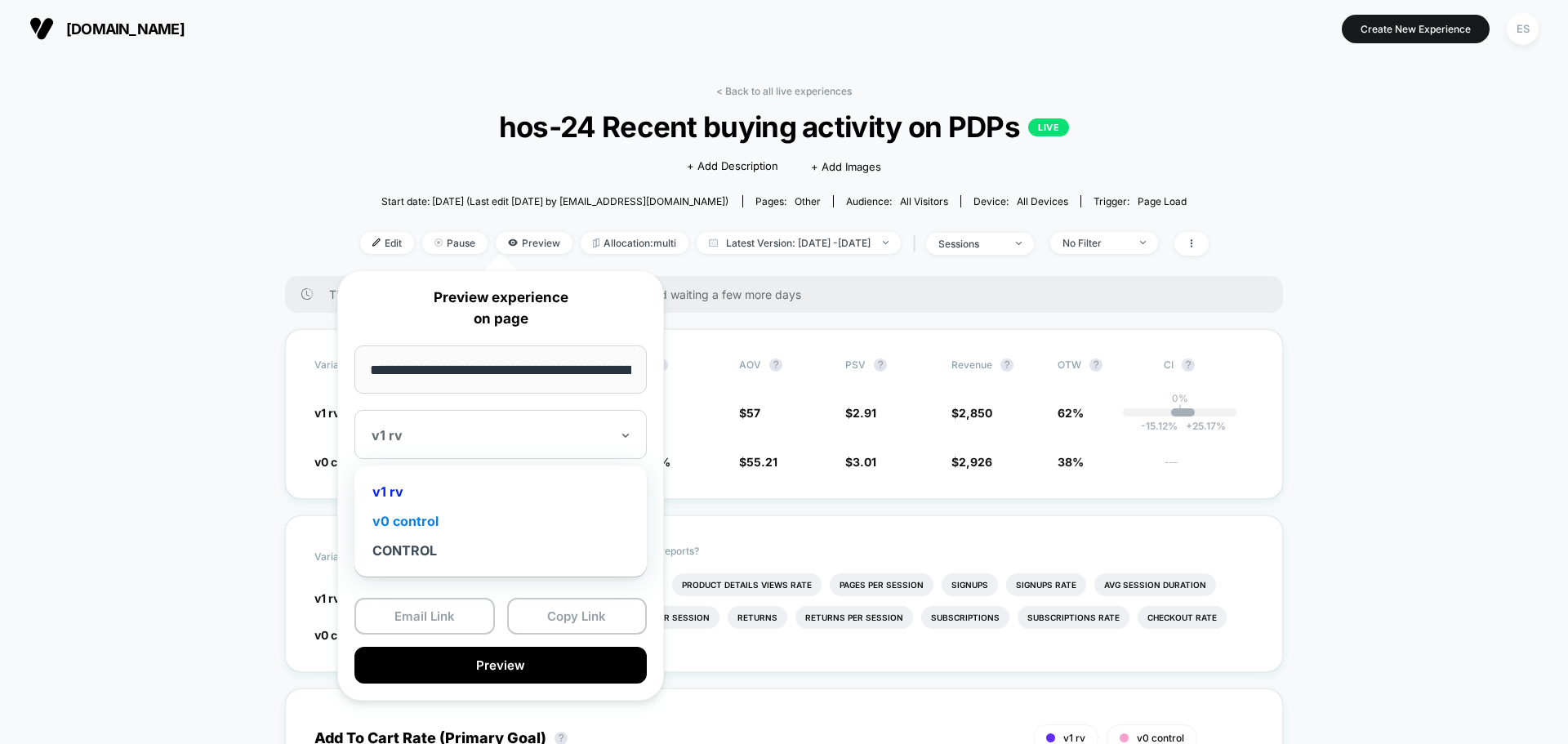
click at [414, 523] on div "v0 control" at bounding box center [501, 521] width 276 height 29
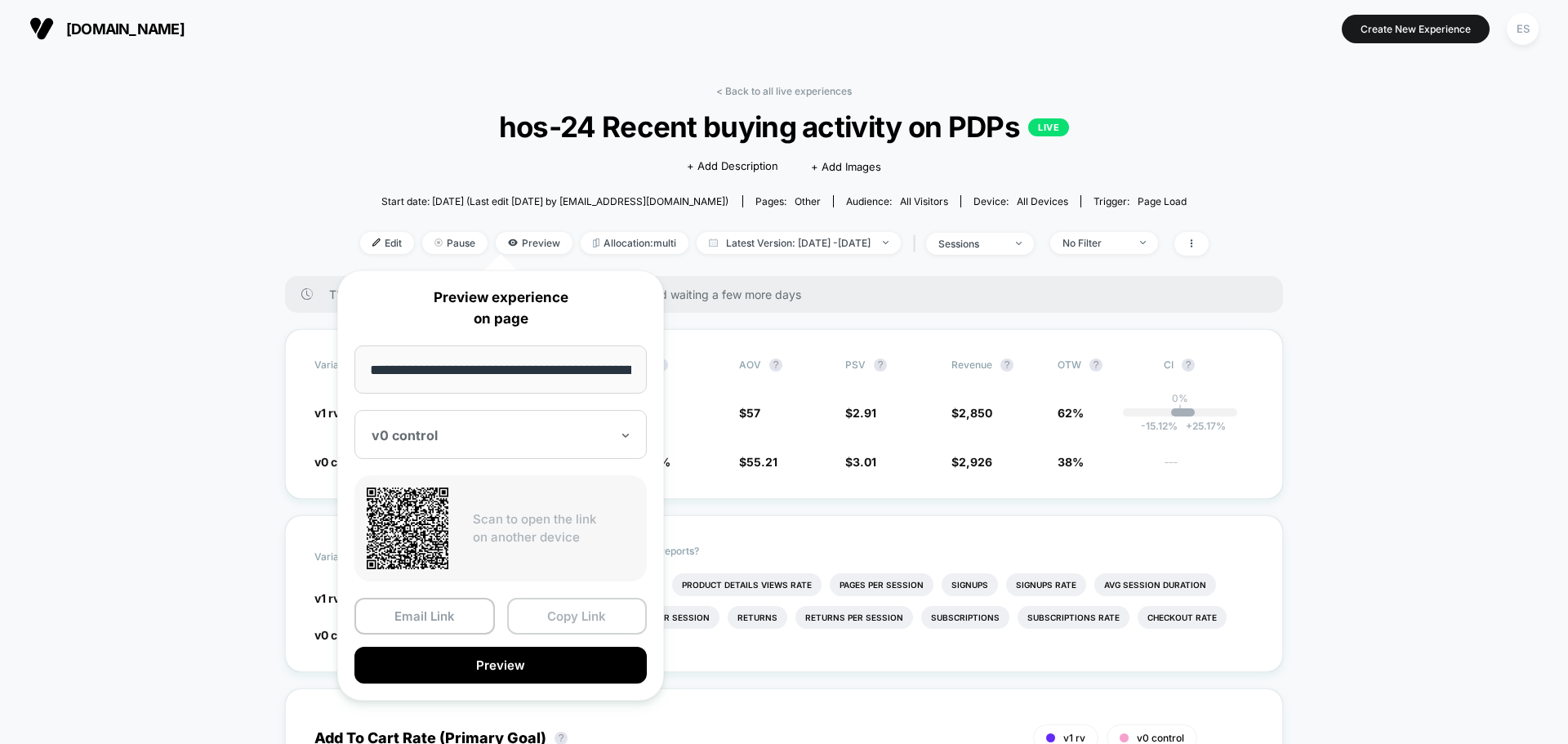
click at [557, 613] on button "Copy Link" at bounding box center [577, 616] width 140 height 37
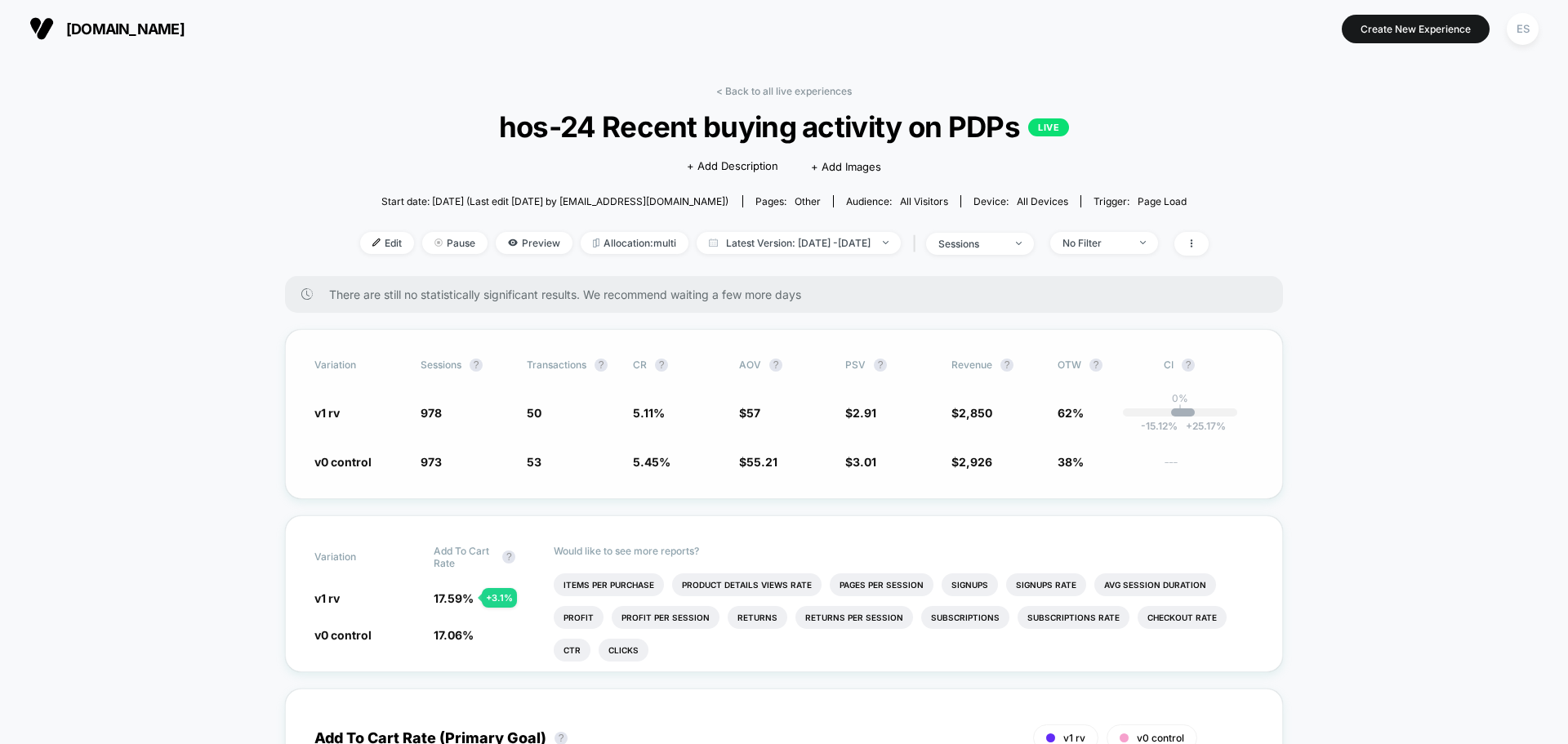
scroll to position [81, 0]
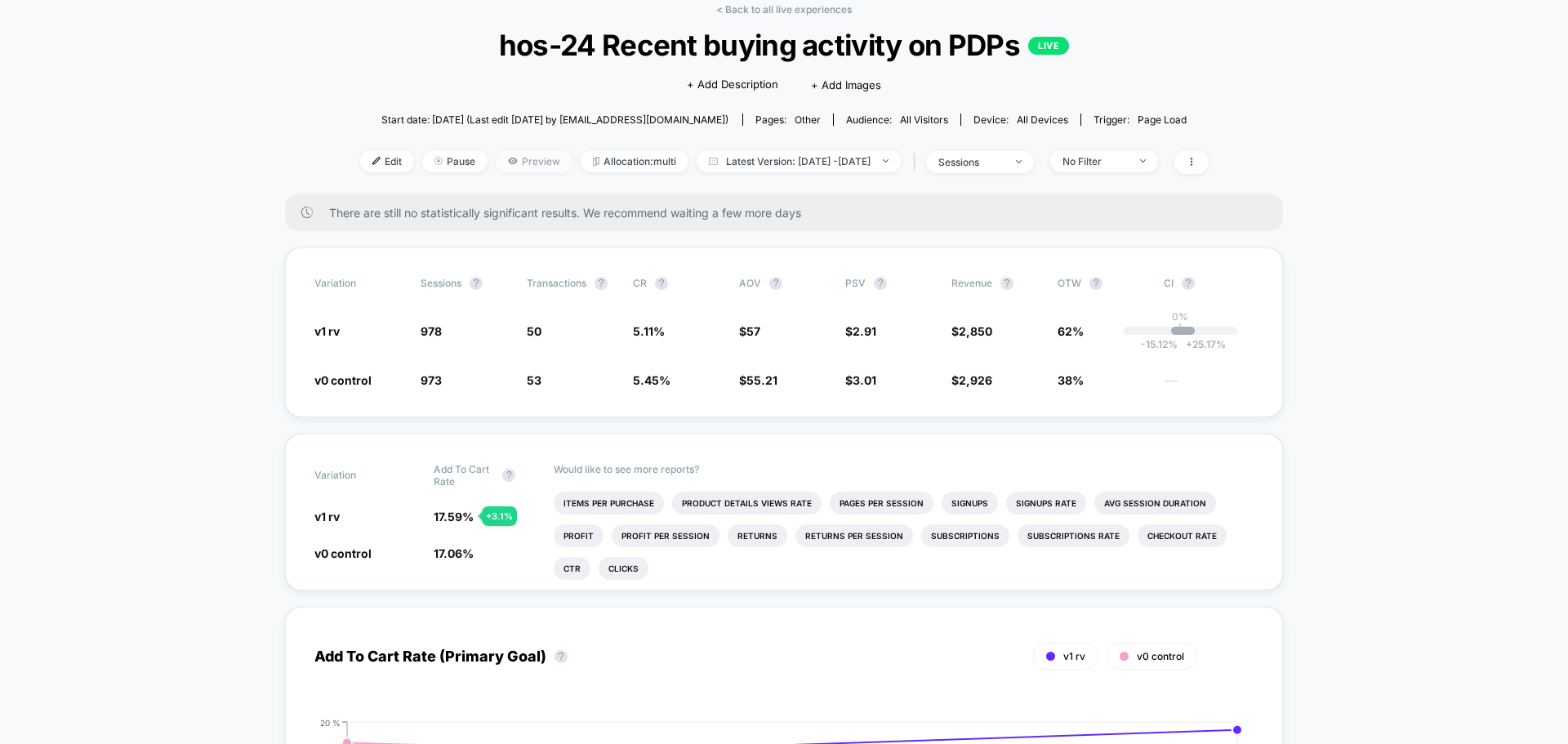
click at [500, 160] on span "Preview" at bounding box center [534, 161] width 77 height 22
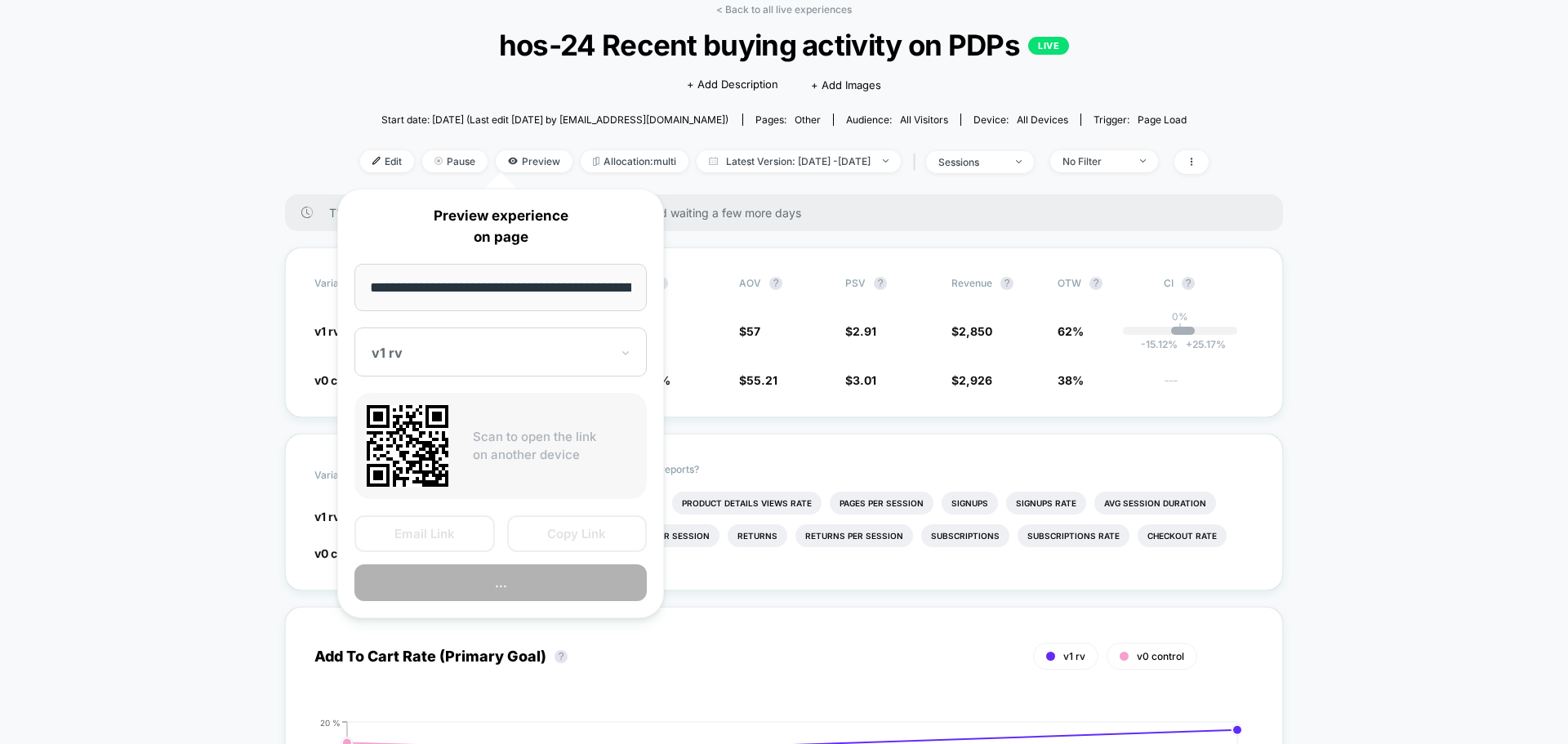
scroll to position [0, 91]
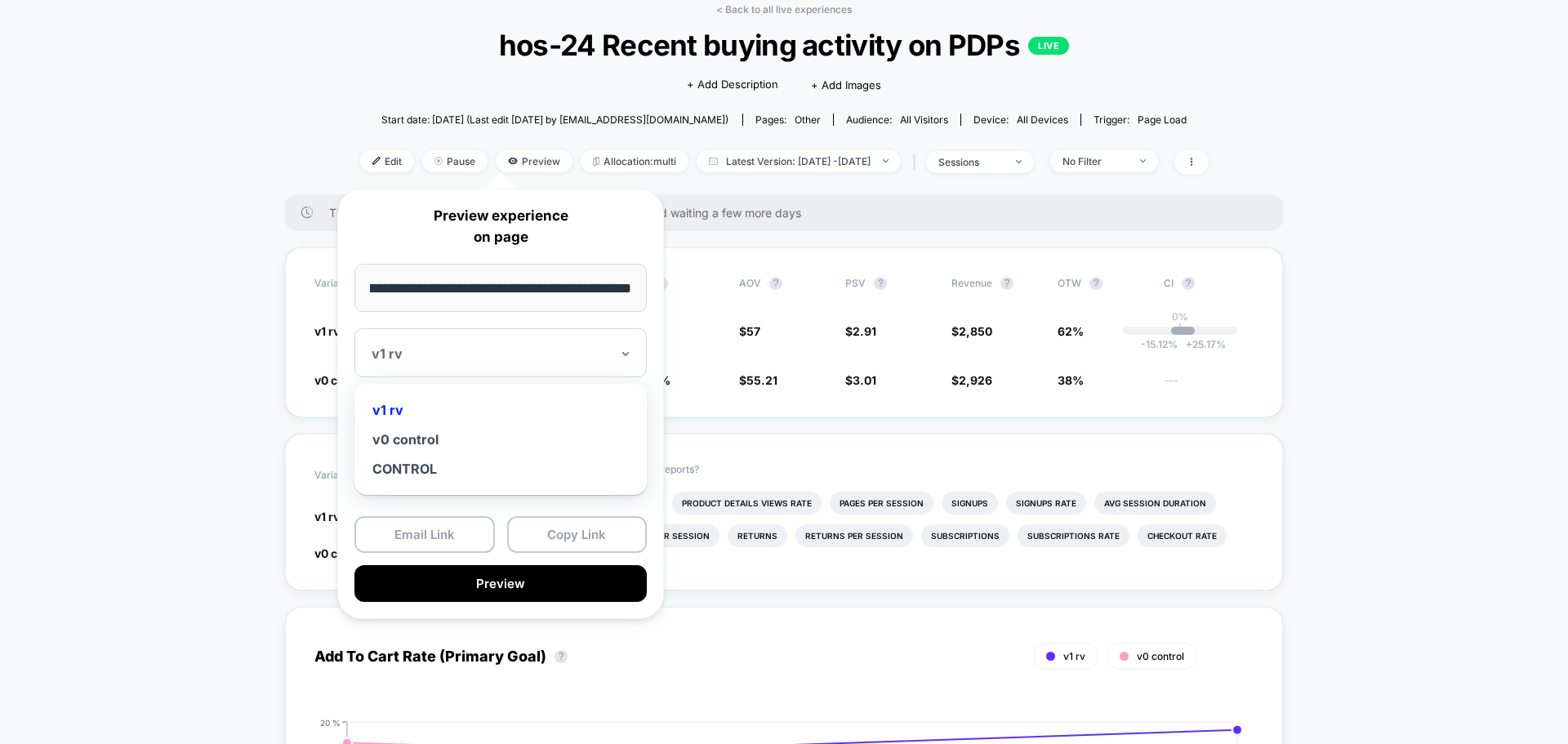
click at [505, 359] on div at bounding box center [491, 353] width 238 height 16
click at [479, 438] on div "v0 control" at bounding box center [501, 439] width 276 height 29
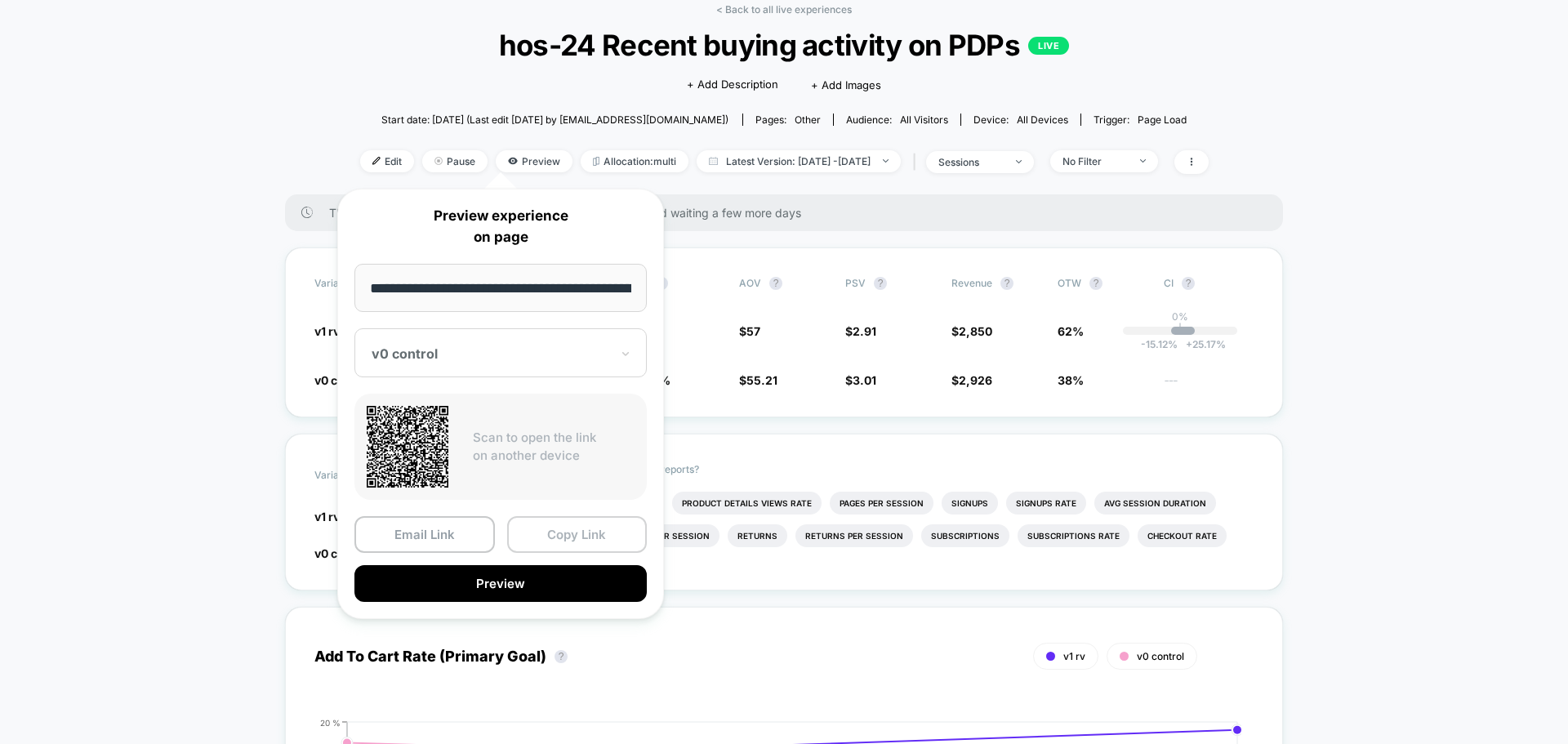
click at [552, 537] on button "Copy Link" at bounding box center [577, 534] width 140 height 37
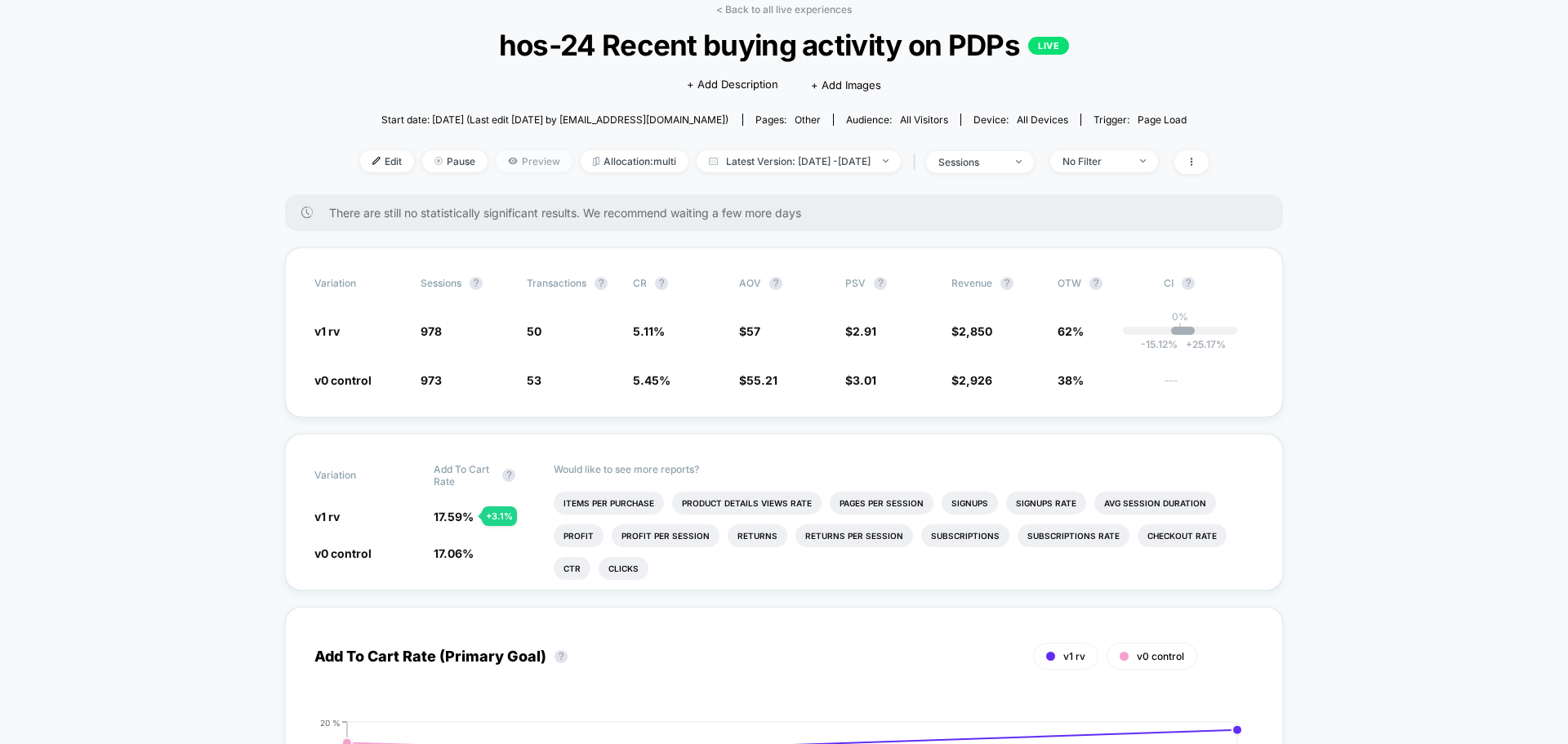
click at [517, 162] on span "Preview" at bounding box center [534, 161] width 77 height 22
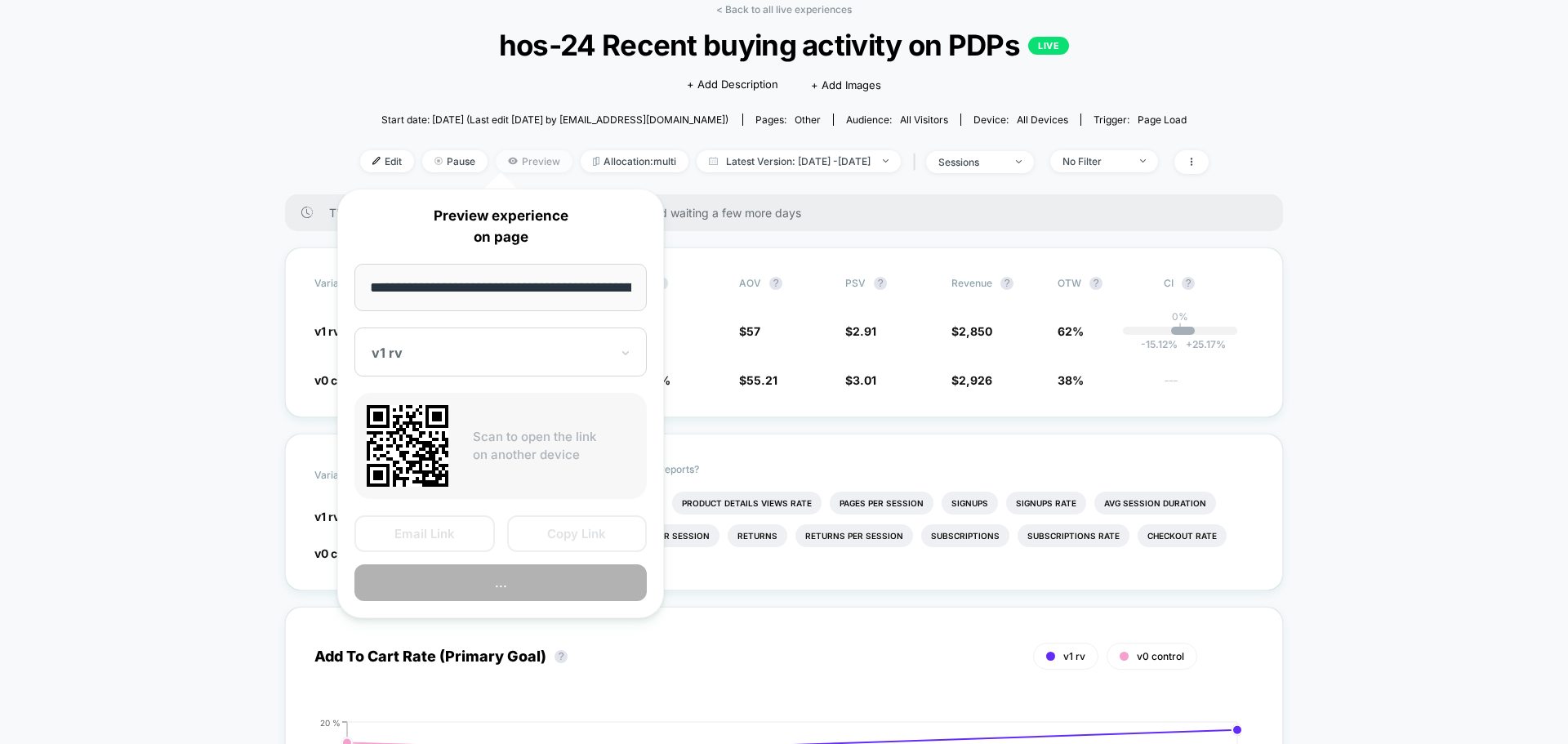
scroll to position [0, 91]
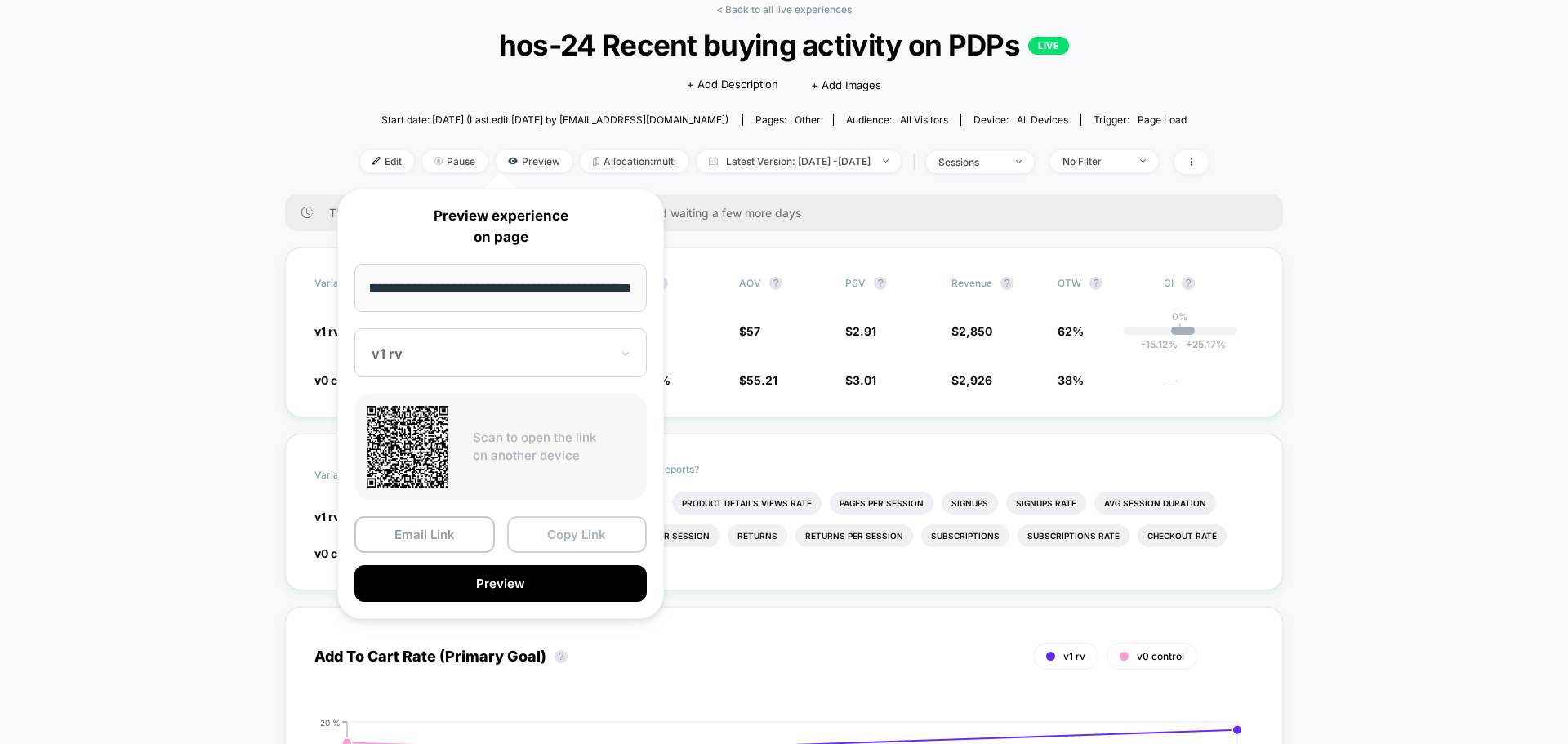
click at [591, 548] on button "Copy Link" at bounding box center [577, 534] width 140 height 37
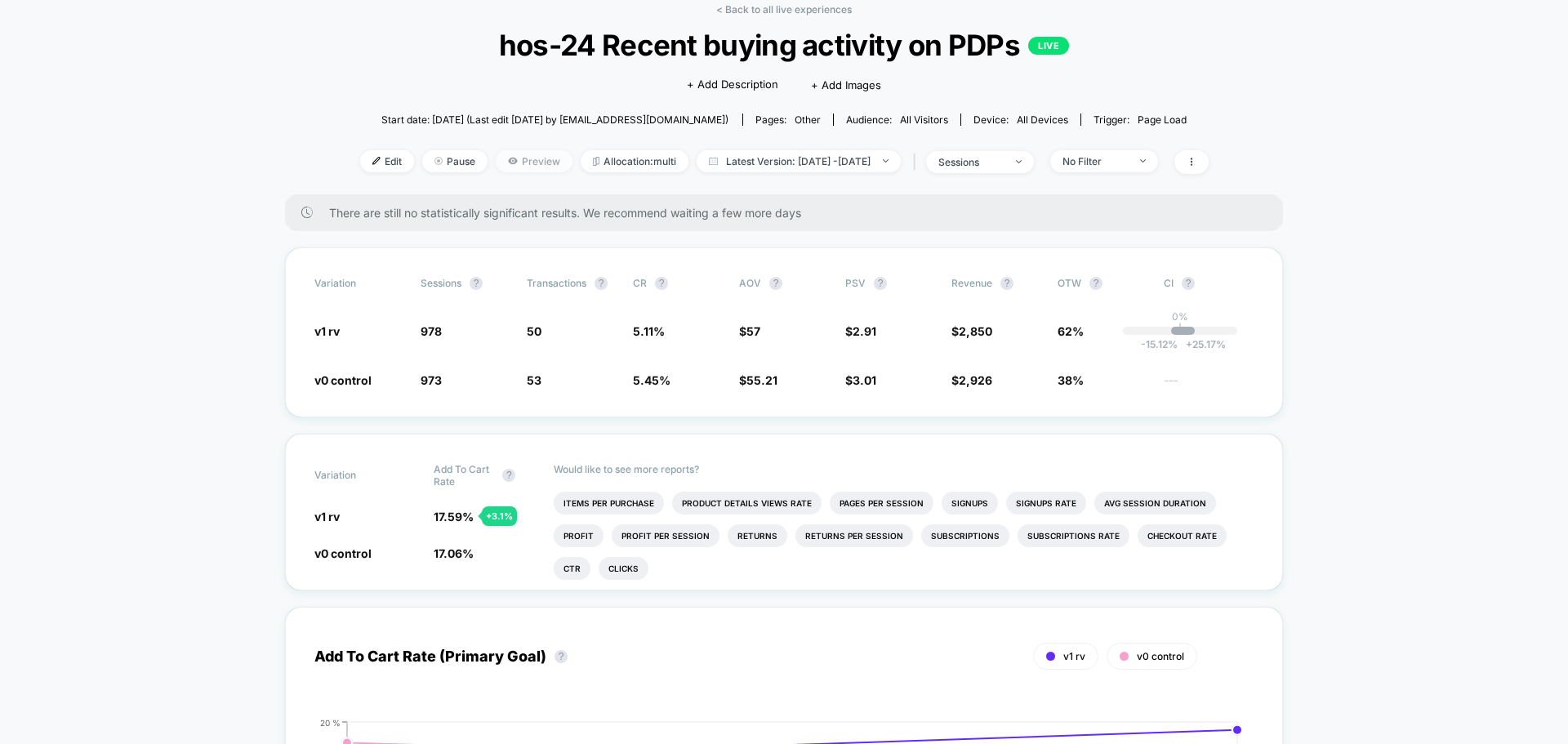
click at [522, 152] on span "Preview" at bounding box center [534, 161] width 77 height 22
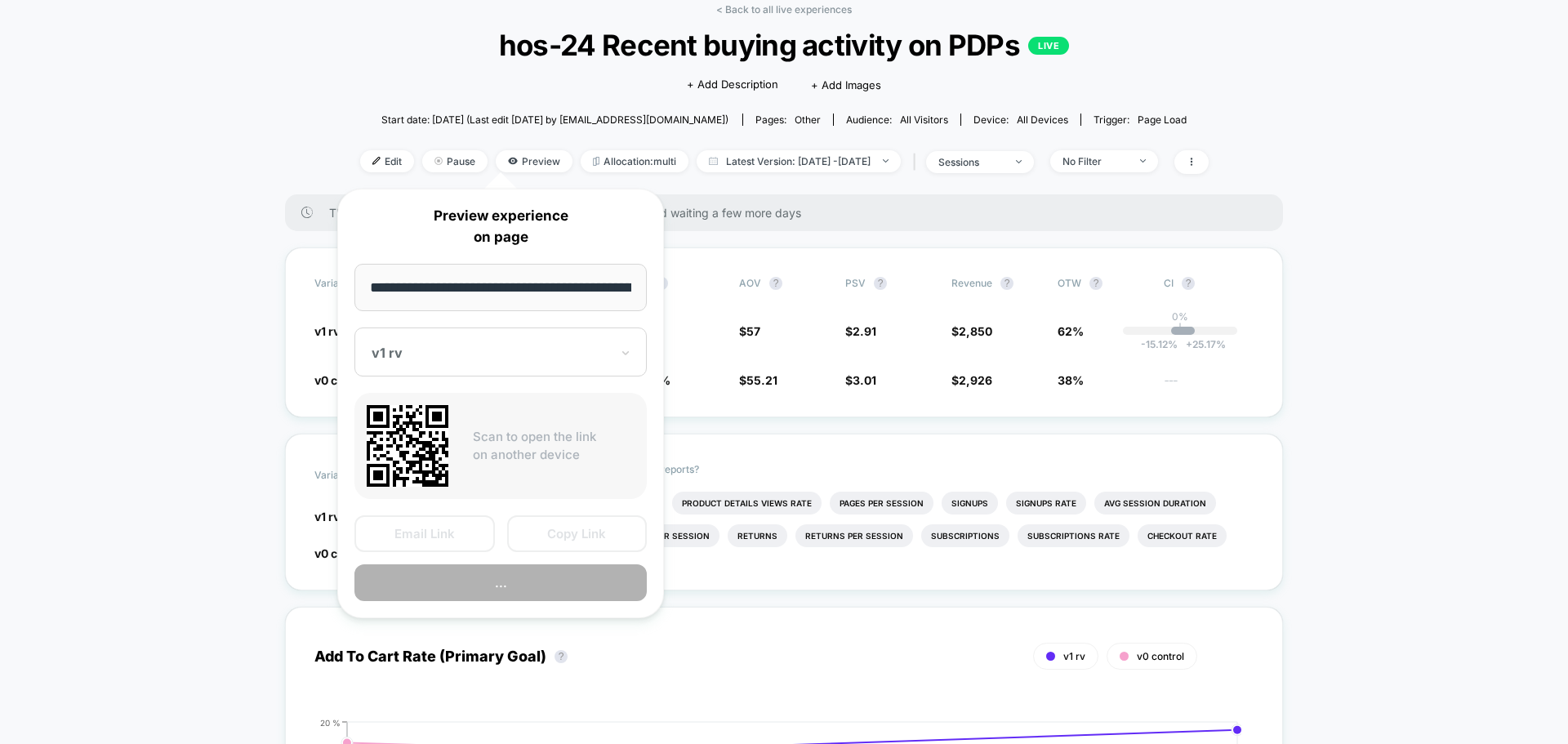
scroll to position [0, 91]
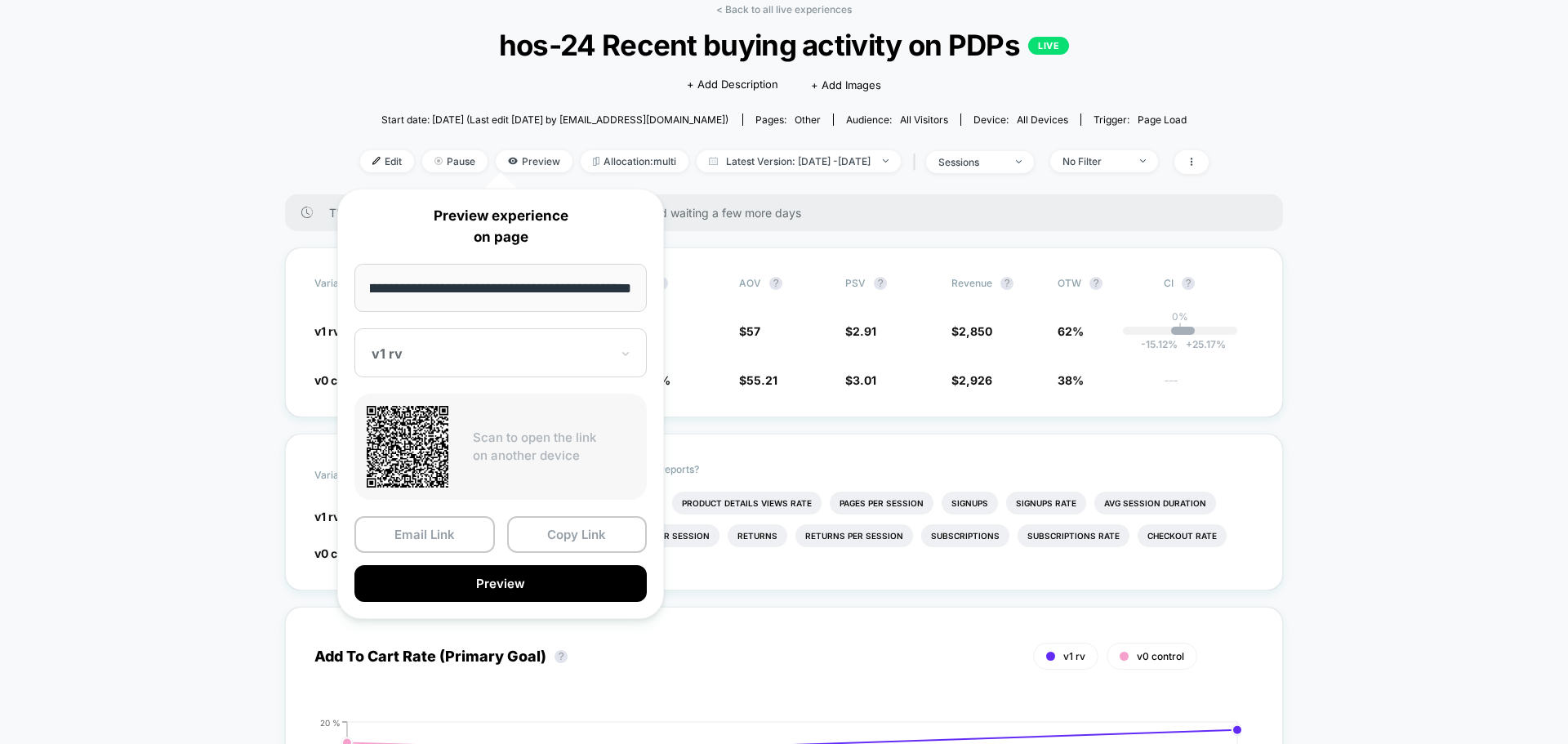
click at [537, 361] on div at bounding box center [491, 353] width 238 height 16
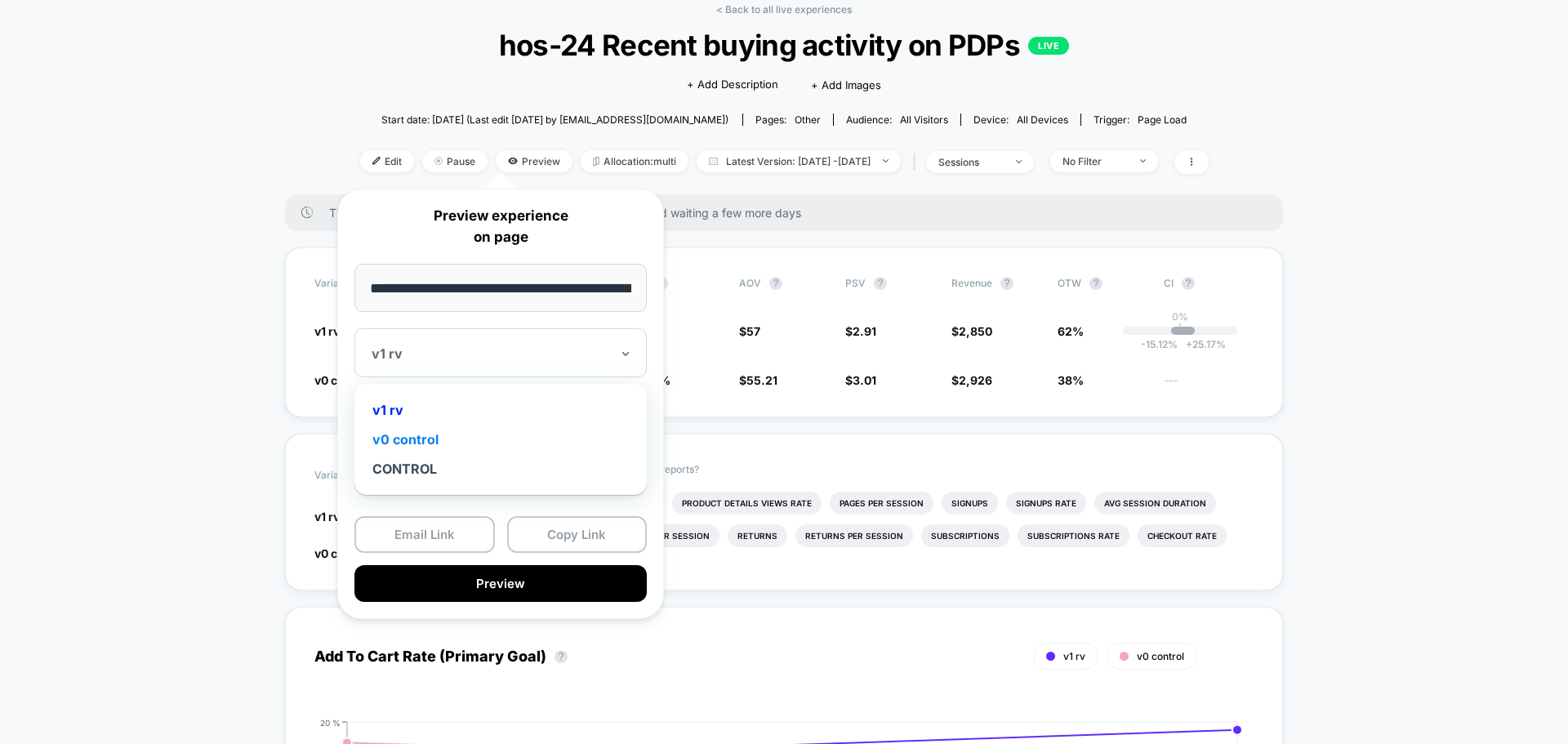
click at [498, 442] on div "v0 control" at bounding box center [501, 439] width 276 height 29
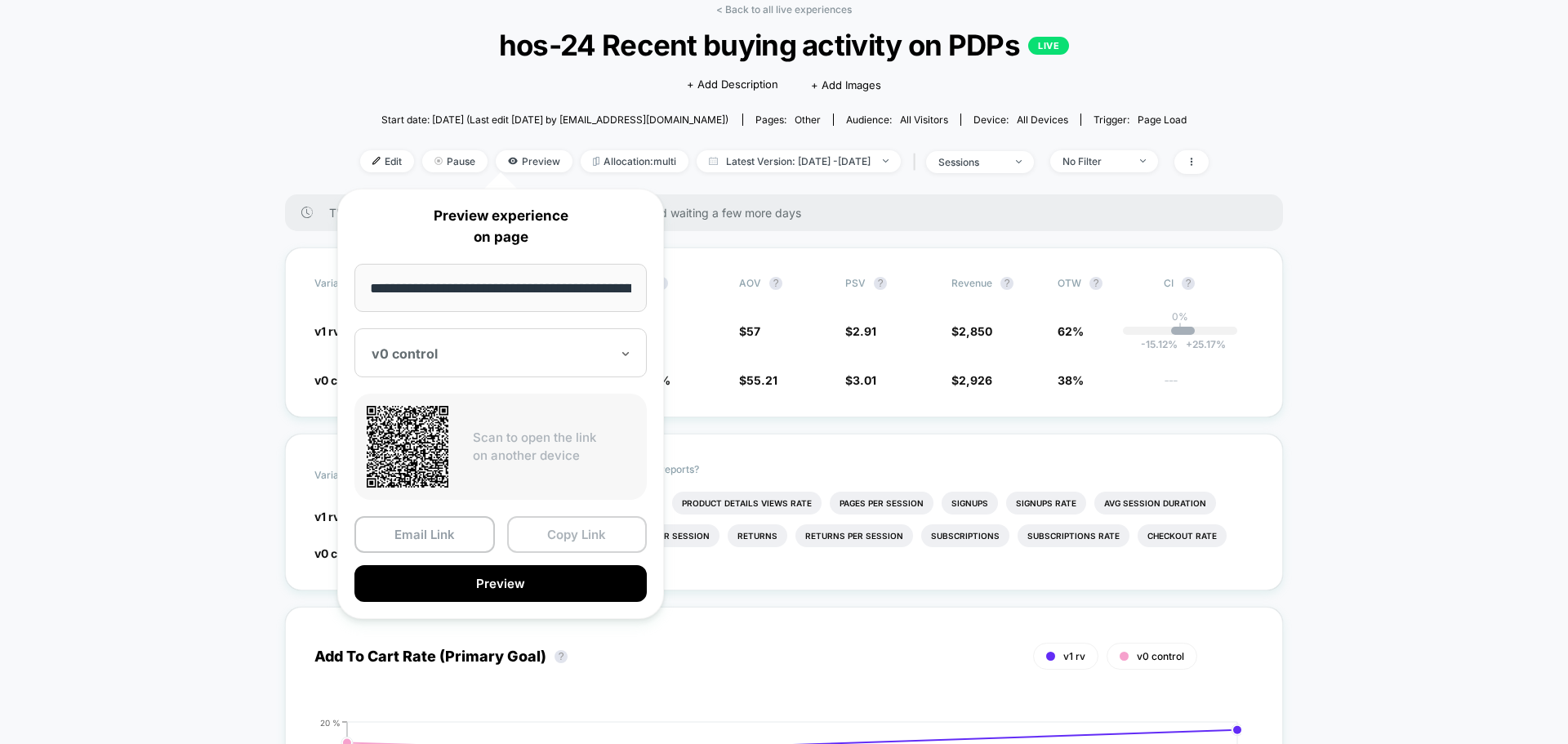
click at [559, 534] on button "Copy Link" at bounding box center [577, 534] width 140 height 37
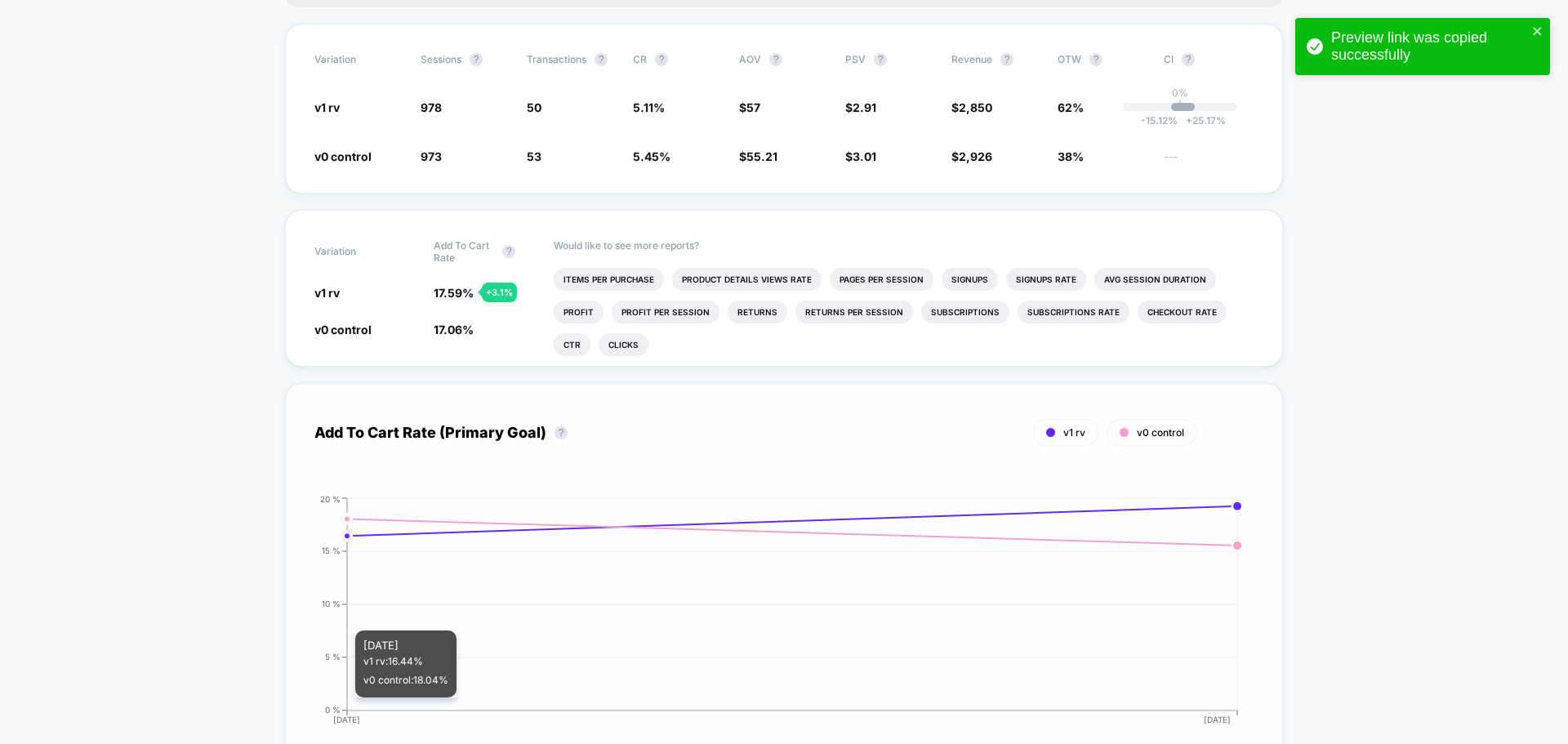
scroll to position [164, 0]
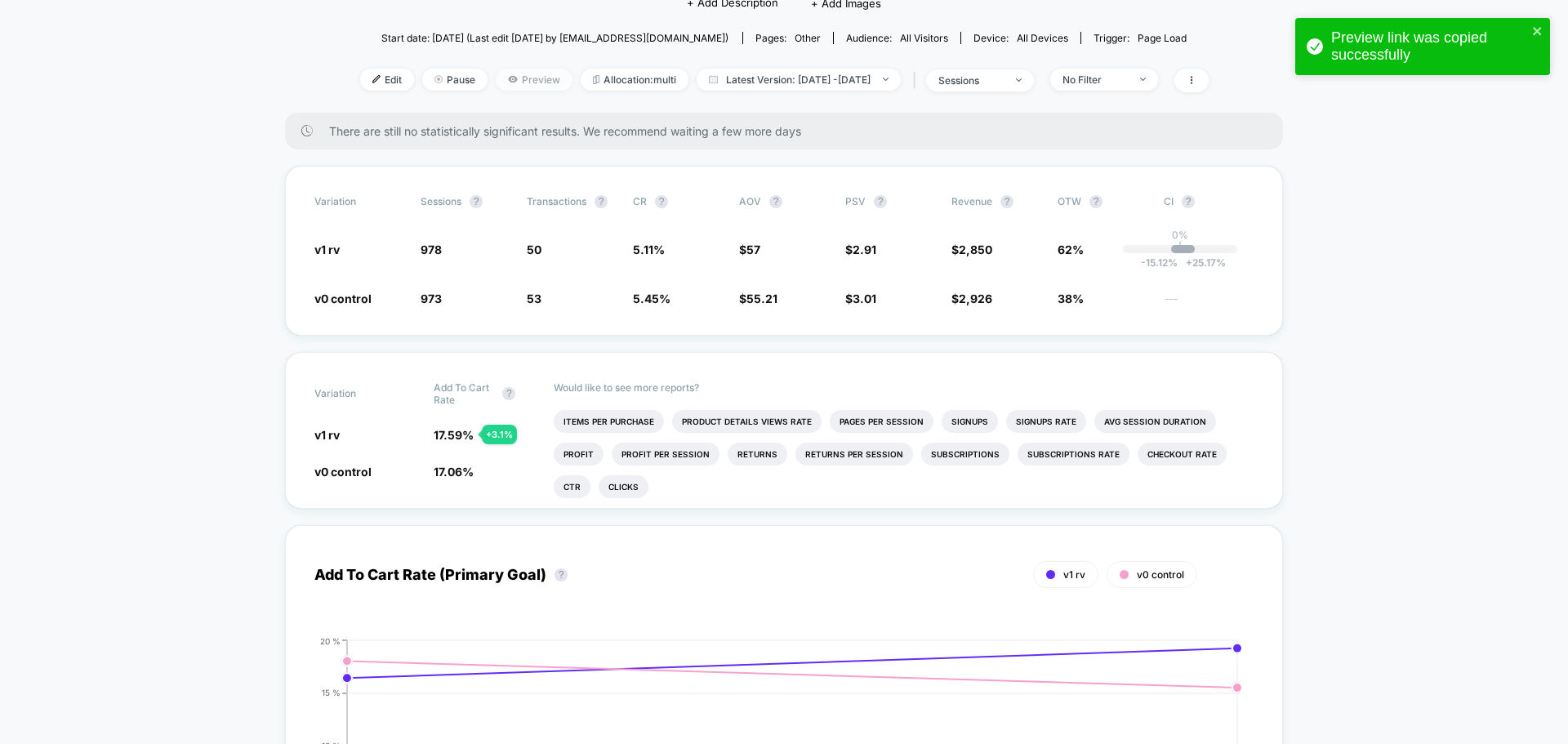
click at [496, 80] on span "Preview" at bounding box center [534, 80] width 77 height 22
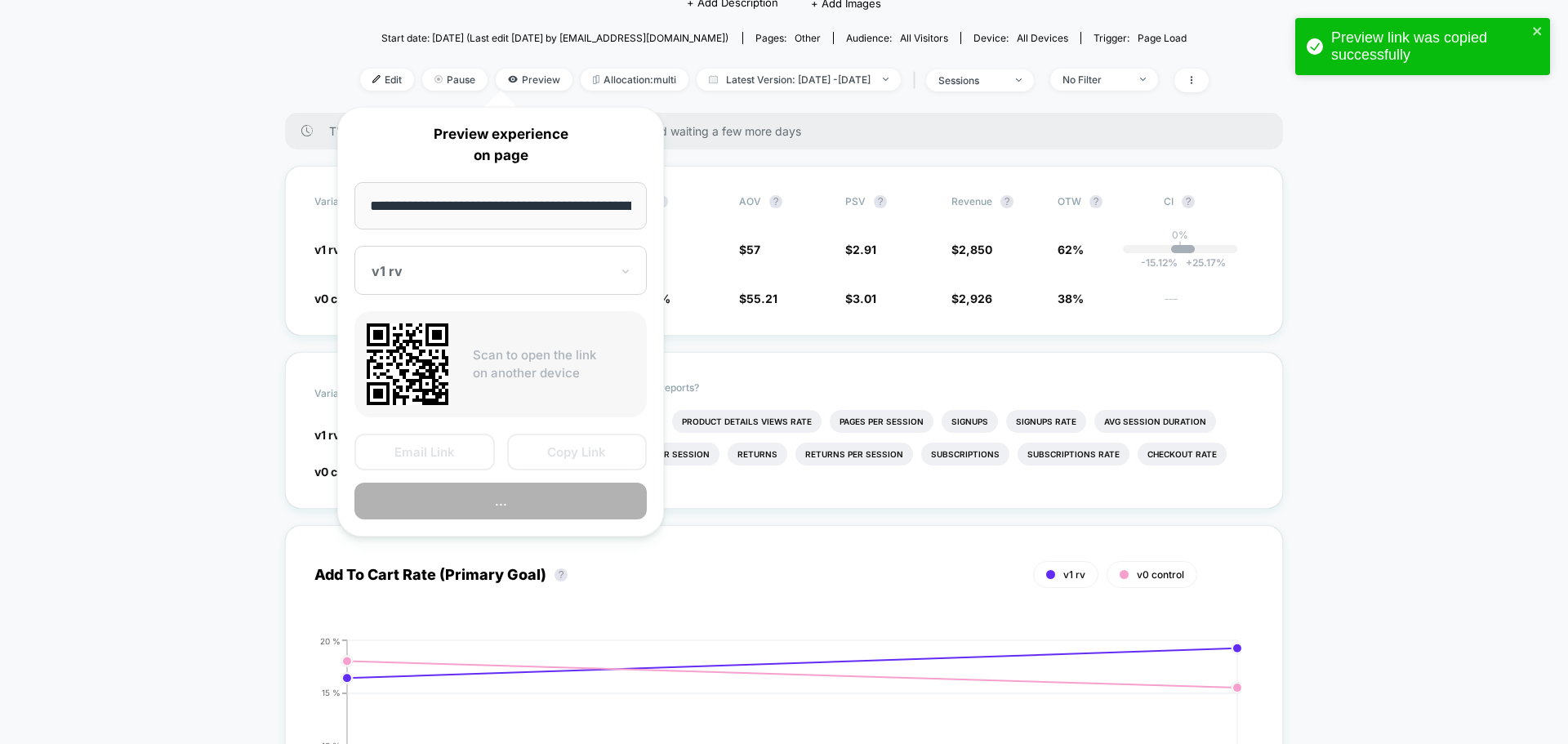
scroll to position [0, 91]
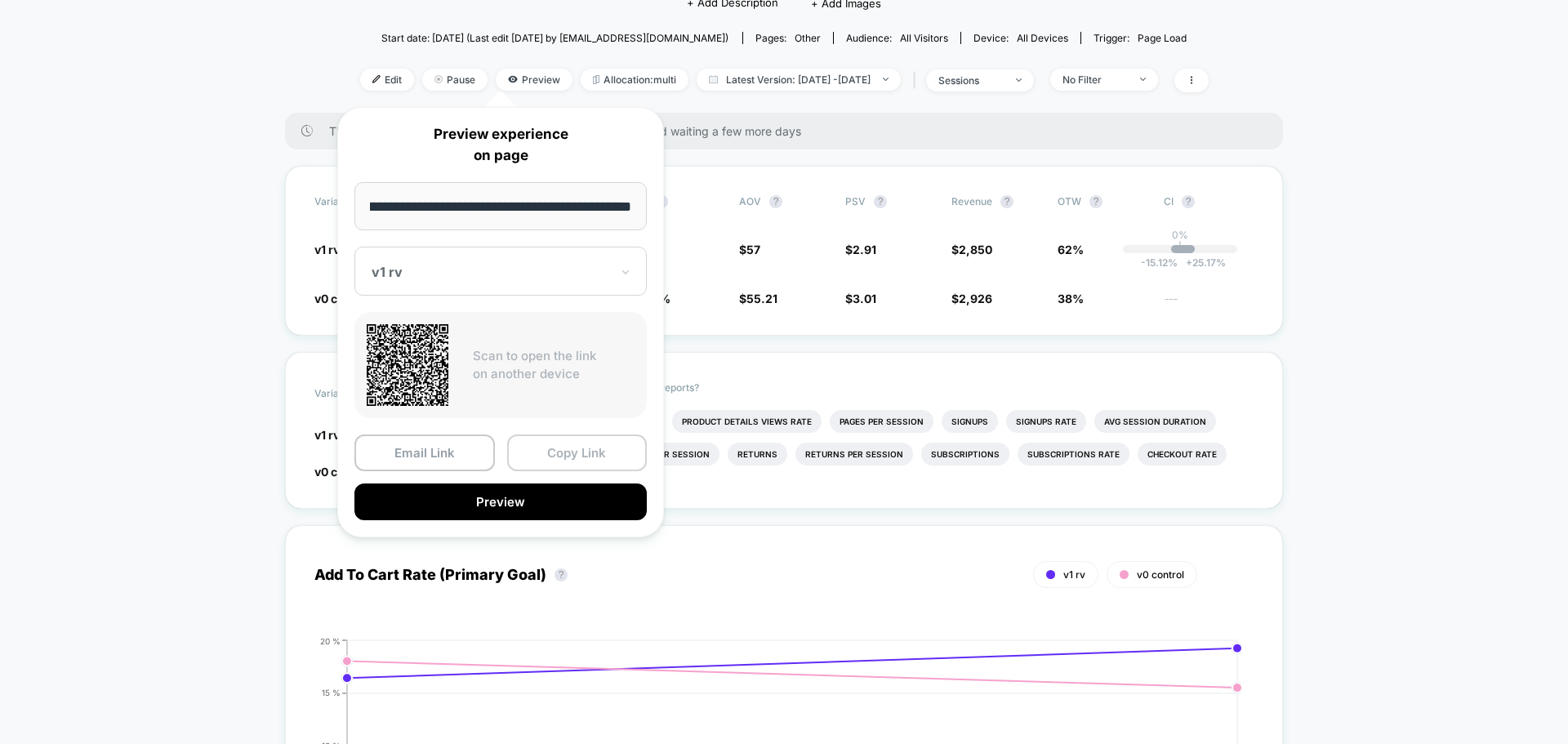
click at [540, 449] on button "Copy Link" at bounding box center [577, 452] width 140 height 37
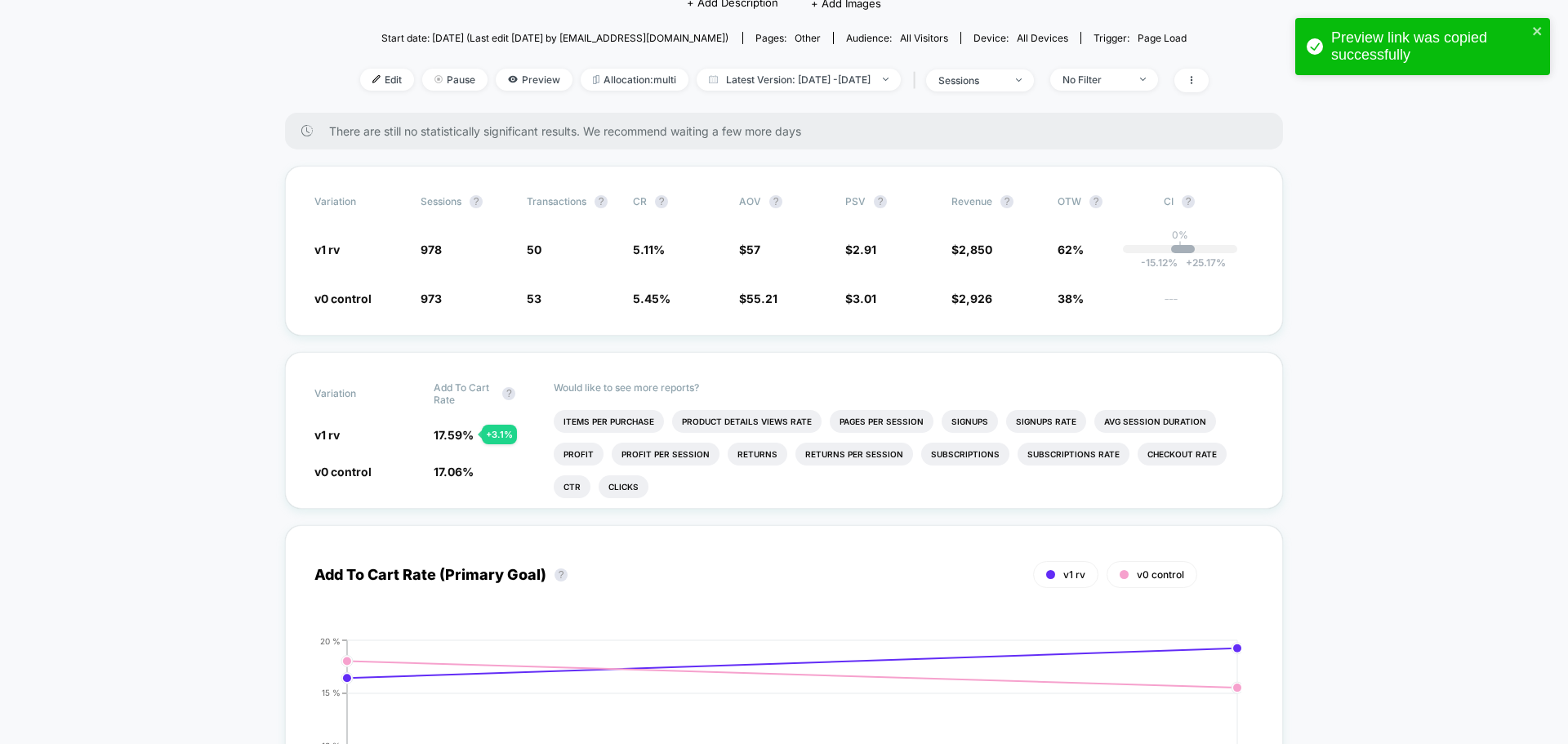
drag, startPoint x: 151, startPoint y: 714, endPoint x: 784, endPoint y: 143, distance: 852.5
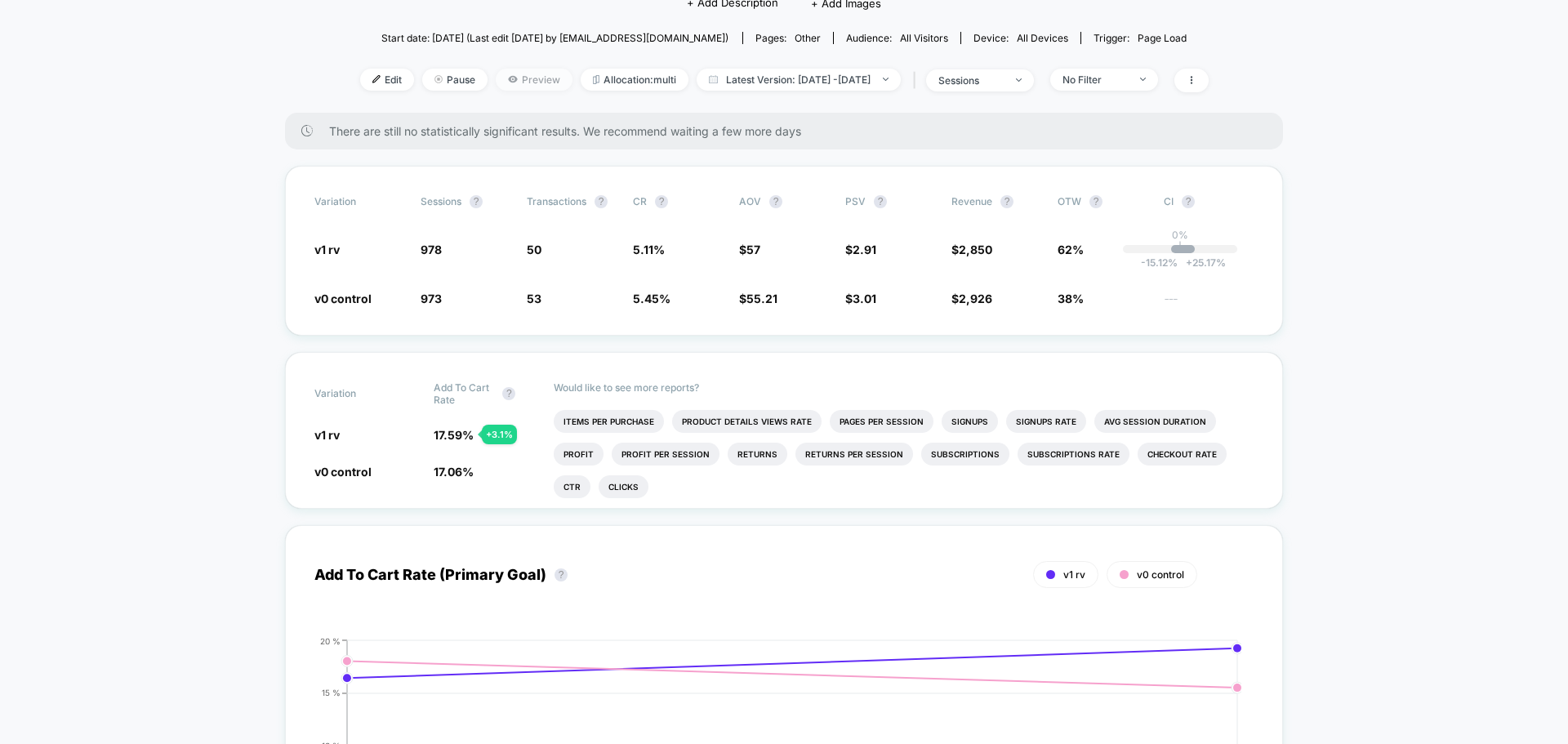
click at [499, 73] on span "Preview" at bounding box center [534, 80] width 77 height 22
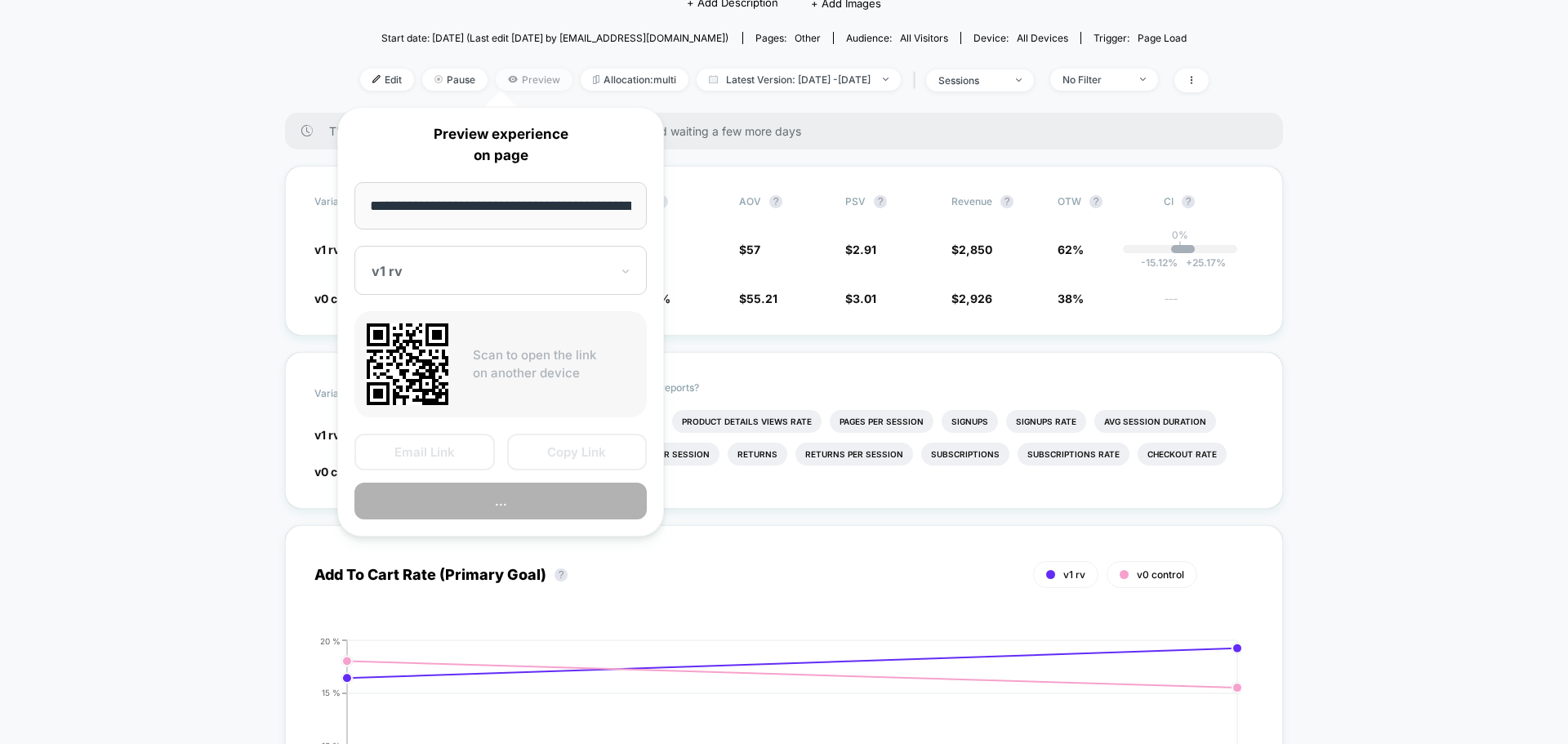
scroll to position [0, 91]
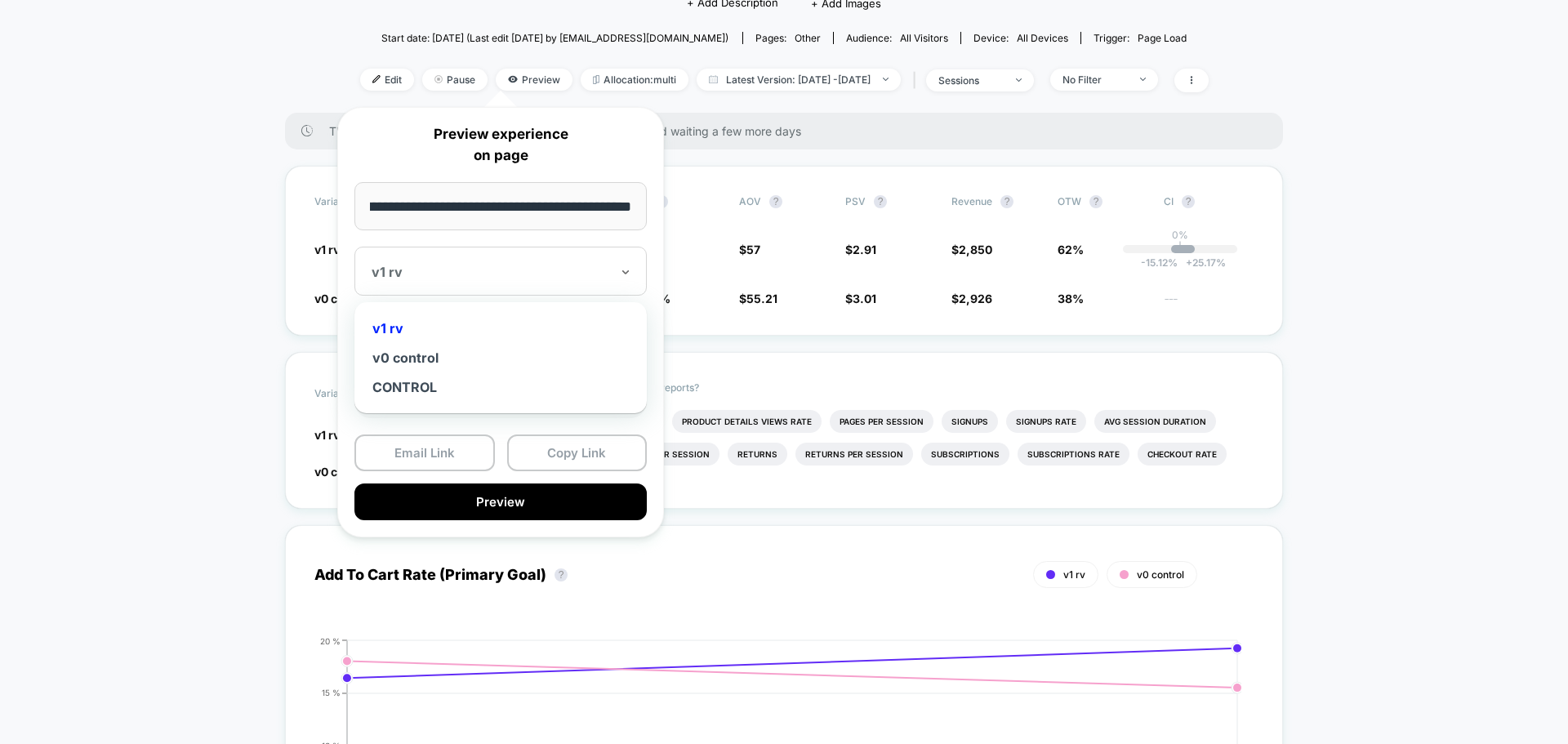
click at [545, 295] on div "v1 rv" at bounding box center [501, 272] width 292 height 49
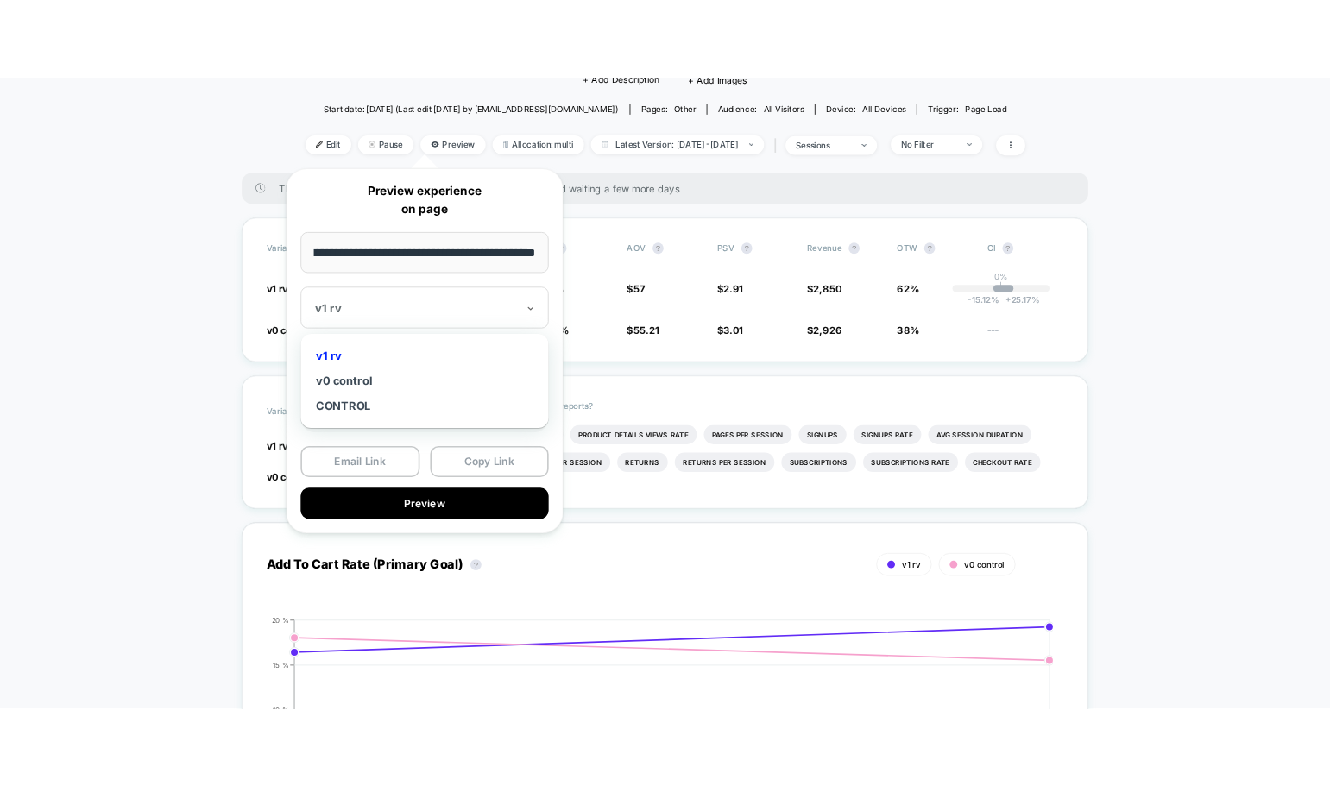
scroll to position [0, 0]
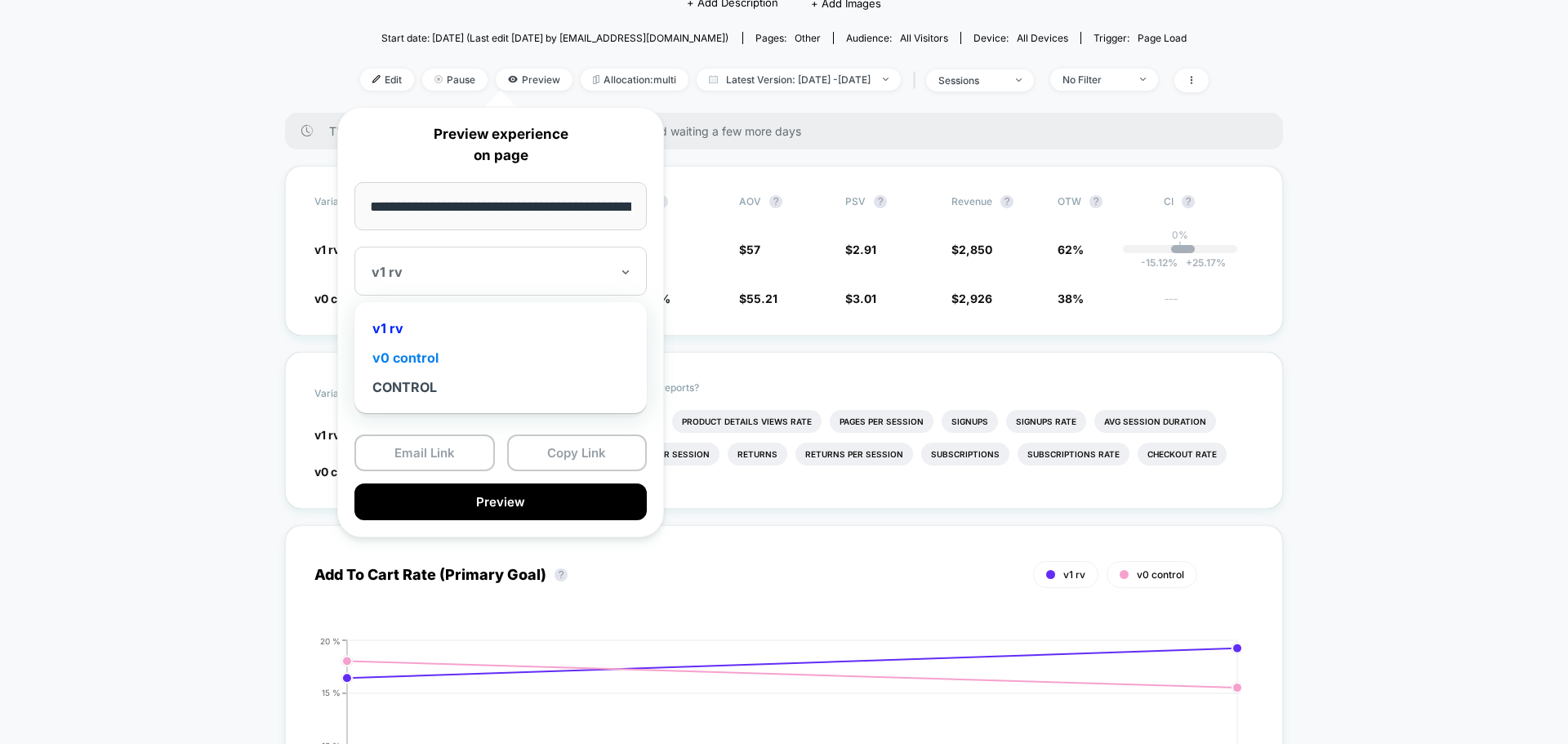
click at [502, 349] on div "v0 control" at bounding box center [501, 358] width 276 height 29
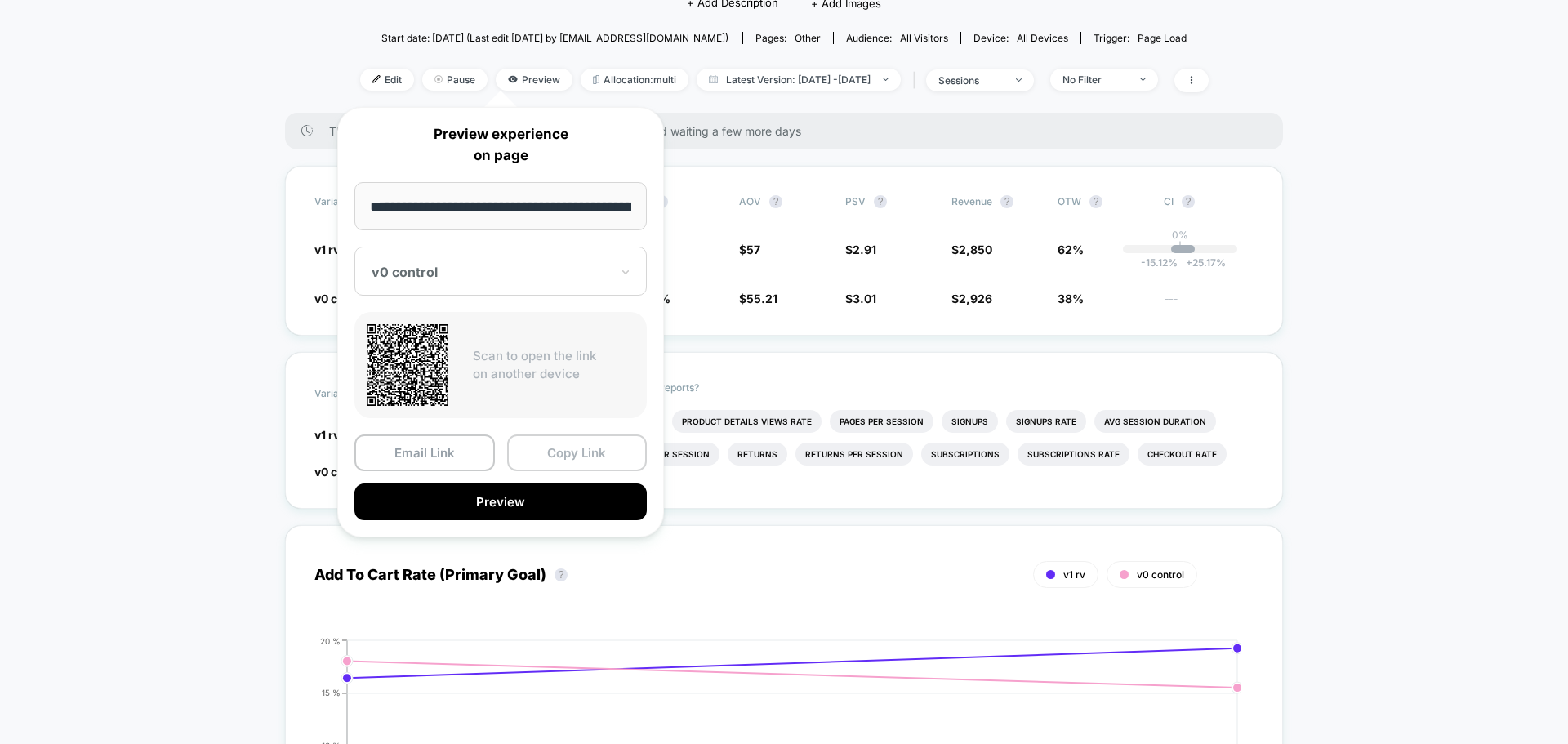
click at [542, 448] on button "Copy Link" at bounding box center [577, 452] width 140 height 37
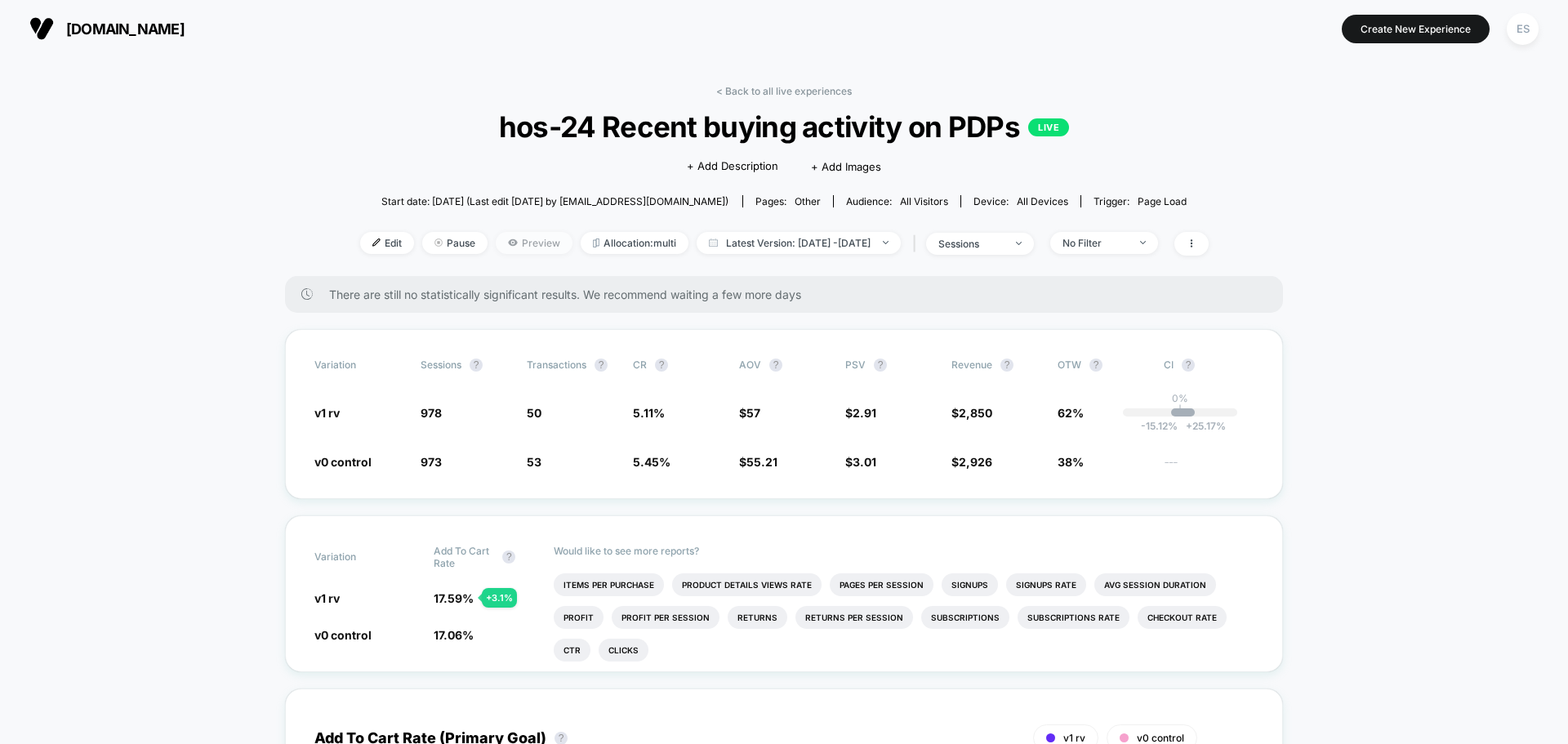
drag, startPoint x: 436, startPoint y: 257, endPoint x: 516, endPoint y: 241, distance: 81.6
click at [516, 241] on span "Preview" at bounding box center [534, 242] width 77 height 22
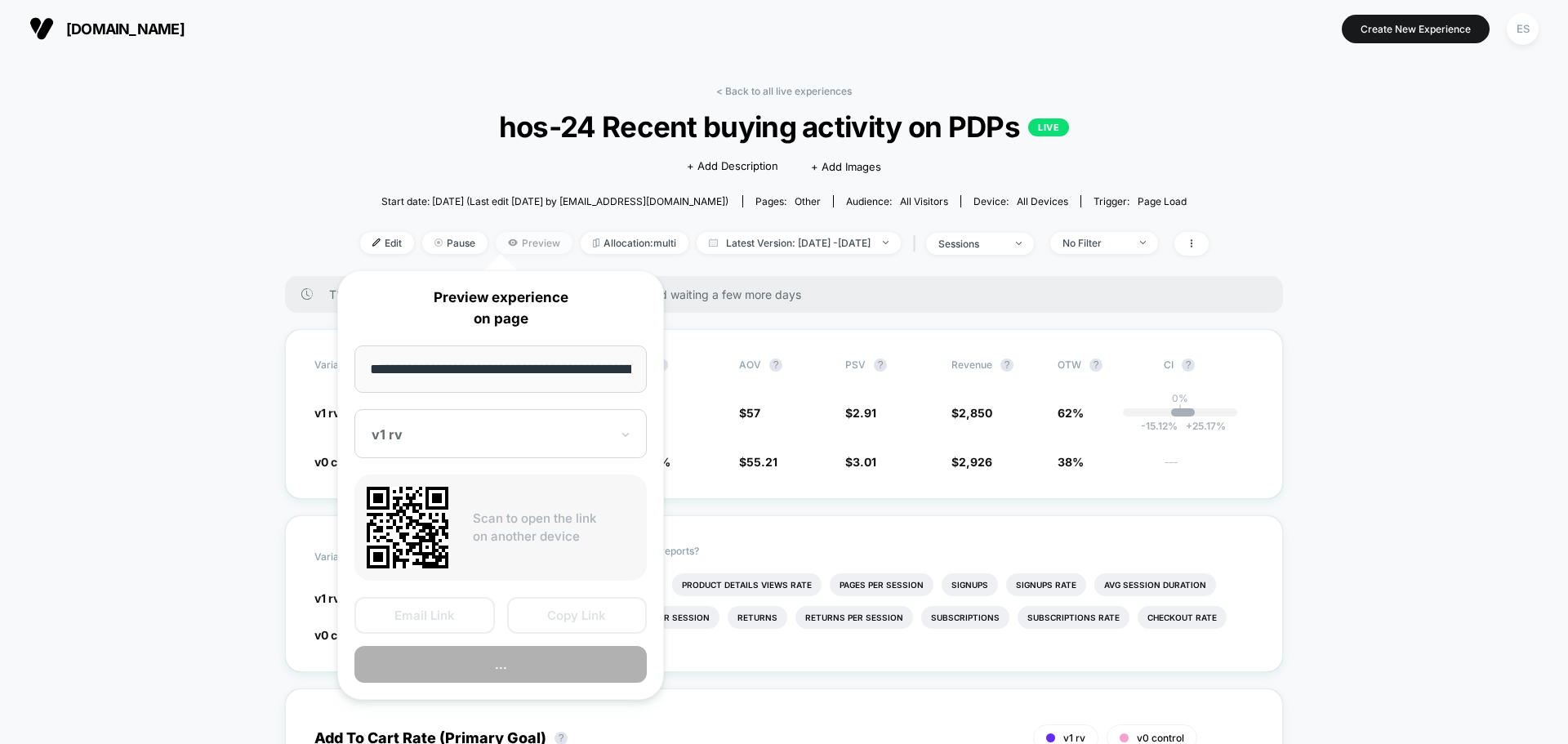
scroll to position [0, 91]
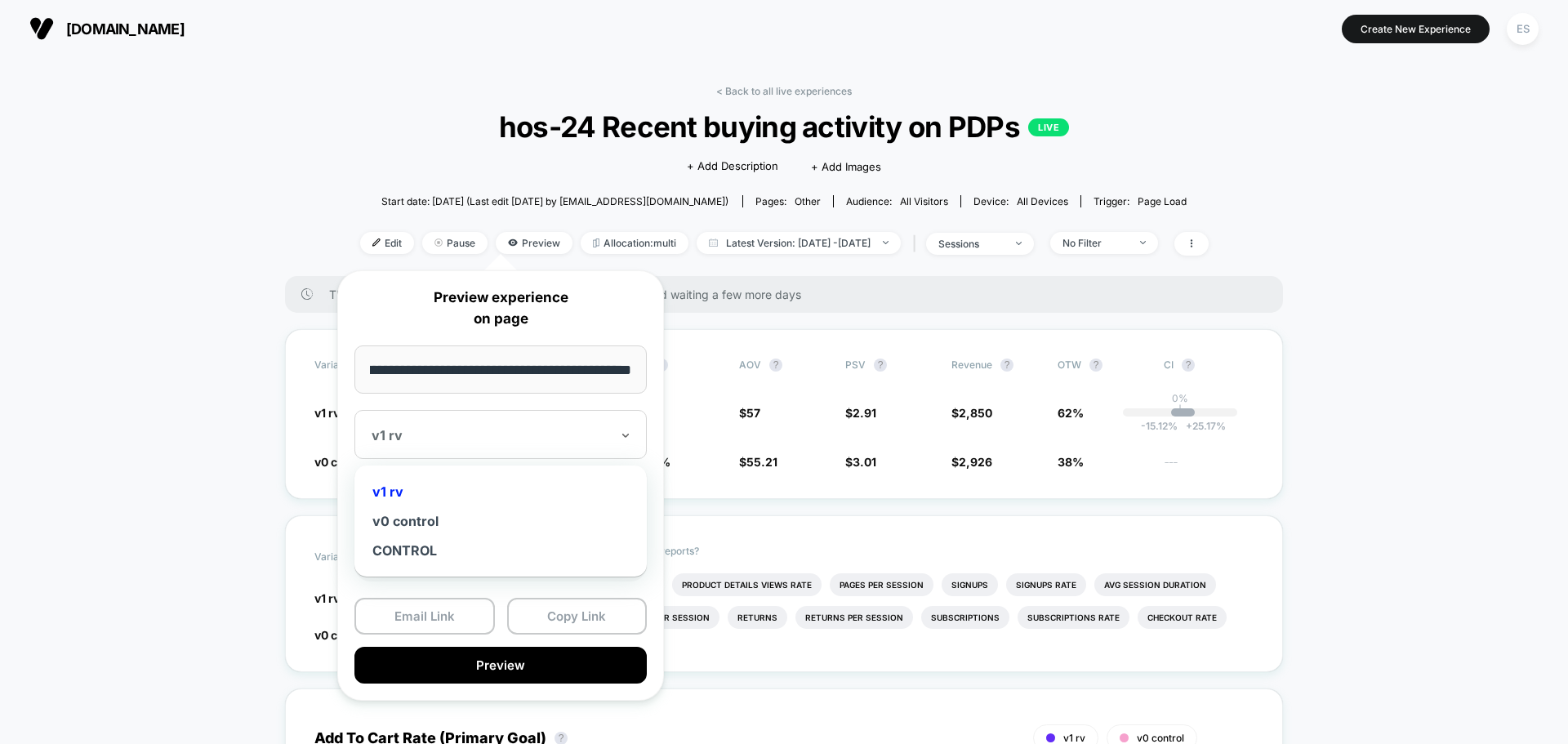
click at [475, 445] on div "v1 rv" at bounding box center [490, 435] width 241 height 20
click at [440, 481] on div "v1 rv" at bounding box center [501, 491] width 276 height 29
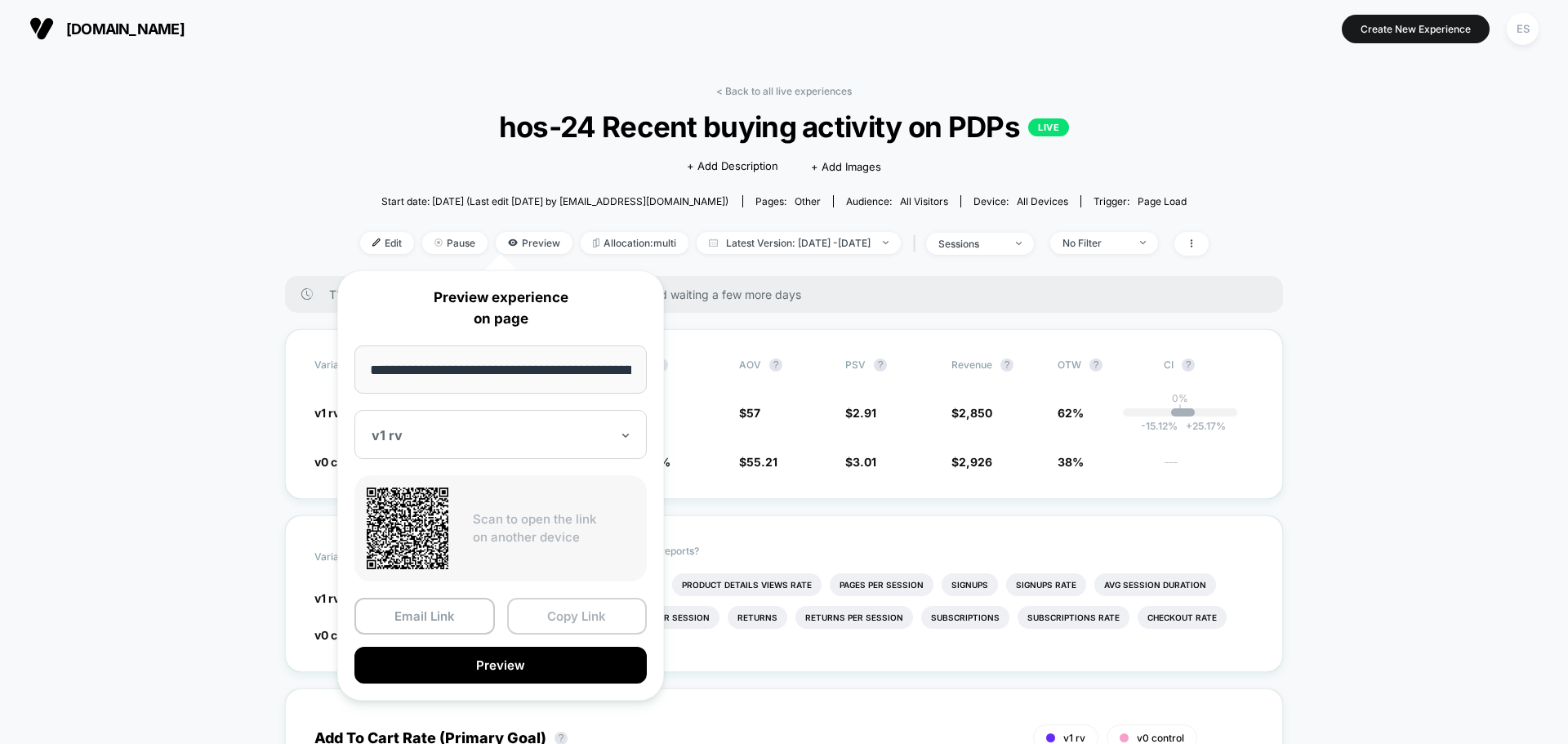
click at [618, 605] on button "Copy Link" at bounding box center [577, 616] width 140 height 37
